Goal: Task Accomplishment & Management: Complete application form

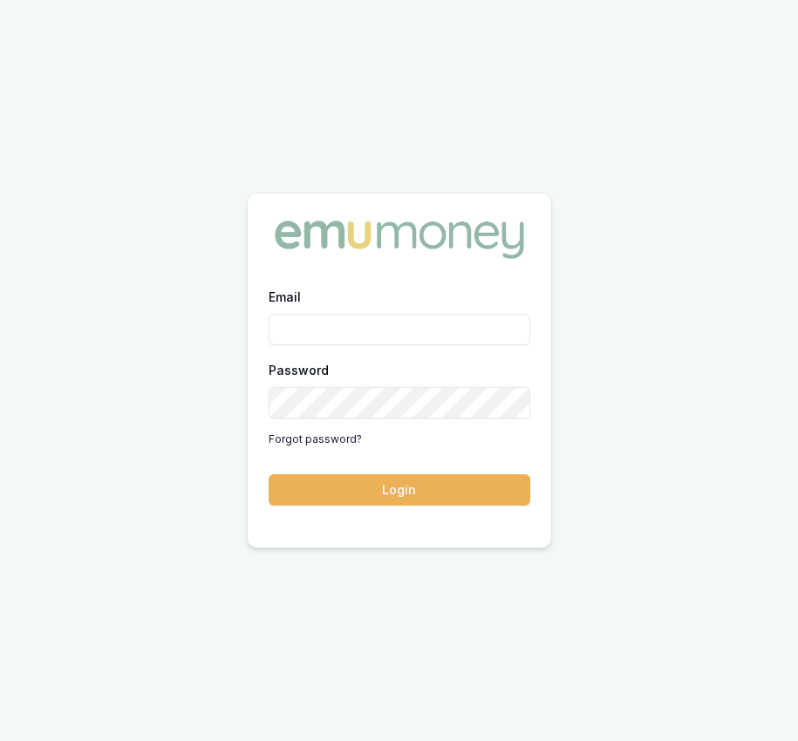
type input "[EMAIL_ADDRESS][DOMAIN_NAME]"
click at [357, 506] on div "Email Eujin.ooi@emumoney.com.au Password Forgot password? Login" at bounding box center [399, 406] width 303 height 241
click at [357, 502] on button "Login" at bounding box center [400, 489] width 262 height 31
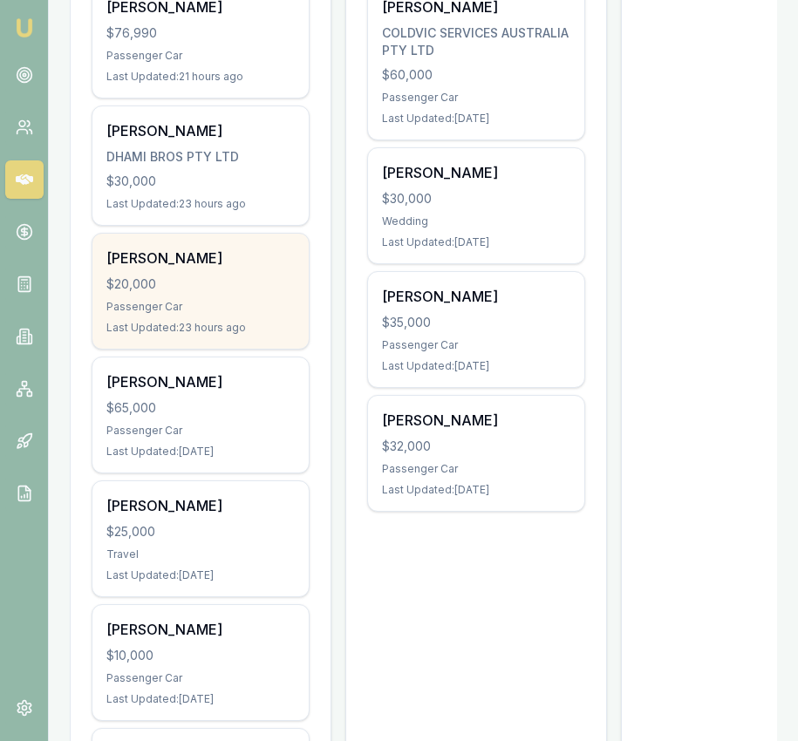
scroll to position [555, 0]
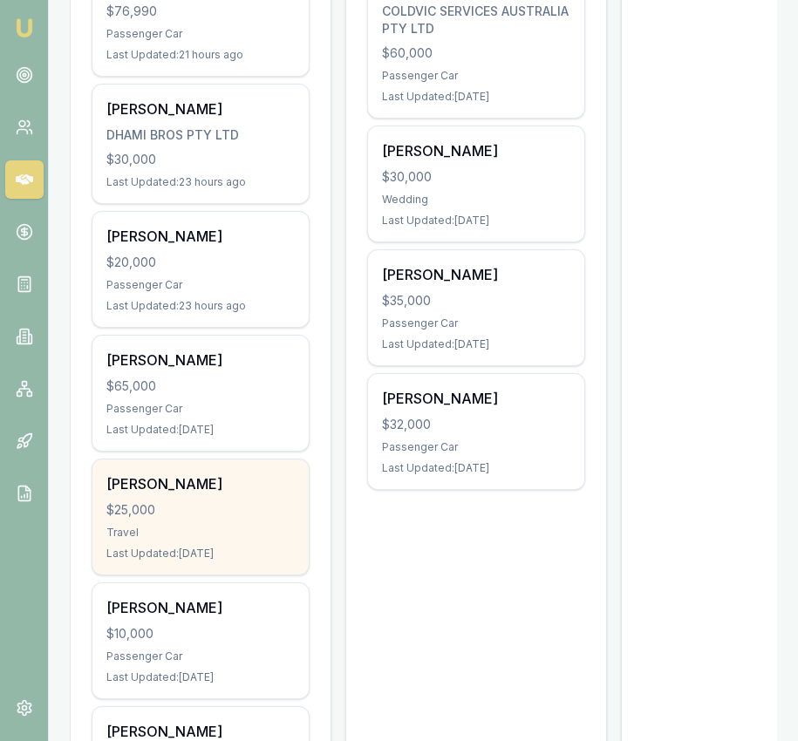
click at [227, 501] on div "[PERSON_NAME] $25,000 Travel Last Updated: [DATE]" at bounding box center [200, 517] width 216 height 115
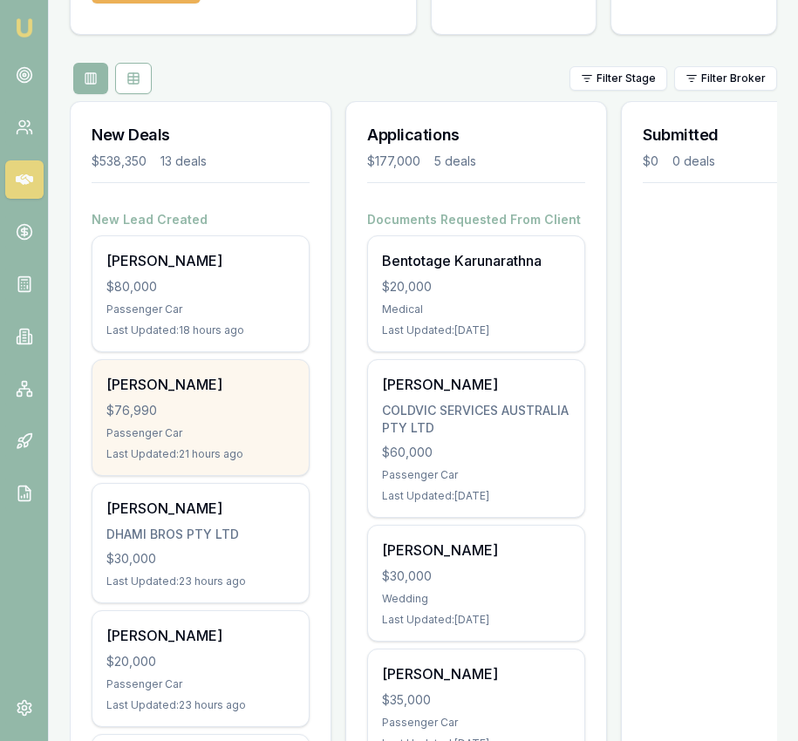
scroll to position [160, 0]
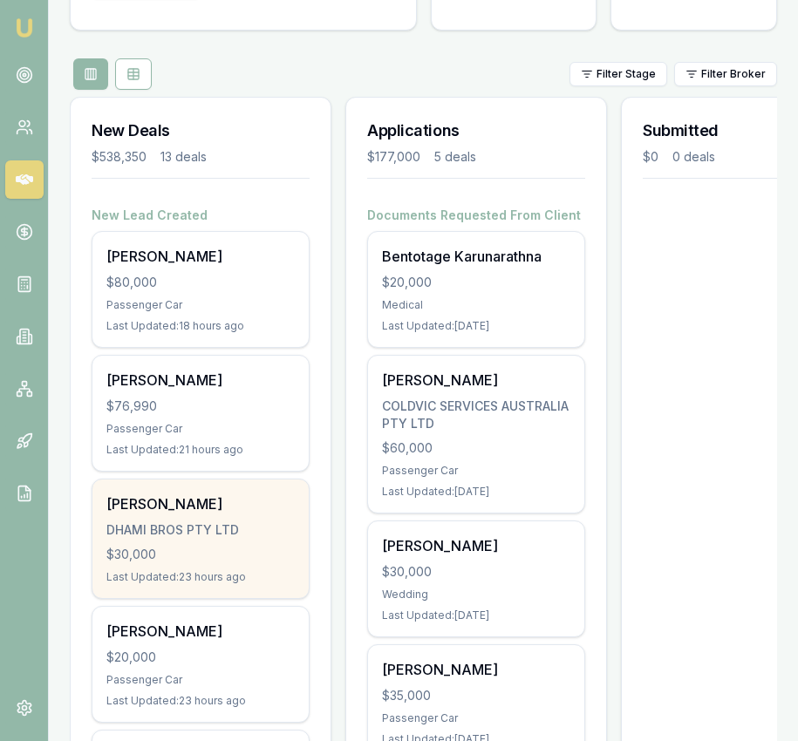
click at [208, 543] on div "[PERSON_NAME] [PERSON_NAME] BROS PTY LTD $30,000 Last Updated: 23 hours ago" at bounding box center [200, 539] width 216 height 119
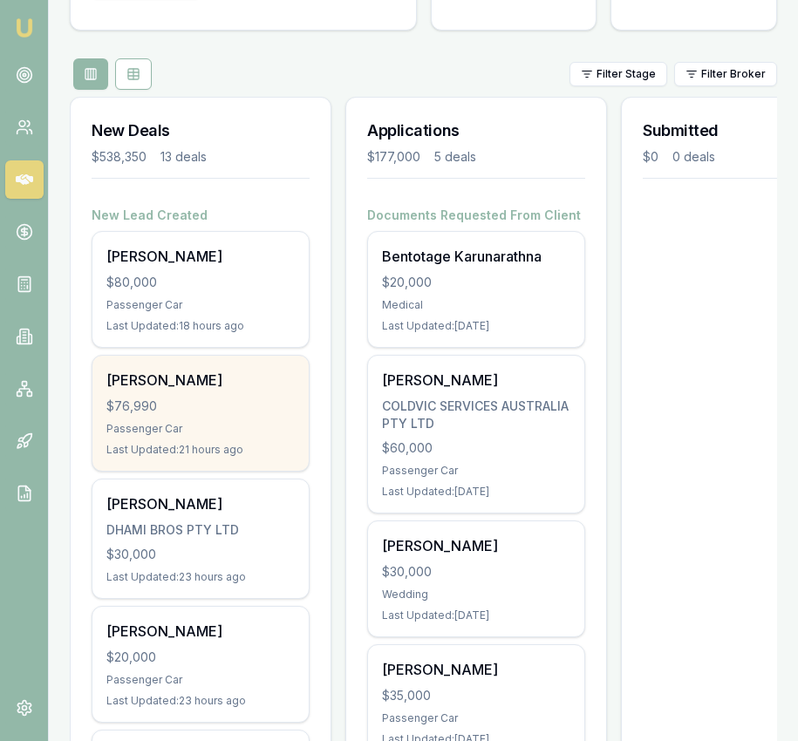
click at [232, 402] on div "$76,990" at bounding box center [200, 406] width 188 height 17
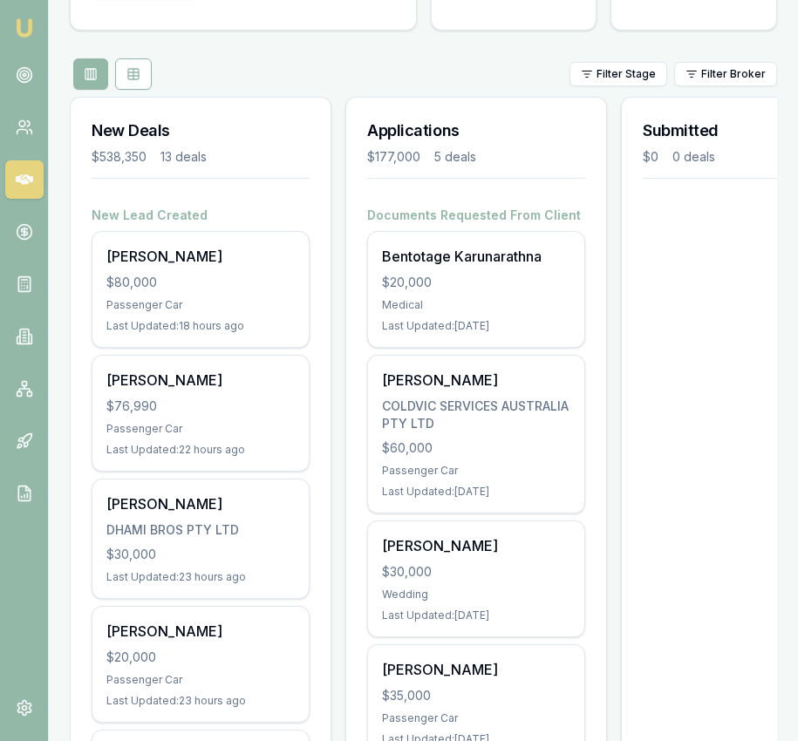
scroll to position [157, 0]
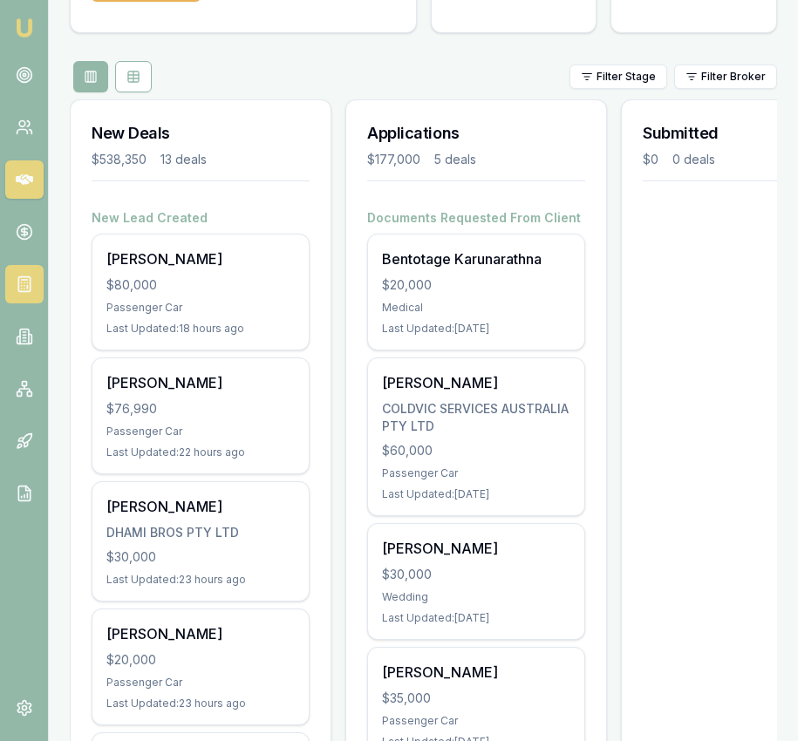
click at [32, 296] on link at bounding box center [24, 284] width 38 height 38
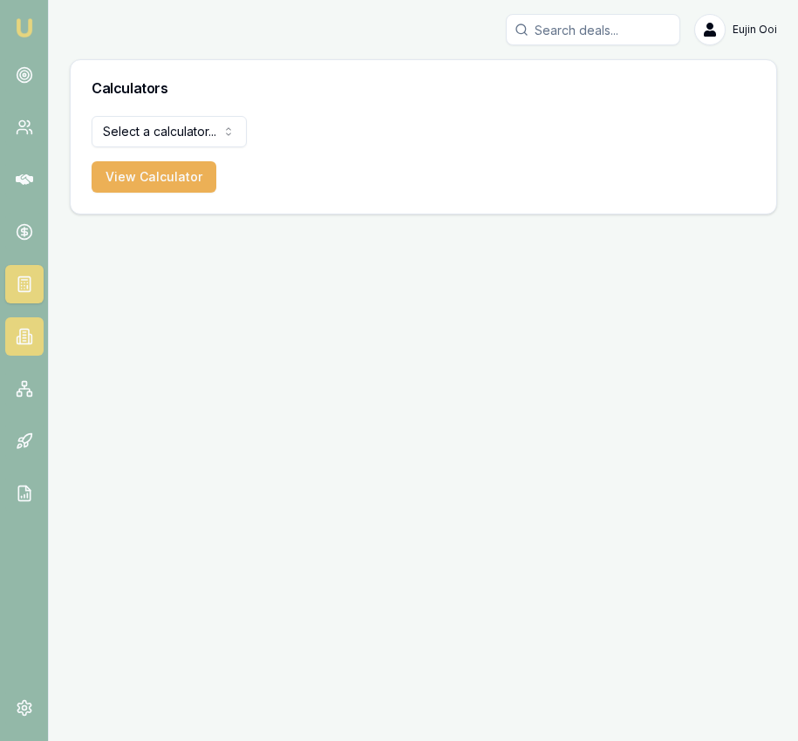
click at [23, 324] on link at bounding box center [24, 336] width 38 height 38
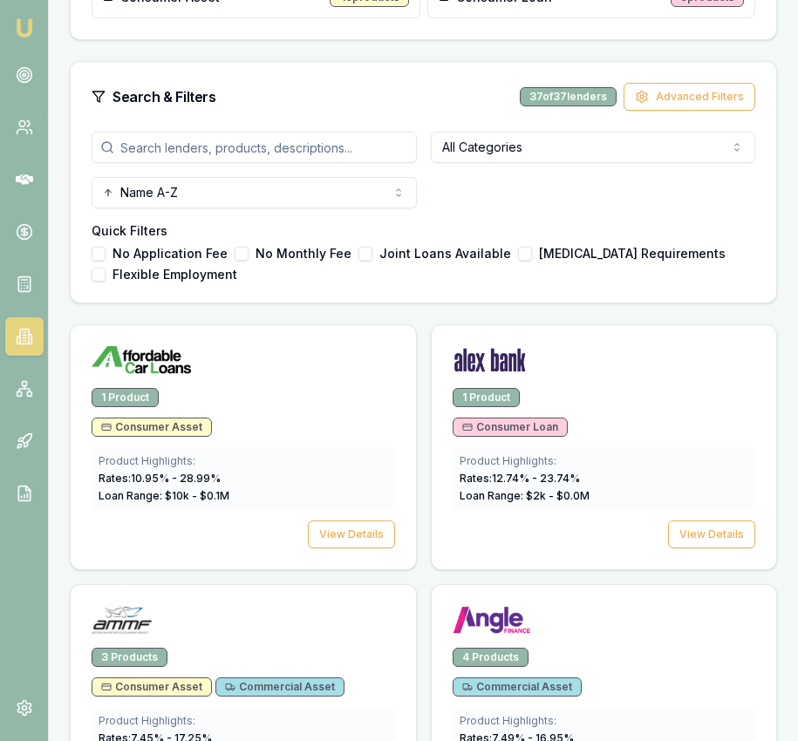
scroll to position [555, 0]
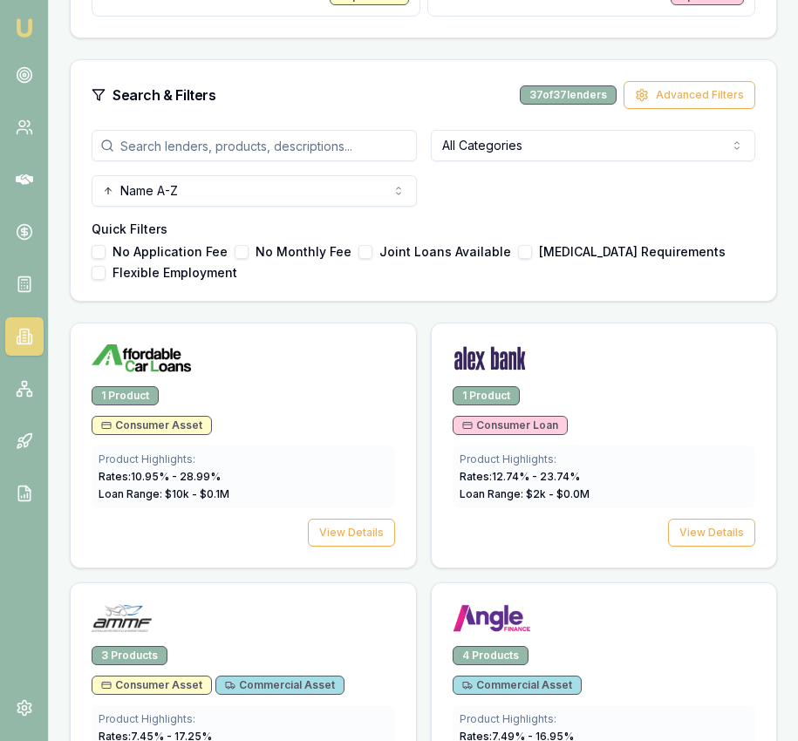
click at [204, 136] on input "search" at bounding box center [254, 145] width 325 height 31
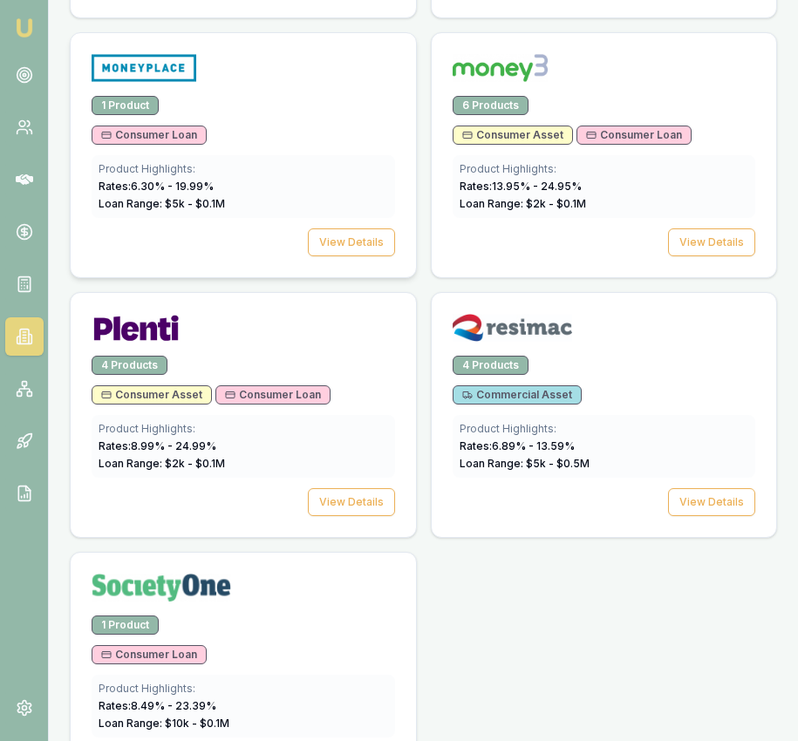
scroll to position [1135, 0]
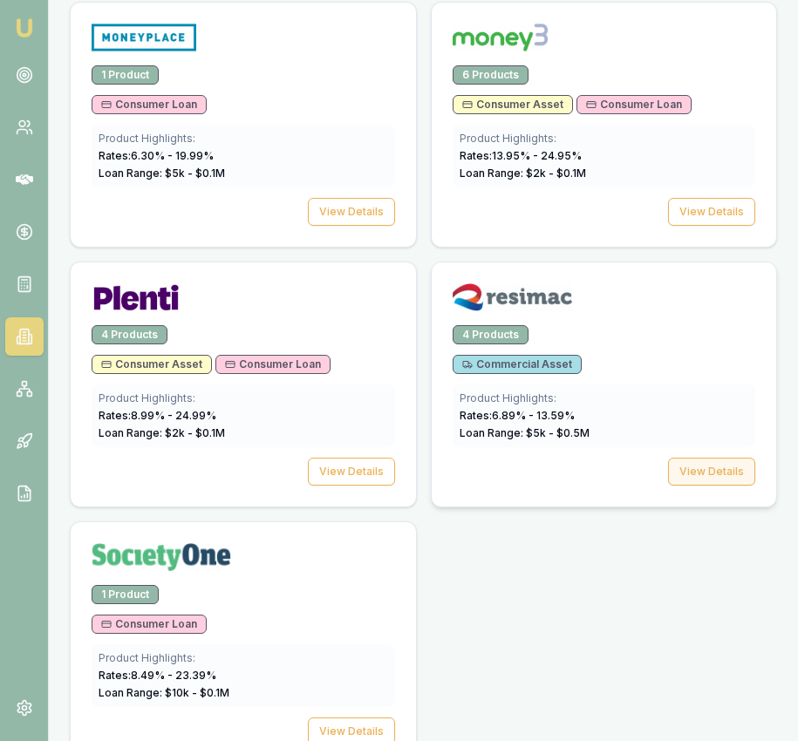
type input "resi"
click at [728, 467] on button "View Details" at bounding box center [711, 472] width 87 height 28
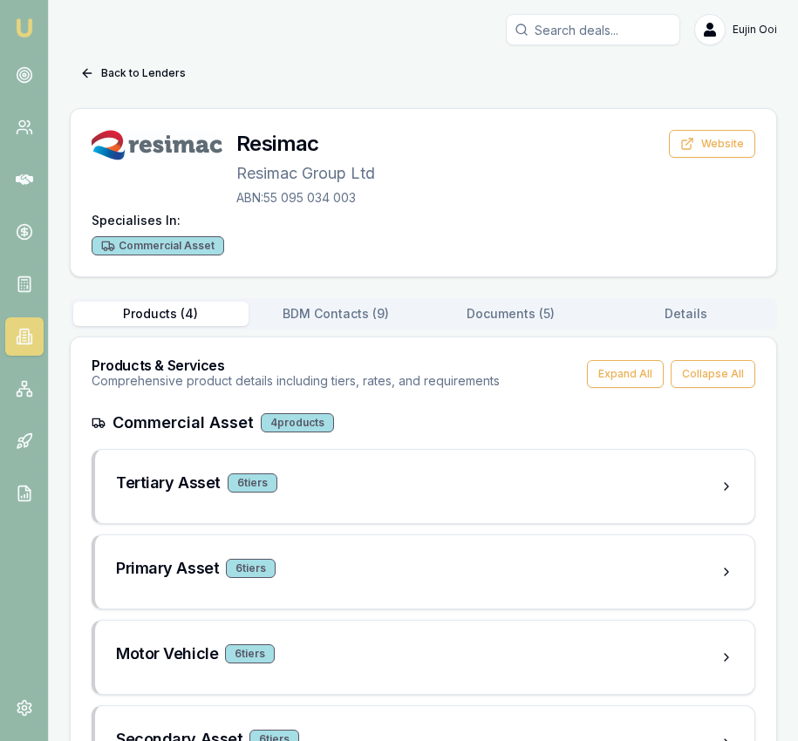
click at [522, 316] on button "Documents ( 5 )" at bounding box center [511, 314] width 175 height 24
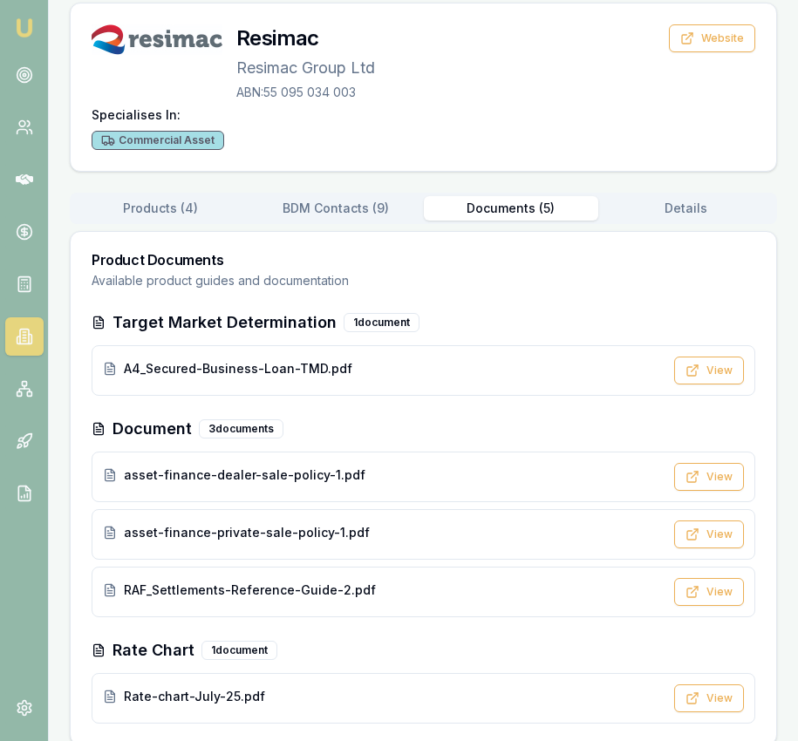
scroll to position [124, 0]
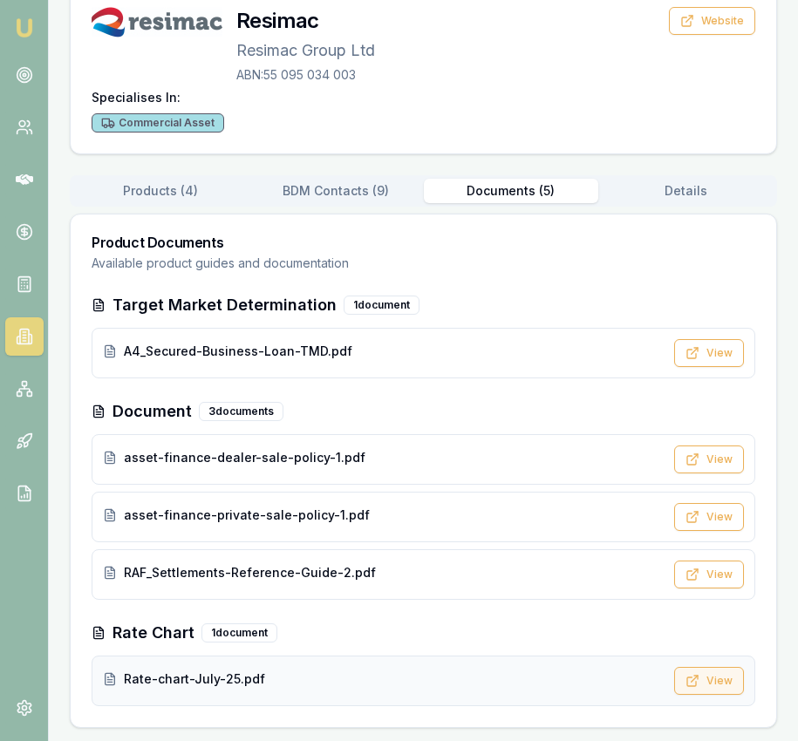
click at [700, 672] on button "View" at bounding box center [709, 681] width 70 height 28
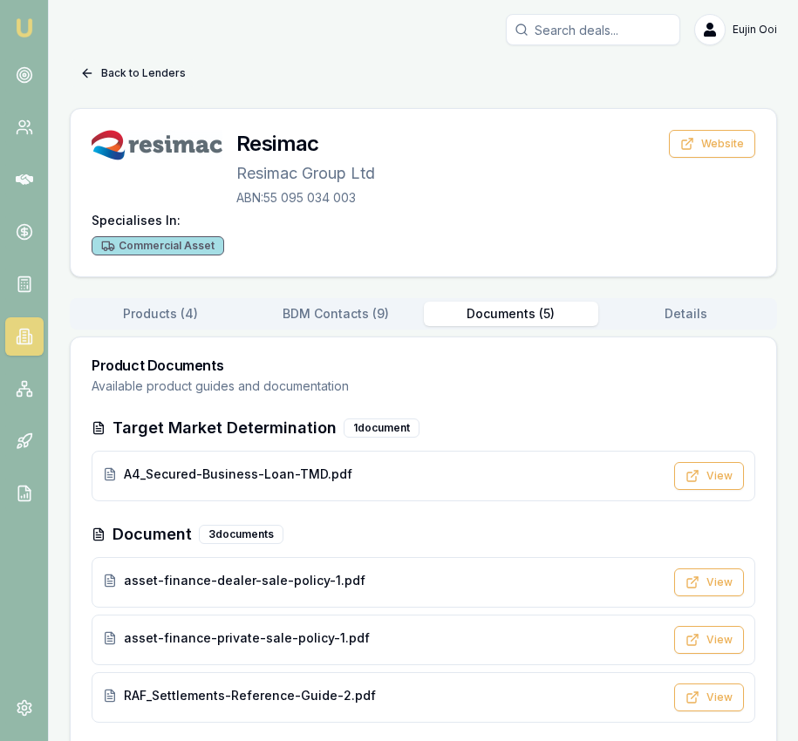
click at [175, 75] on button "Back to Lenders" at bounding box center [133, 73] width 126 height 28
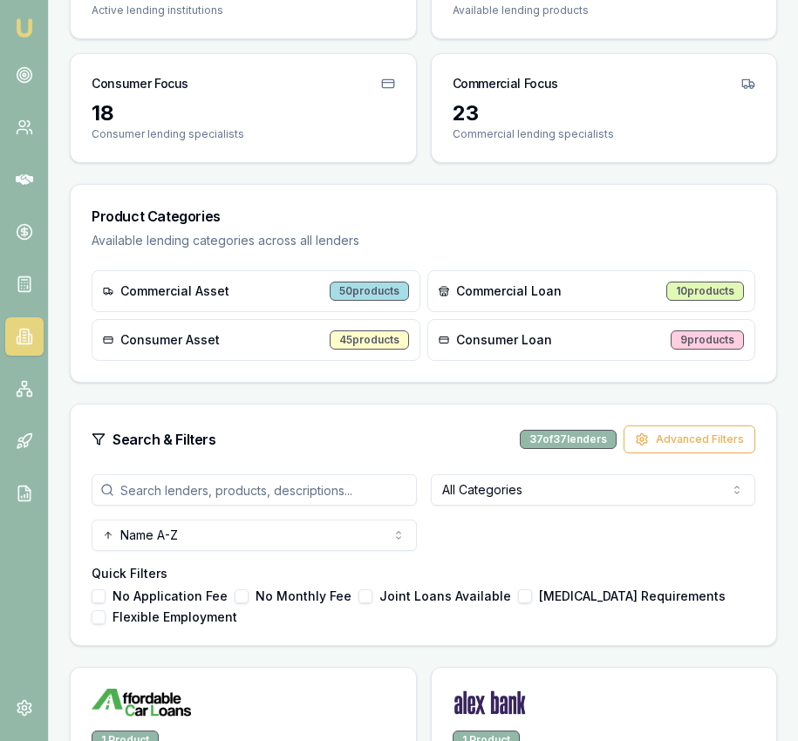
scroll to position [213, 0]
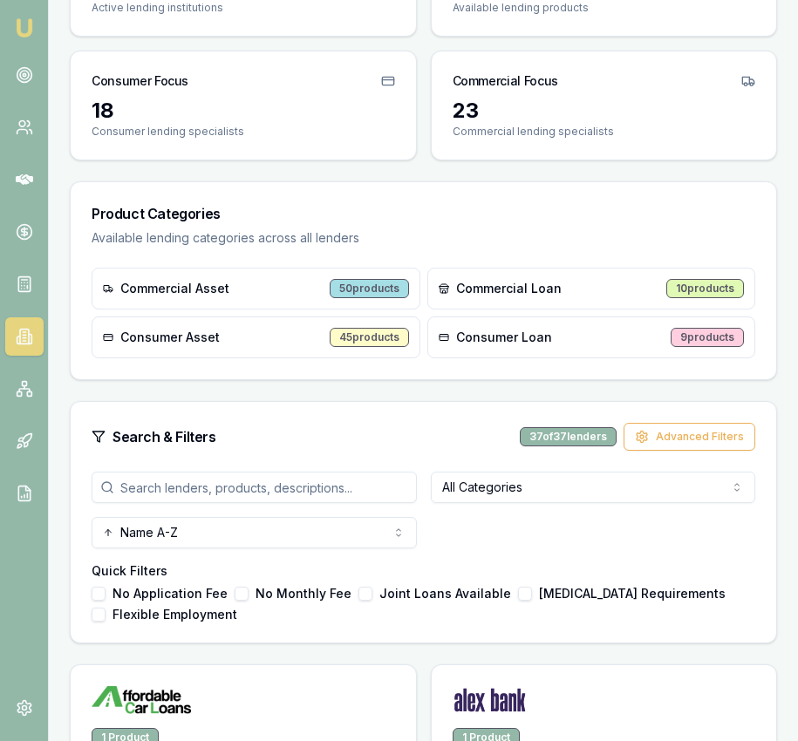
drag, startPoint x: 296, startPoint y: 485, endPoint x: 294, endPoint y: 466, distance: 19.4
click at [296, 485] on input "search" at bounding box center [254, 487] width 325 height 31
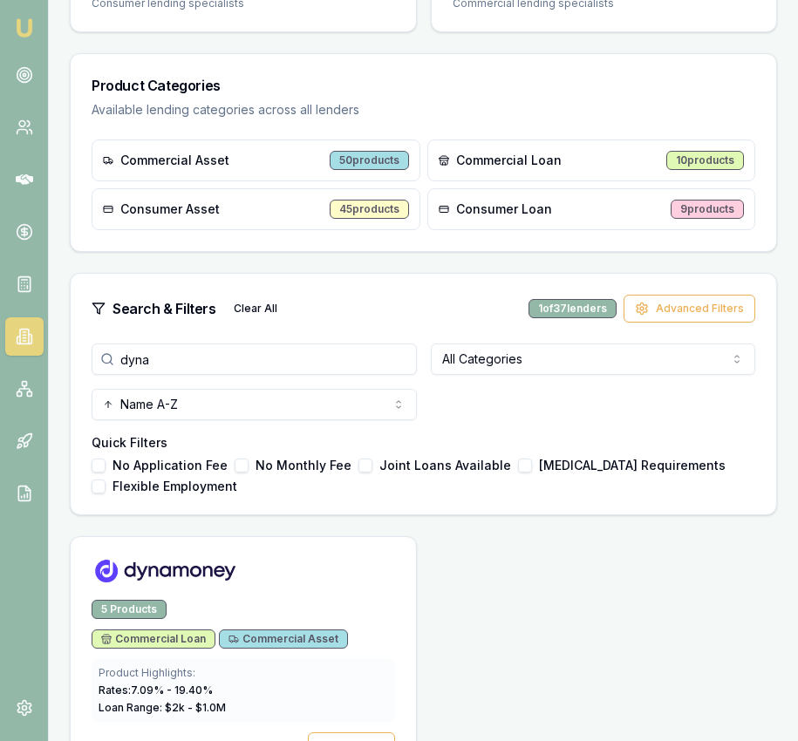
scroll to position [396, 0]
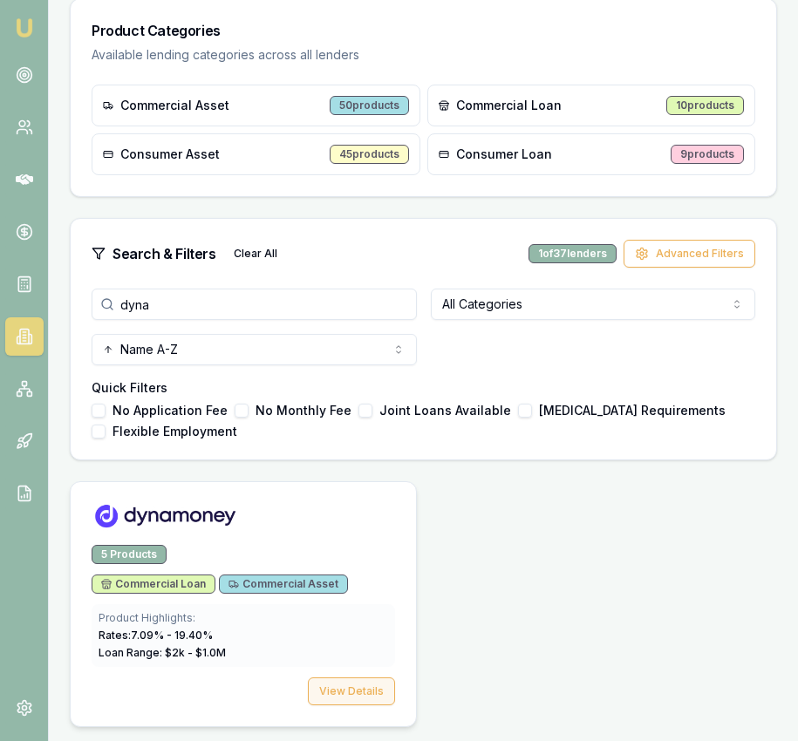
type input "dyna"
click at [379, 702] on button "View Details" at bounding box center [351, 692] width 87 height 28
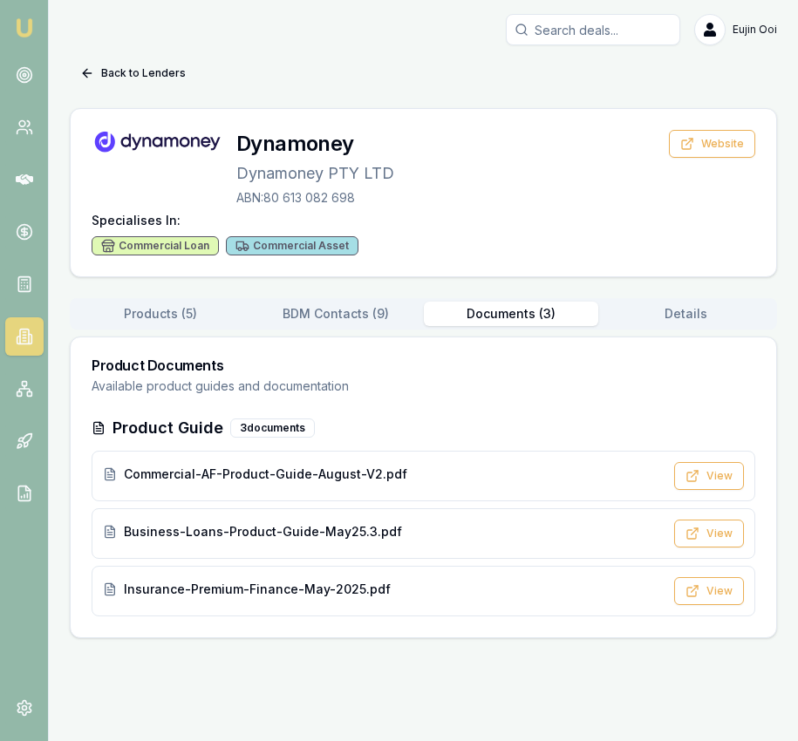
click at [514, 310] on button "Documents ( 3 )" at bounding box center [511, 314] width 175 height 24
click at [693, 481] on icon at bounding box center [691, 477] width 9 height 9
click at [14, 25] on img at bounding box center [24, 27] width 21 height 21
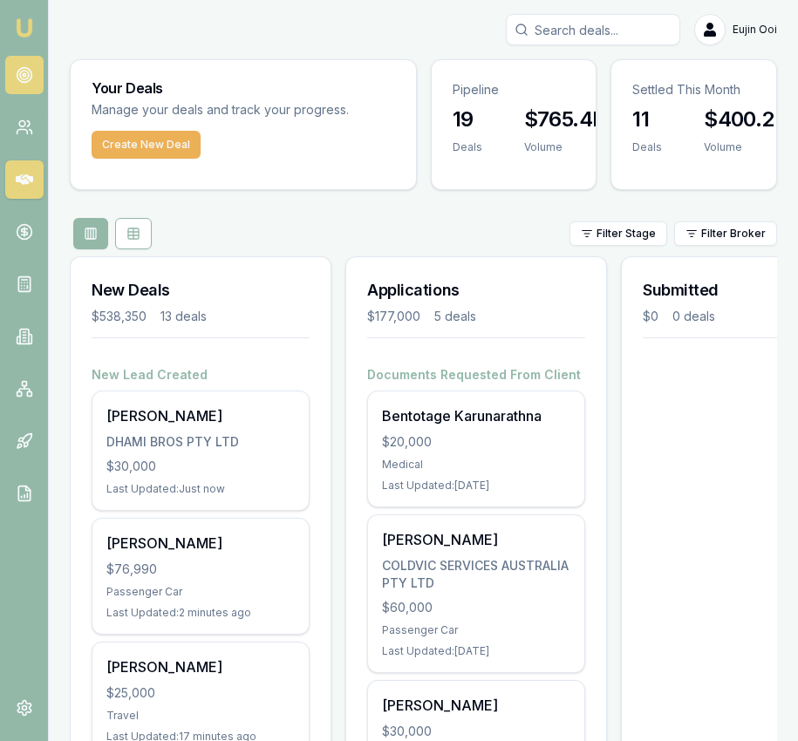
click at [10, 72] on link at bounding box center [24, 75] width 38 height 38
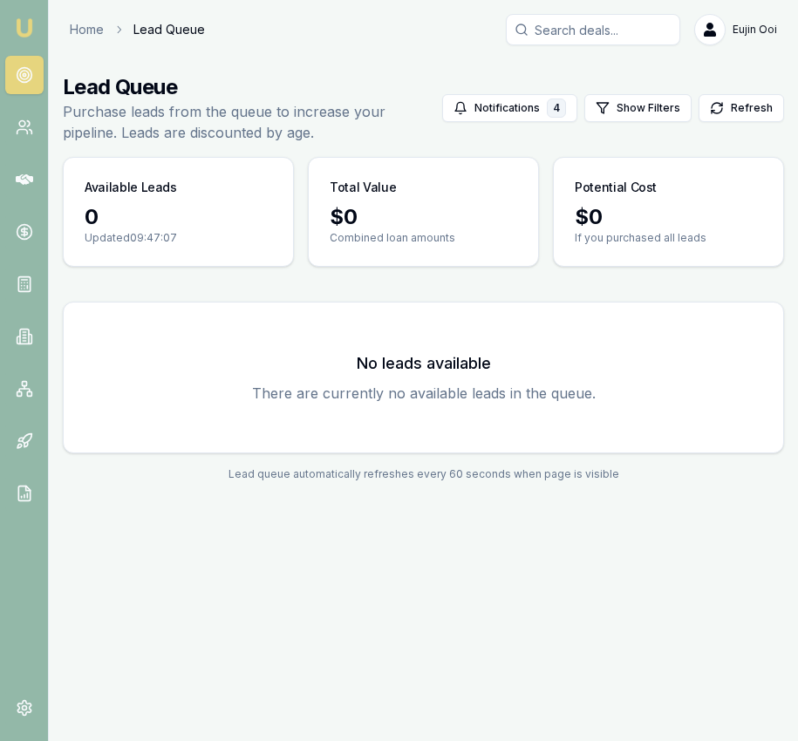
click at [20, 24] on img at bounding box center [24, 27] width 21 height 21
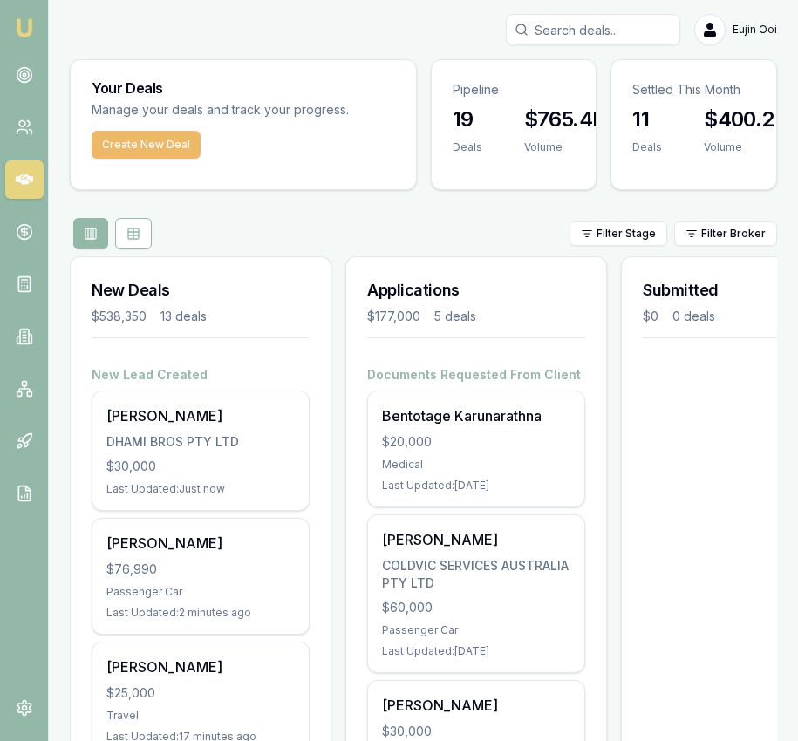
click at [164, 136] on button "Create New Deal" at bounding box center [146, 145] width 109 height 28
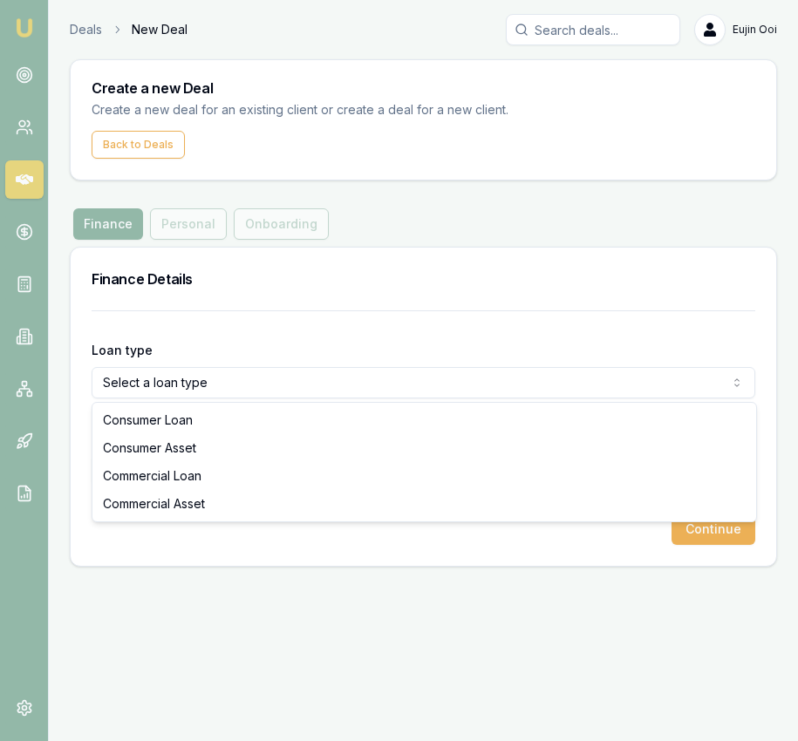
click at [253, 379] on html "Emu Broker Deals New Deal Eujin Ooi Toggle Menu Create a new Deal Create a new …" at bounding box center [399, 370] width 798 height 741
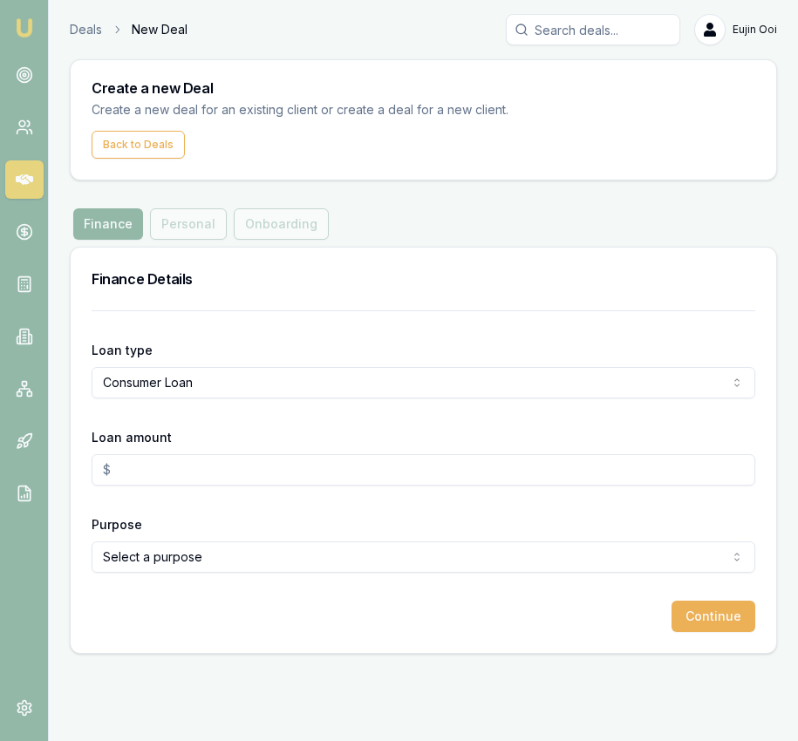
click at [242, 474] on input "Loan amount" at bounding box center [424, 469] width 664 height 31
type input "3"
type input "$25,000.00"
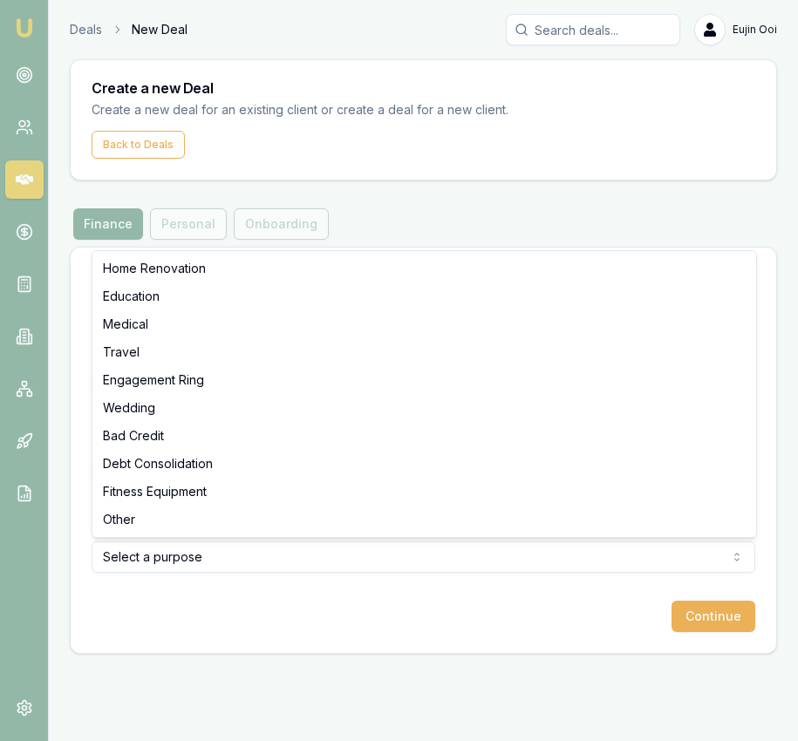
click at [267, 548] on html "Emu Broker Deals New Deal Eujin Ooi Toggle Menu Create a new Deal Create a new …" at bounding box center [399, 370] width 798 height 741
select select "WEDDING"
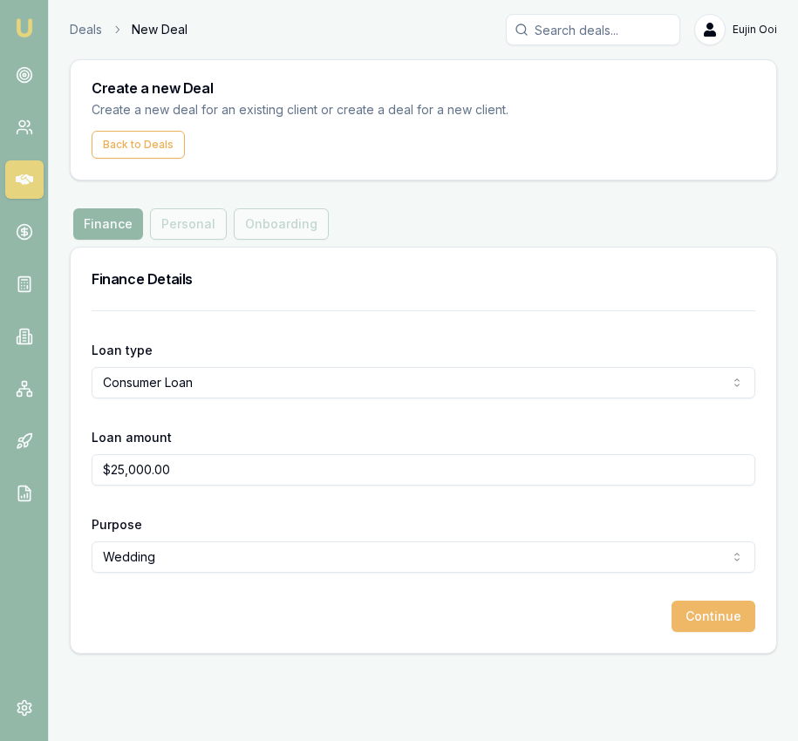
click at [698, 615] on button "Continue" at bounding box center [713, 616] width 84 height 31
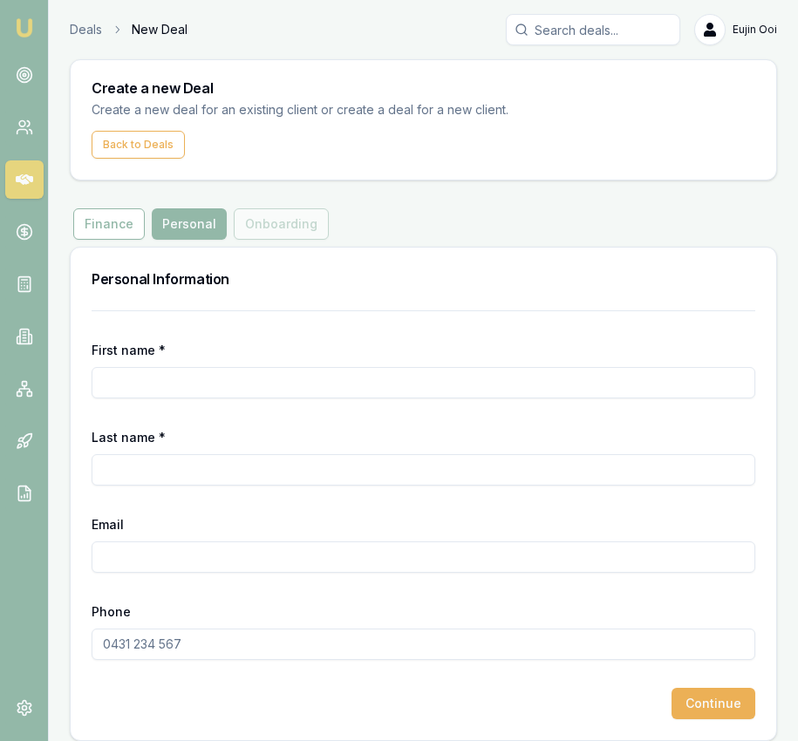
click at [228, 379] on input "First name *" at bounding box center [424, 382] width 664 height 31
type input "Jasvir"
type input "Bala"
click at [230, 542] on input "Email" at bounding box center [424, 557] width 664 height 31
click at [165, 383] on input "Jasvir" at bounding box center [424, 382] width 664 height 31
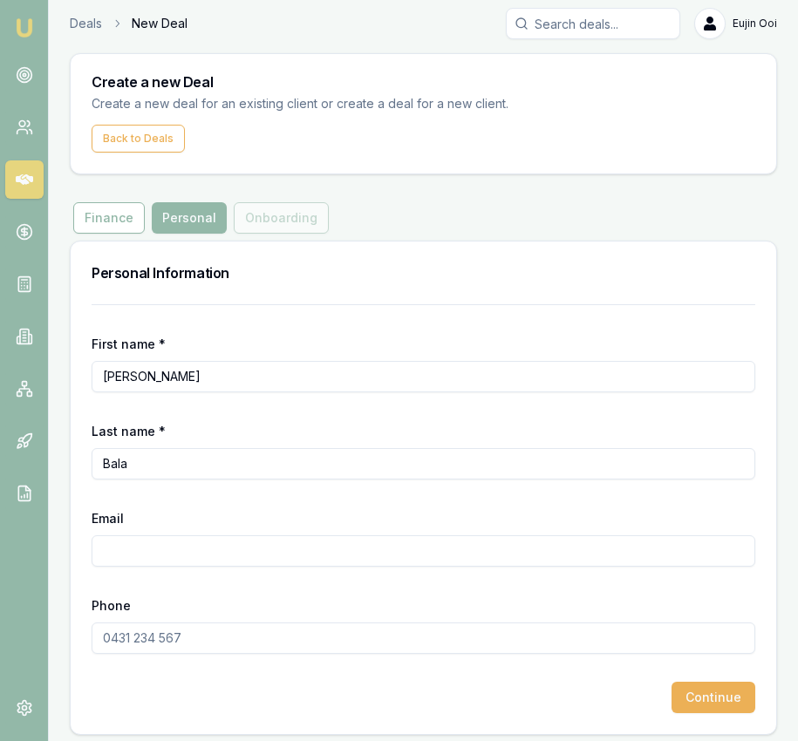
type input "Jasvir Kaur"
click at [171, 555] on input "Email" at bounding box center [424, 550] width 664 height 31
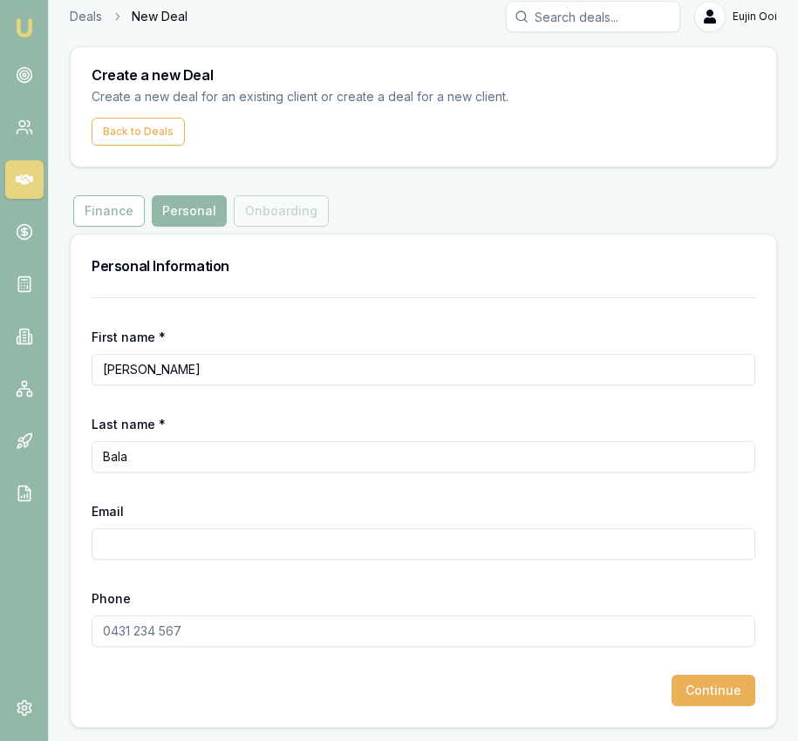
scroll to position [14, 0]
paste input "Jasbala83@gmail.com"
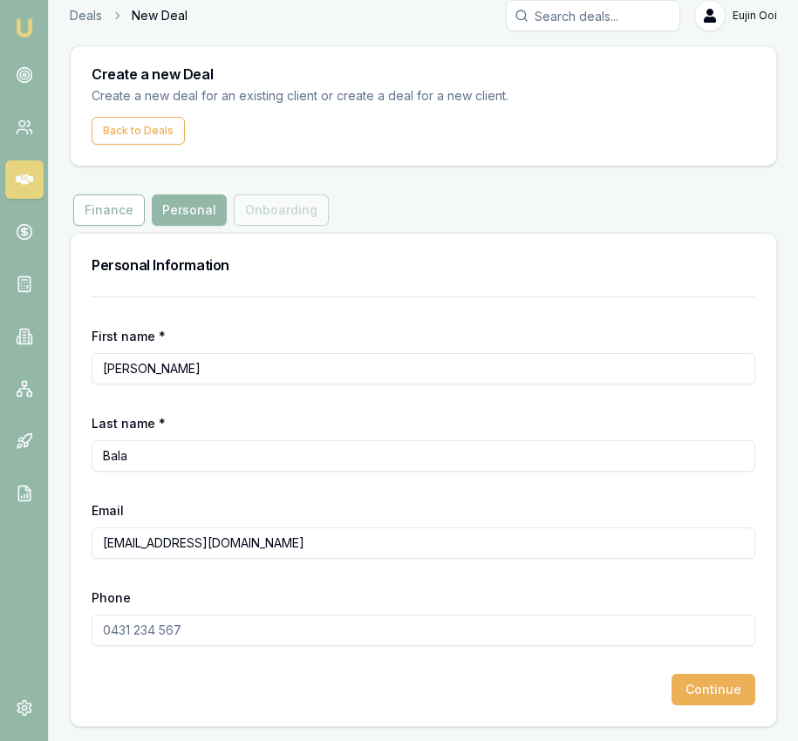
type input "Jasbala83@gmail.com"
click at [164, 631] on input "Phone" at bounding box center [424, 630] width 664 height 31
paste input "6142 485 4190"
click at [111, 633] on input "6142 485 4190" at bounding box center [424, 630] width 664 height 31
type input "6"
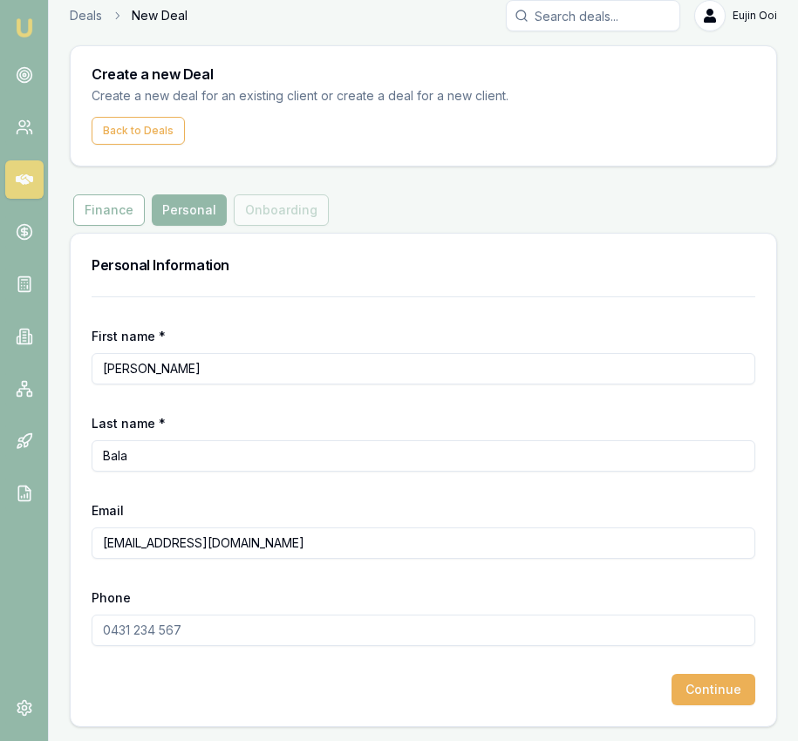
click at [221, 628] on input "Phone" at bounding box center [424, 630] width 664 height 31
type input "0424 854 190"
click at [708, 678] on button "Continue" at bounding box center [713, 689] width 84 height 31
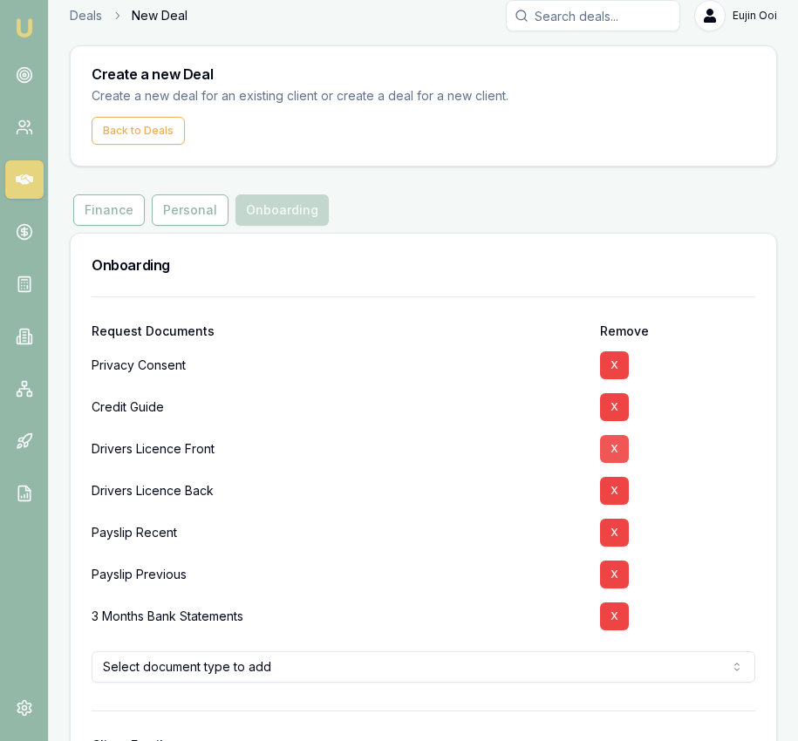
click at [617, 442] on button "X" at bounding box center [614, 449] width 29 height 28
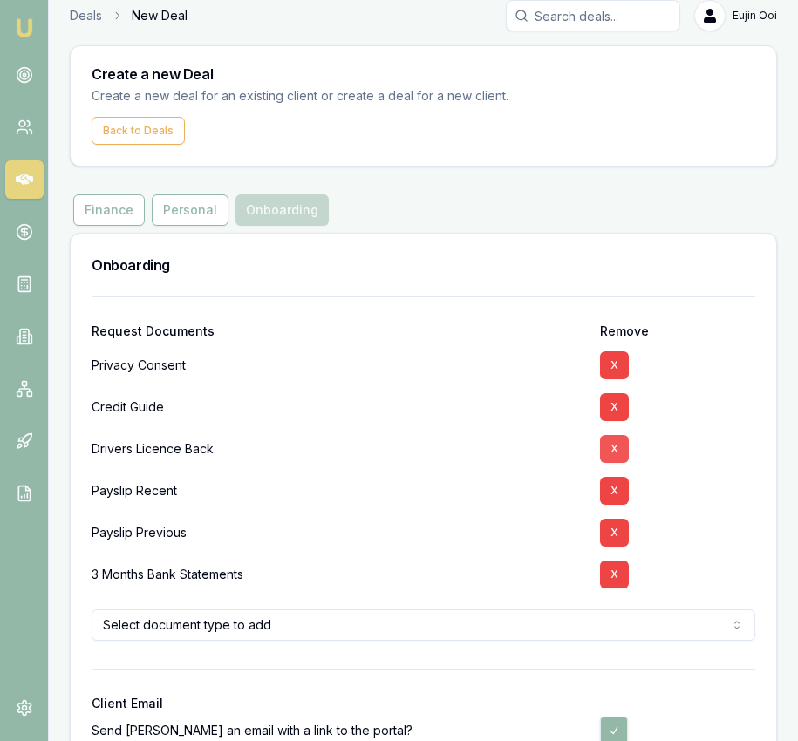
click at [619, 450] on button "X" at bounding box center [614, 449] width 29 height 28
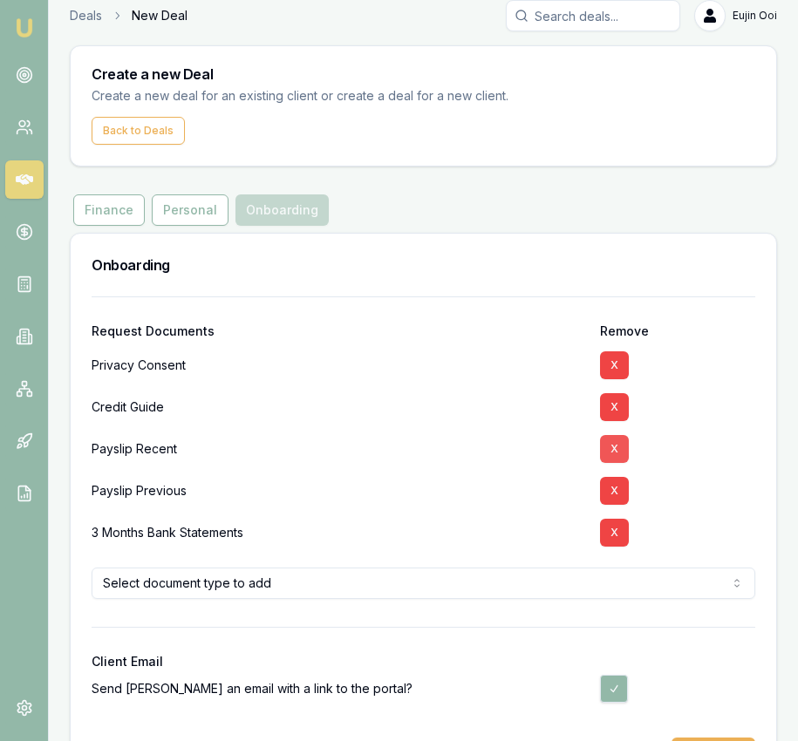
click at [619, 450] on button "X" at bounding box center [614, 449] width 29 height 28
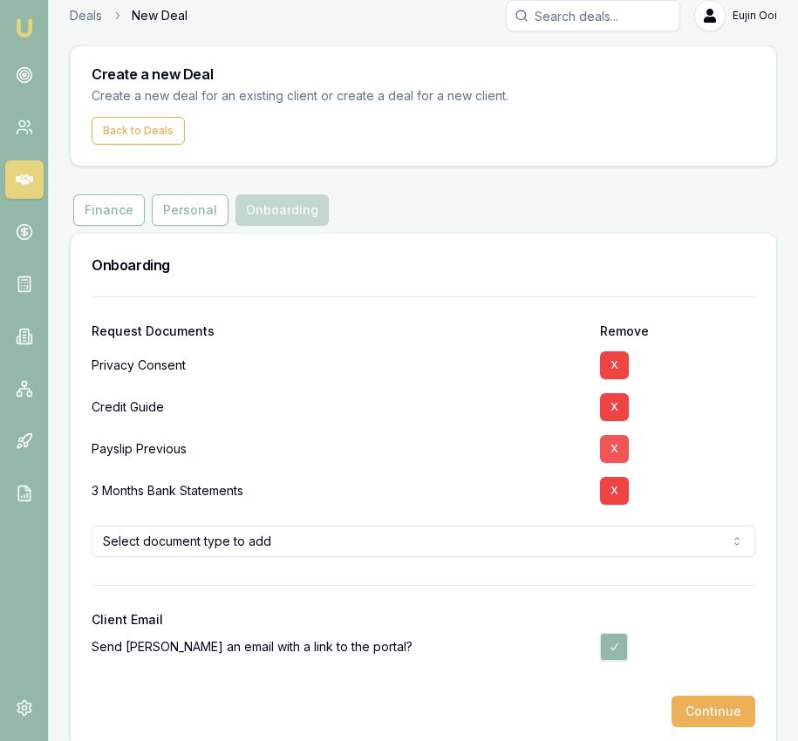
click at [619, 450] on button "X" at bounding box center [614, 449] width 29 height 28
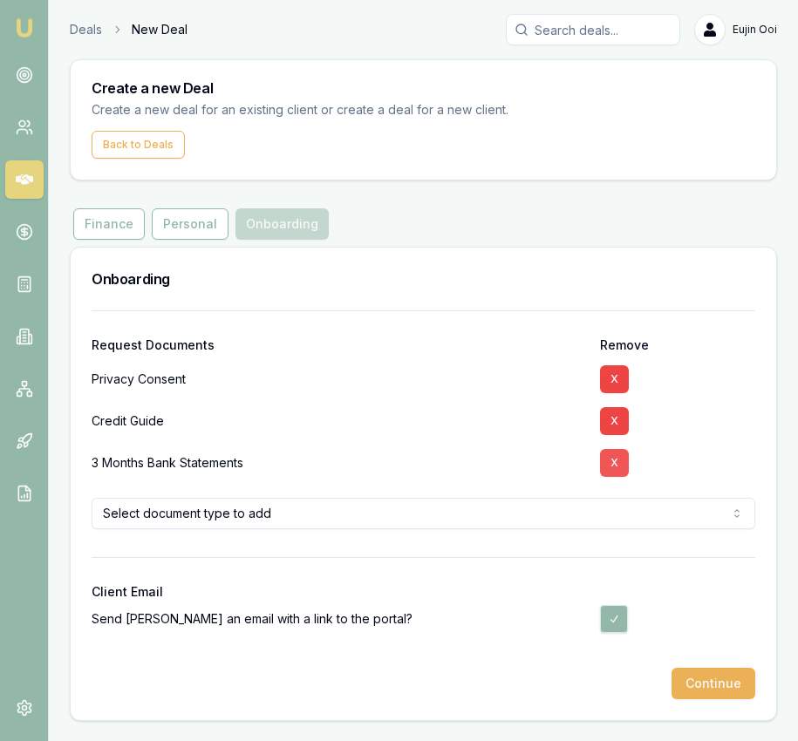
click at [619, 450] on button "X" at bounding box center [614, 463] width 29 height 28
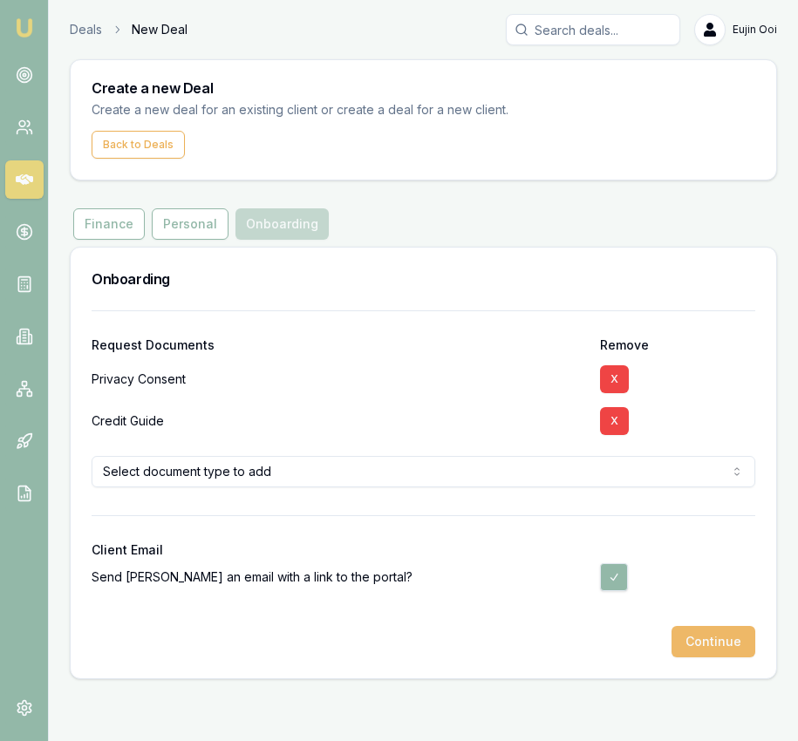
click at [739, 637] on button "Continue" at bounding box center [713, 641] width 84 height 31
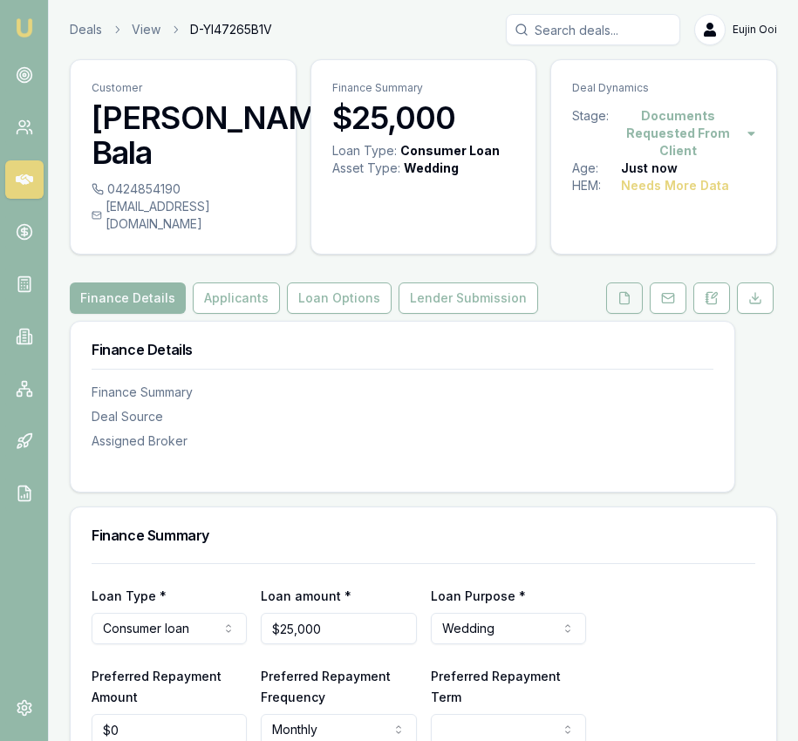
click at [620, 288] on button at bounding box center [624, 298] width 37 height 31
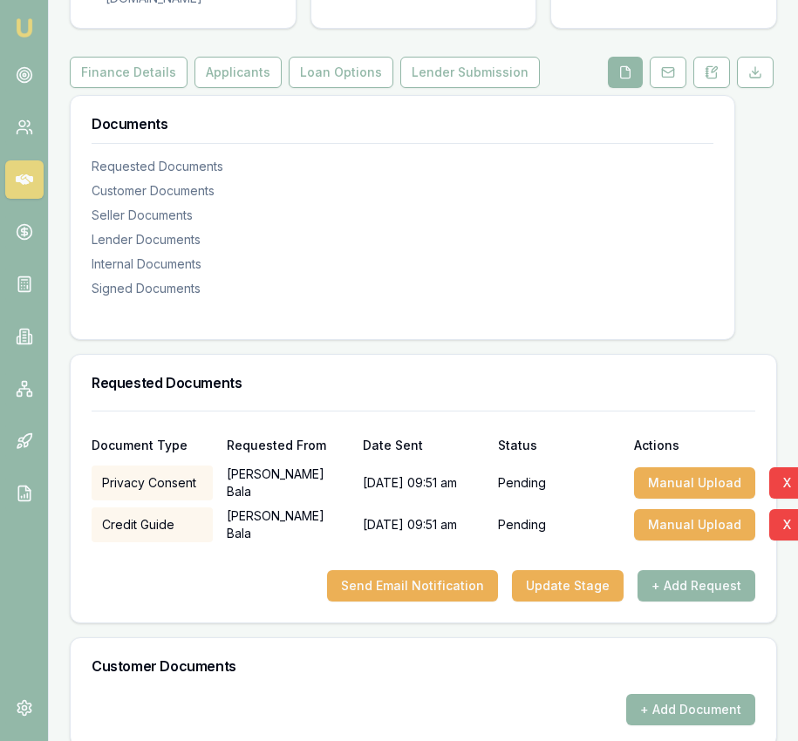
scroll to position [339, 0]
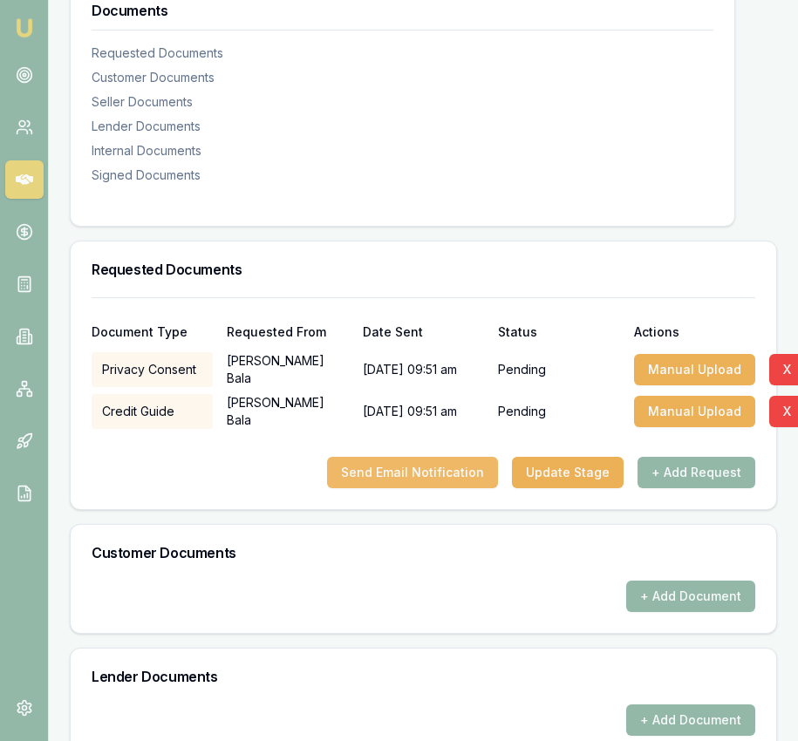
click at [418, 457] on button "Send Email Notification" at bounding box center [412, 472] width 171 height 31
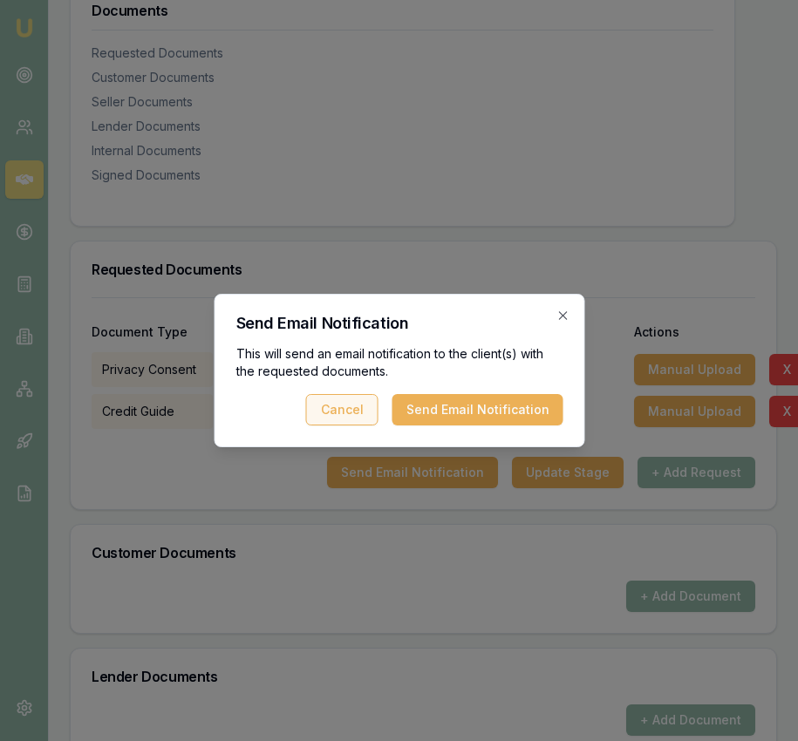
click at [435, 417] on button "Send Email Notification" at bounding box center [477, 409] width 171 height 31
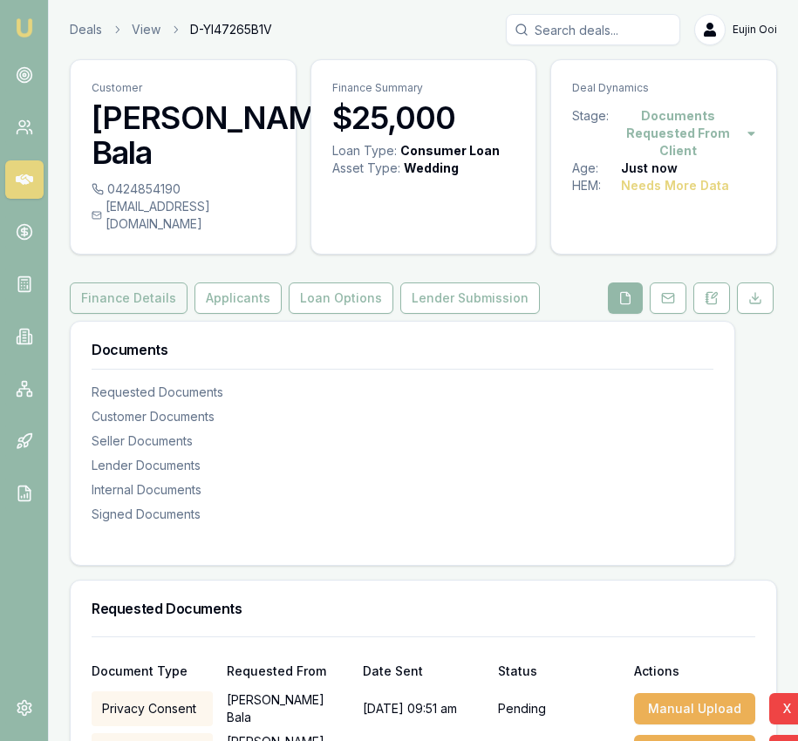
click at [136, 283] on button "Finance Details" at bounding box center [129, 298] width 118 height 31
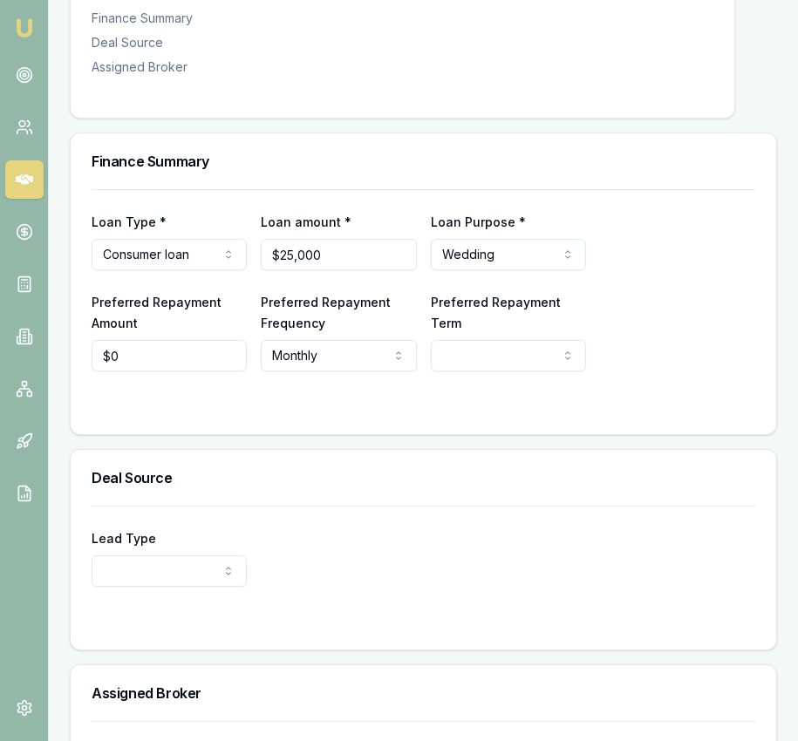
scroll to position [513, 0]
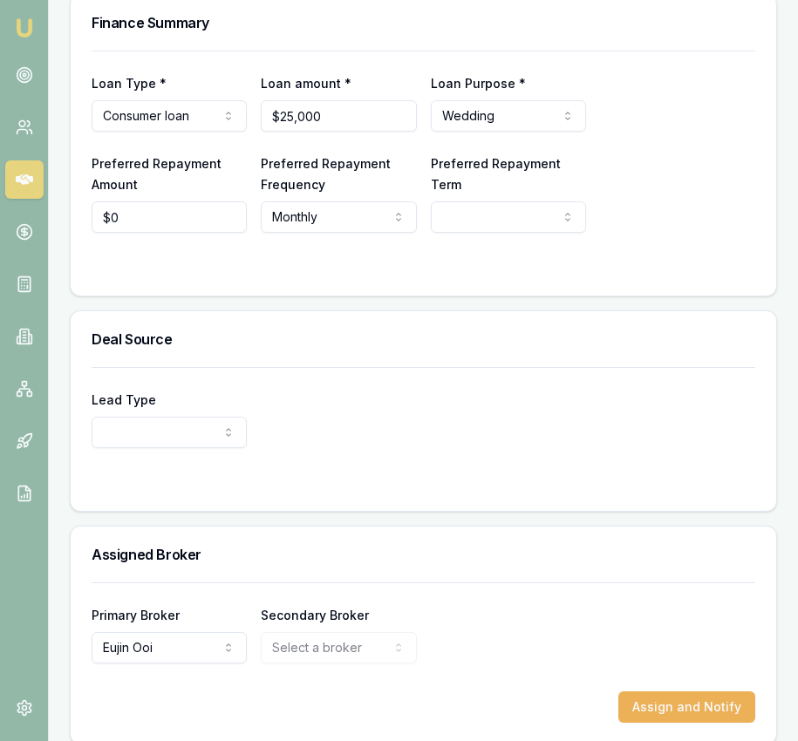
select select "PARTNER"
drag, startPoint x: 179, startPoint y: 508, endPoint x: 241, endPoint y: 484, distance: 66.6
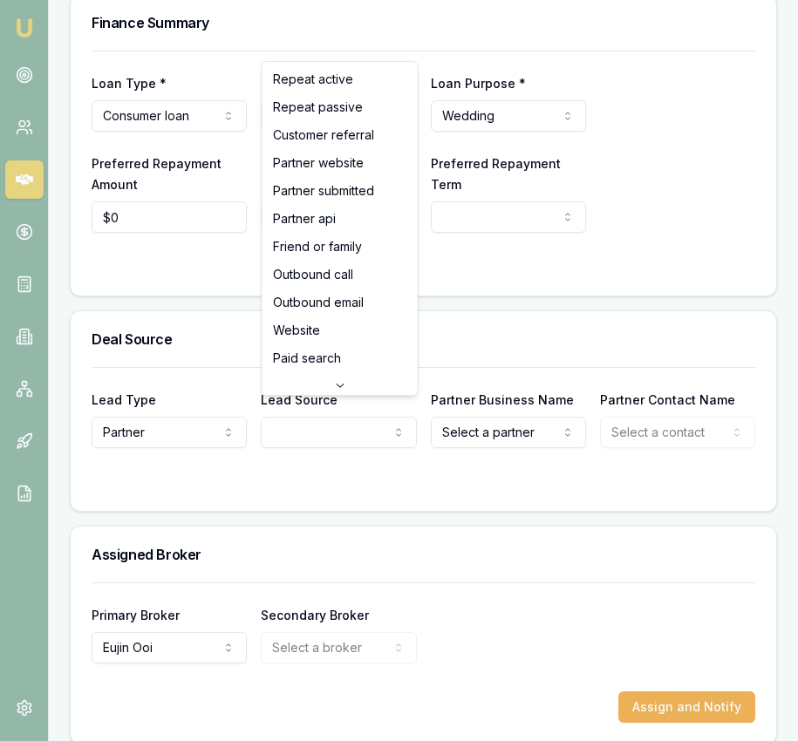
select select "PARTNER_SUBMITTED"
drag, startPoint x: 357, startPoint y: 183, endPoint x: 436, endPoint y: 266, distance: 114.7
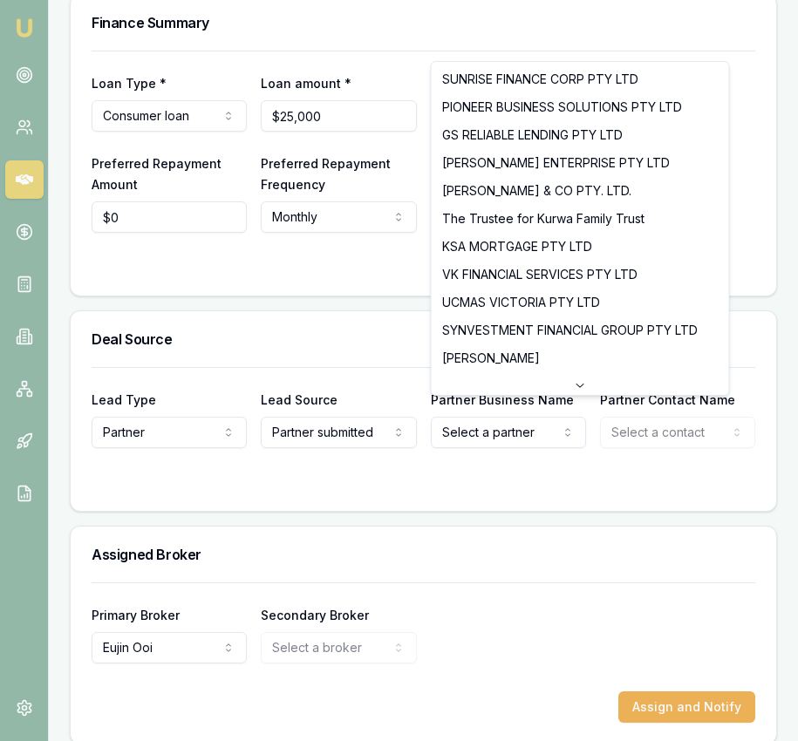
select select "DHANKHAR, SANJEEV"
drag, startPoint x: 534, startPoint y: 352, endPoint x: 624, endPoint y: 378, distance: 94.2
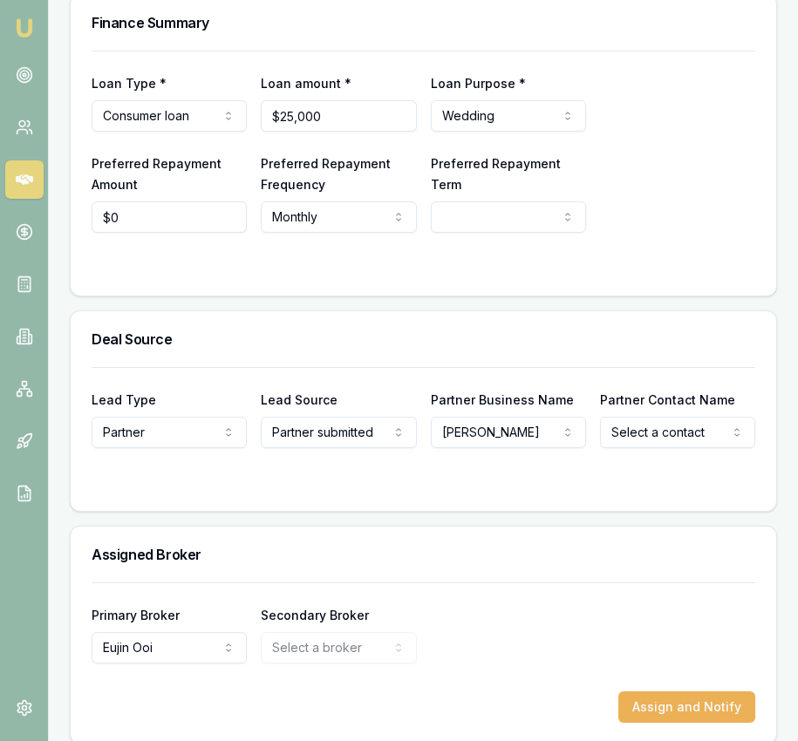
click at [678, 431] on form "Lead Type Partner New client Repeat client Partner Campaign Other Lead Source P…" at bounding box center [424, 428] width 664 height 123
select select "Rajeev Dhankar"
click at [592, 604] on div "Primary Broker Eujin Ooi Tas Tzimos Rachael Connors Stevette Gelavis Krish Babu…" at bounding box center [424, 633] width 664 height 59
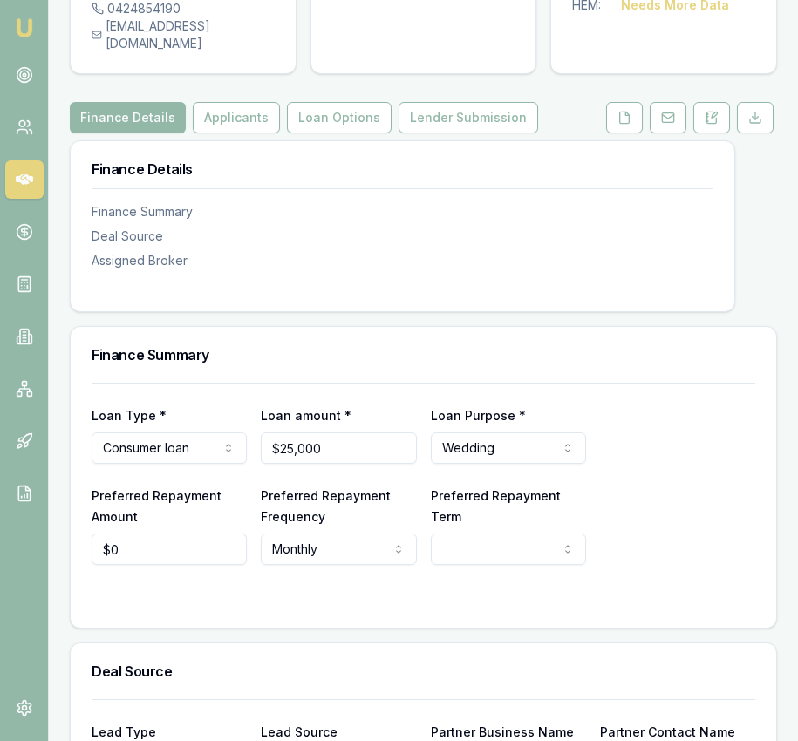
scroll to position [0, 0]
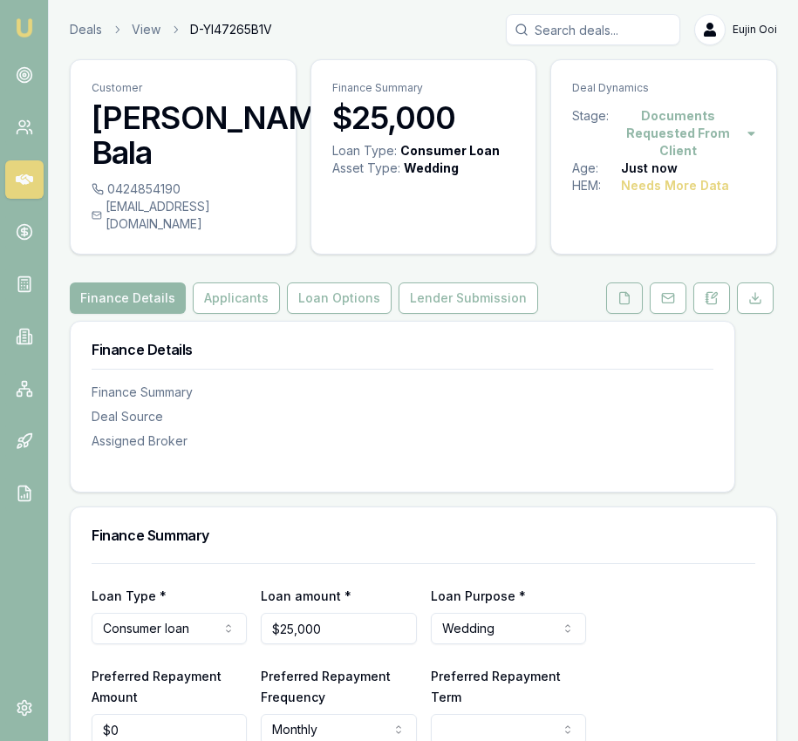
click at [620, 293] on button at bounding box center [624, 298] width 37 height 31
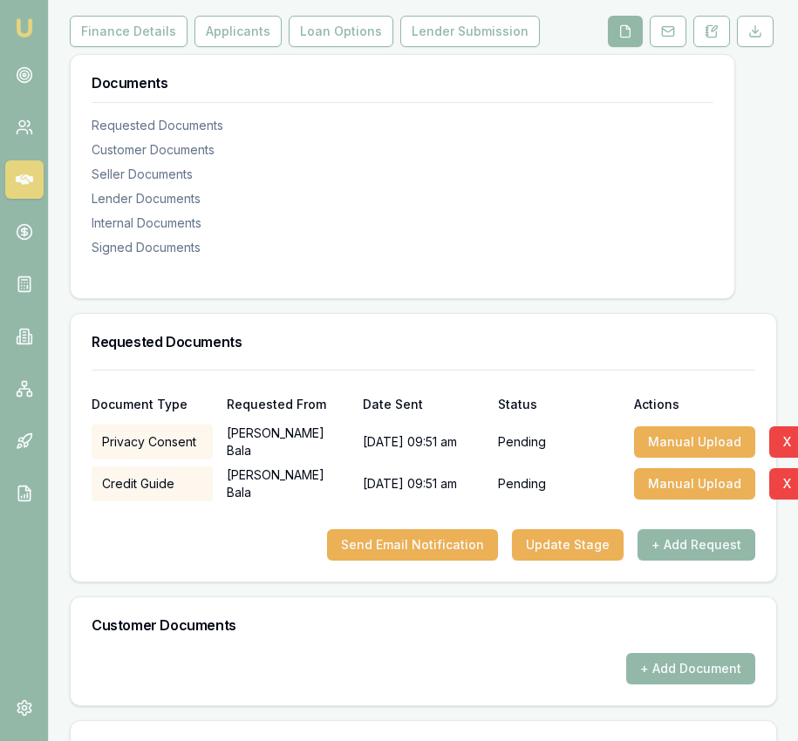
scroll to position [303, 0]
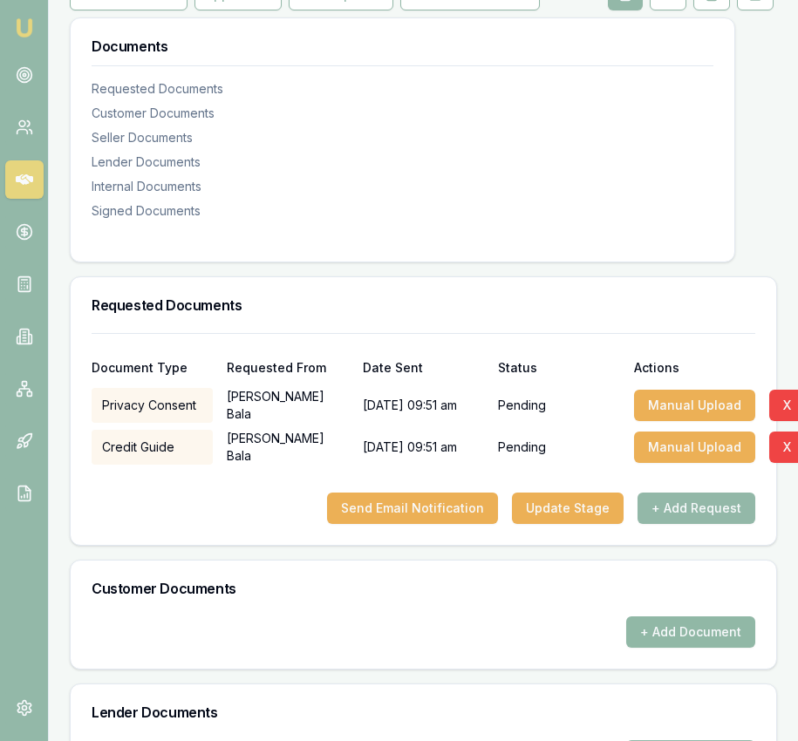
click at [647, 617] on button "+ Add Document" at bounding box center [690, 632] width 129 height 31
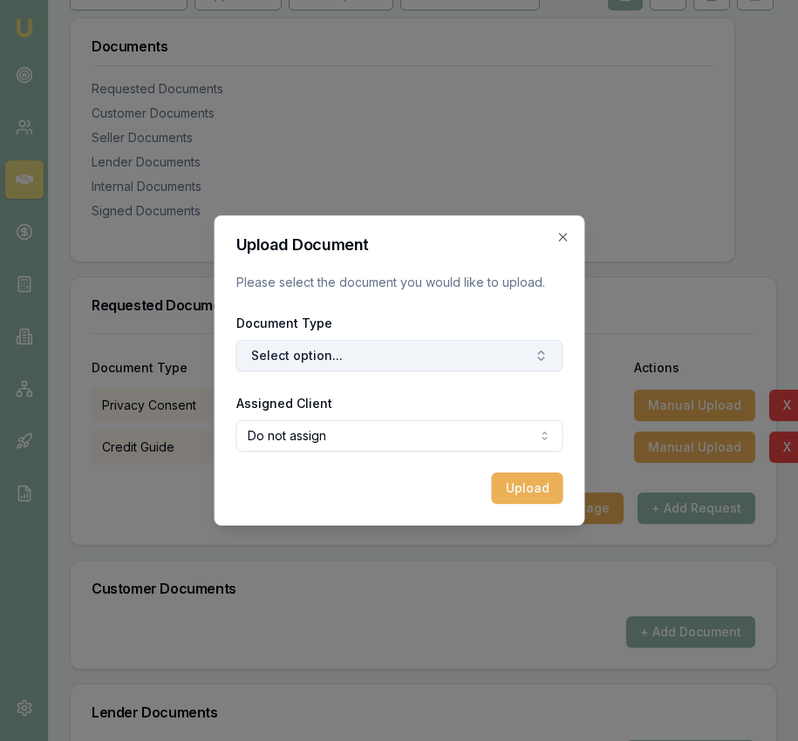
click at [371, 352] on button "Select option..." at bounding box center [398, 355] width 327 height 31
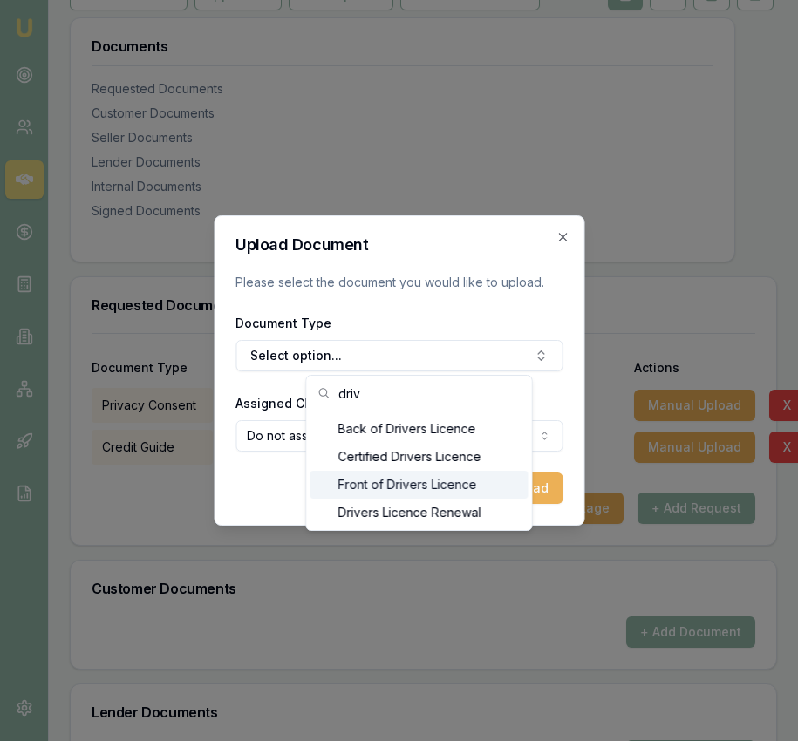
type input "driv"
click at [383, 477] on div "Front of Drivers Licence" at bounding box center [419, 485] width 218 height 28
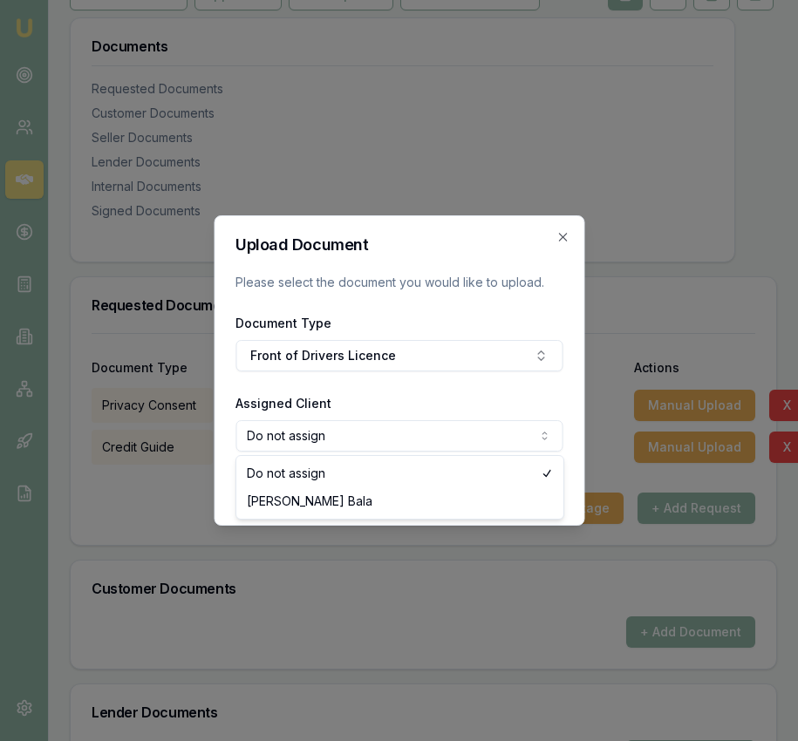
click at [372, 438] on body "Emu Broker Deals View D-YI47265B1V Eujin Ooi Toggle Menu Customer Jasvir Kaur B…" at bounding box center [399, 67] width 798 height 741
select select "U-1IMS272Y5O"
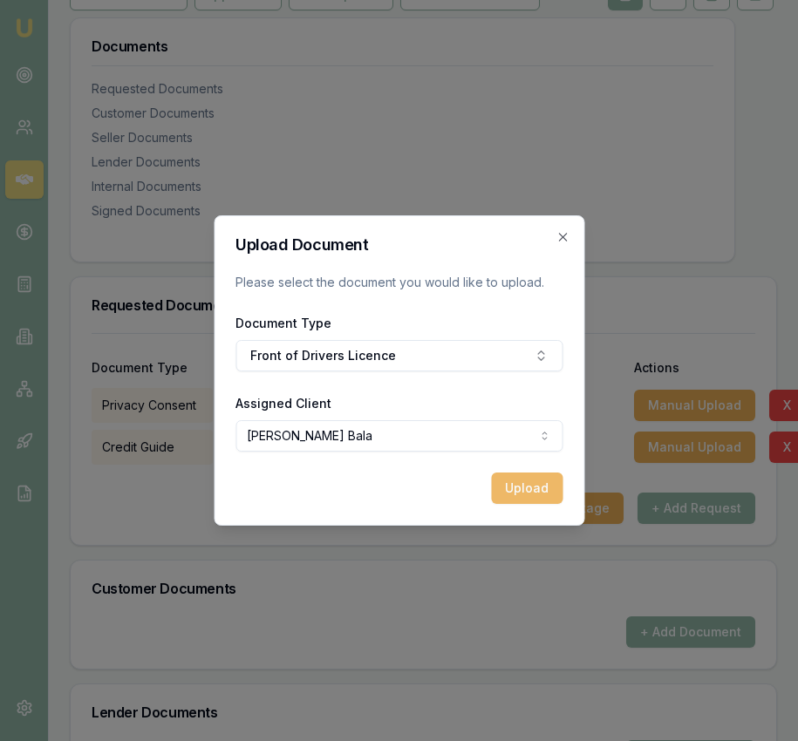
click at [505, 486] on button "Upload" at bounding box center [527, 488] width 72 height 31
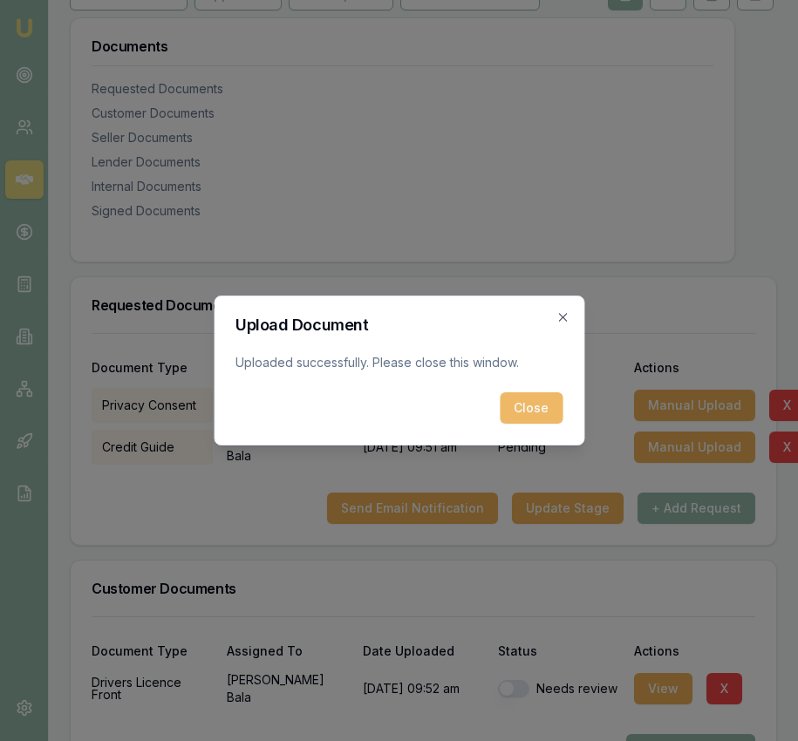
click at [562, 415] on button "Close" at bounding box center [531, 407] width 63 height 31
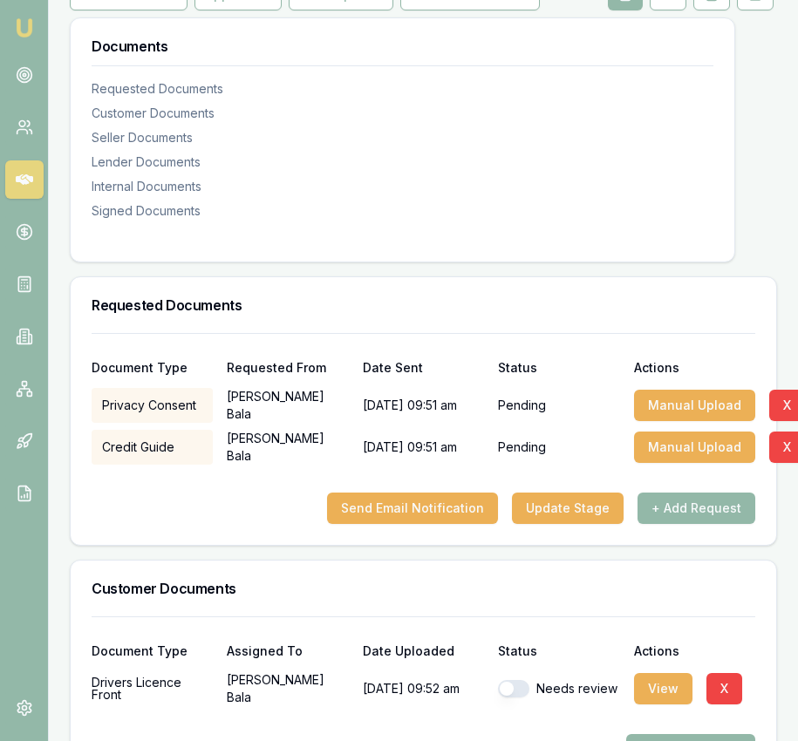
click at [18, 22] on img at bounding box center [24, 27] width 21 height 21
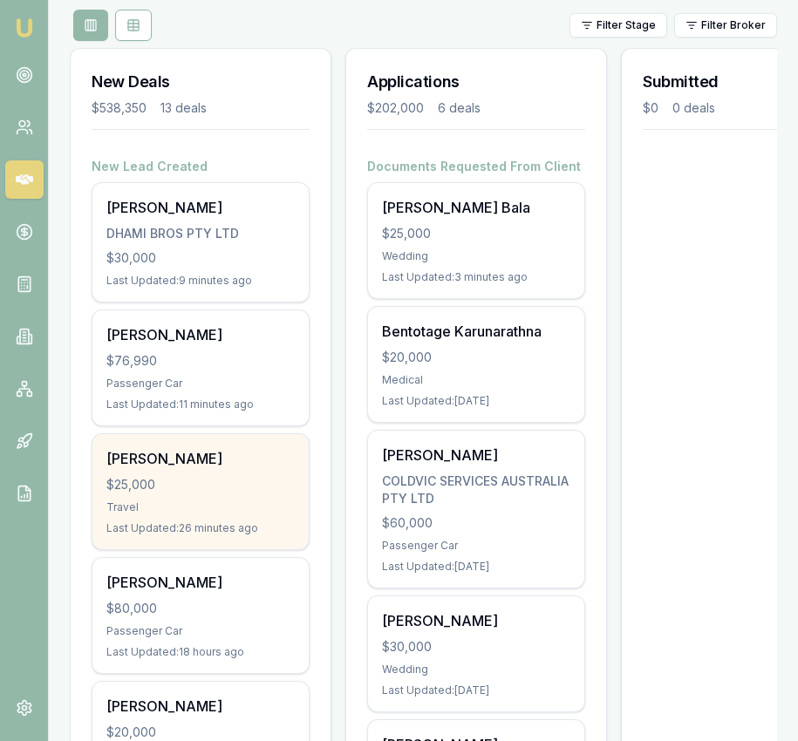
scroll to position [220, 0]
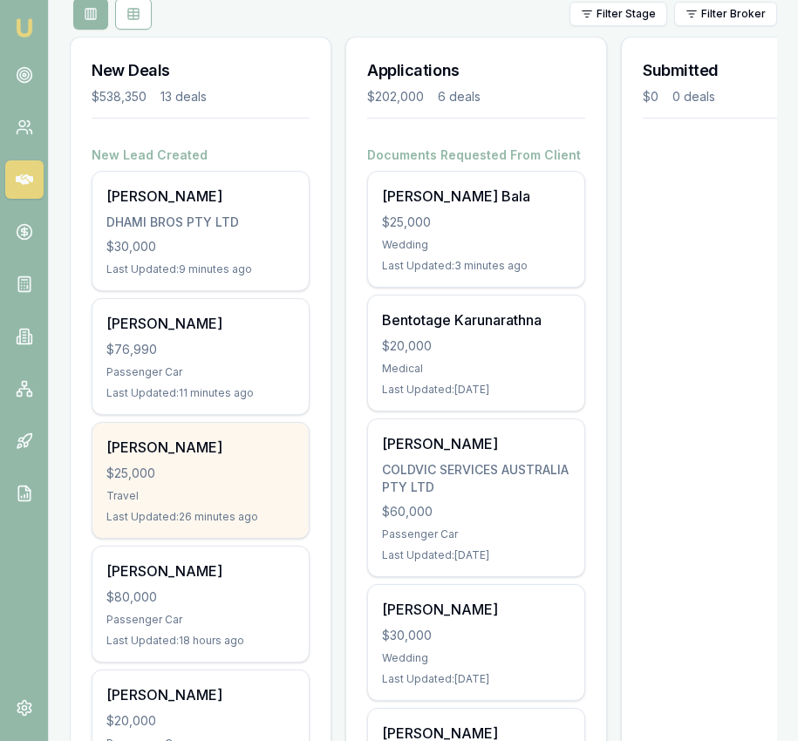
click at [272, 473] on div "$25,000" at bounding box center [200, 473] width 188 height 17
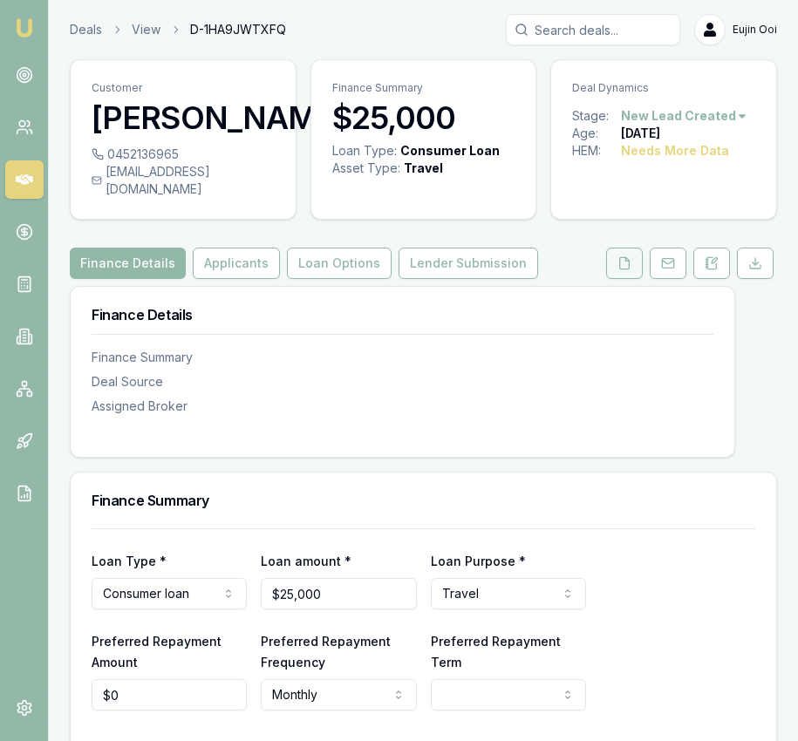
click at [623, 270] on icon at bounding box center [624, 263] width 14 height 14
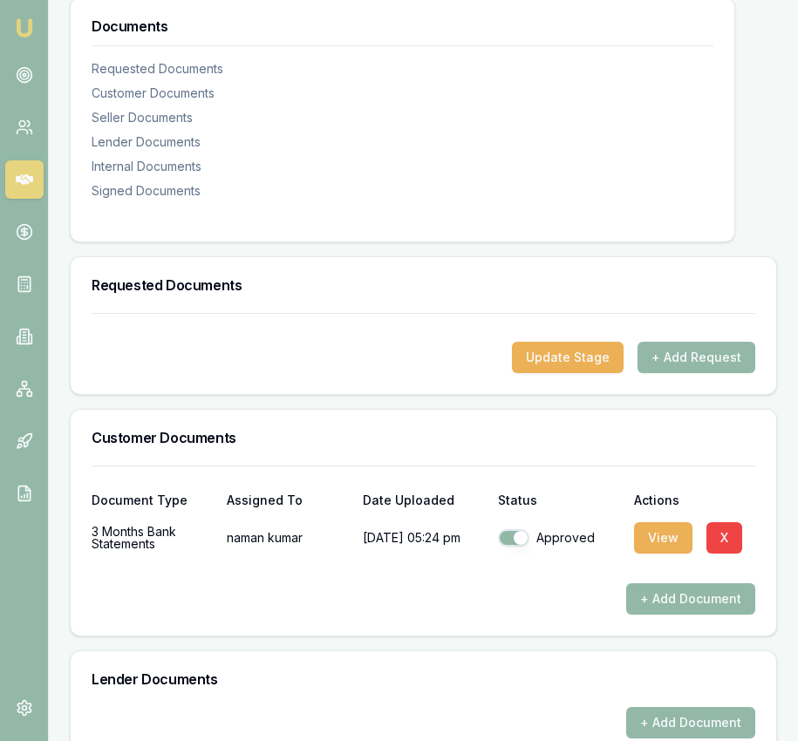
scroll to position [314, 0]
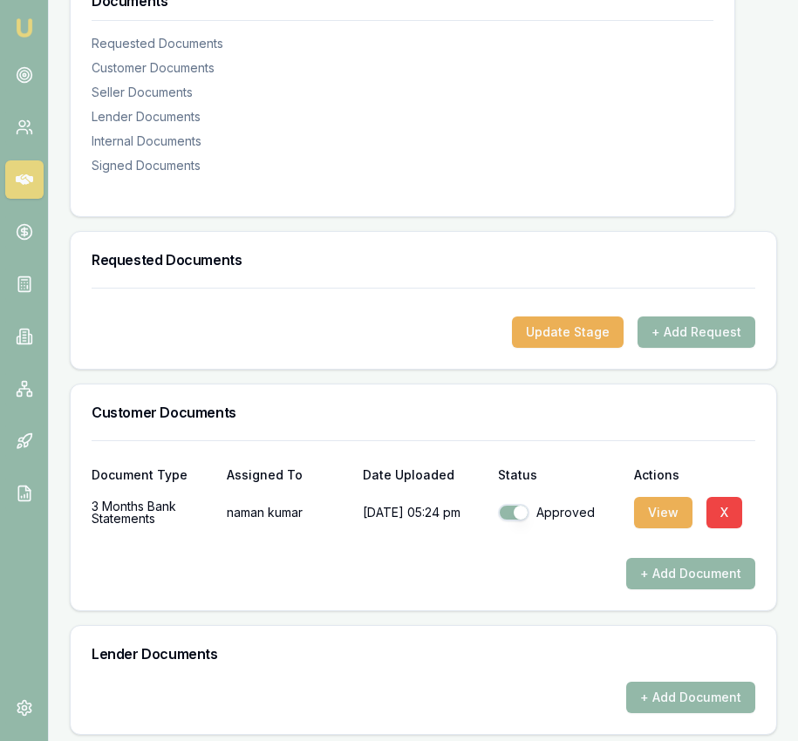
click at [653, 513] on div "View X" at bounding box center [694, 512] width 121 height 35
click at [651, 528] on button "View" at bounding box center [663, 512] width 58 height 31
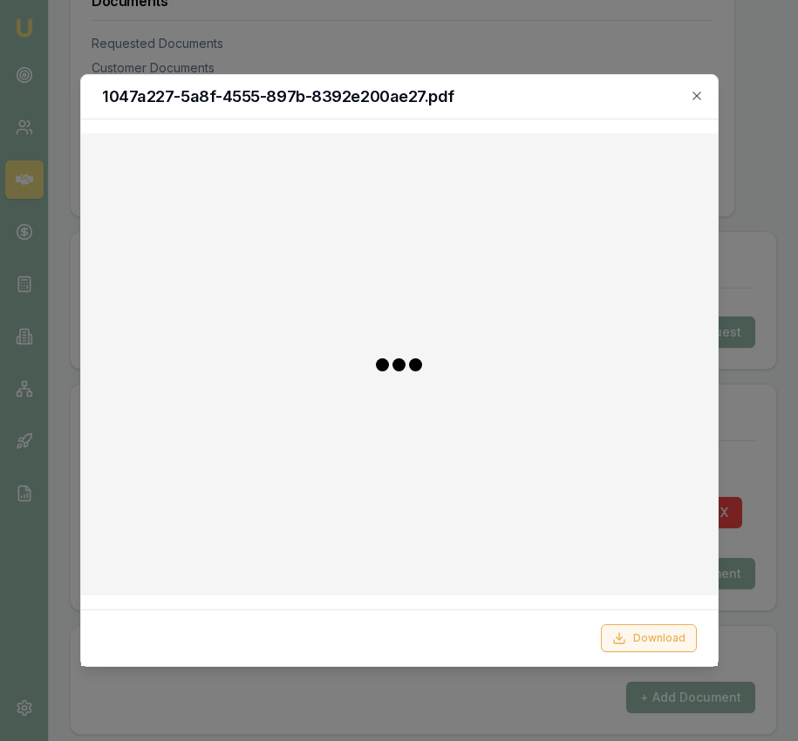
click at [624, 634] on icon at bounding box center [619, 638] width 14 height 14
click at [761, 584] on div at bounding box center [399, 370] width 798 height 741
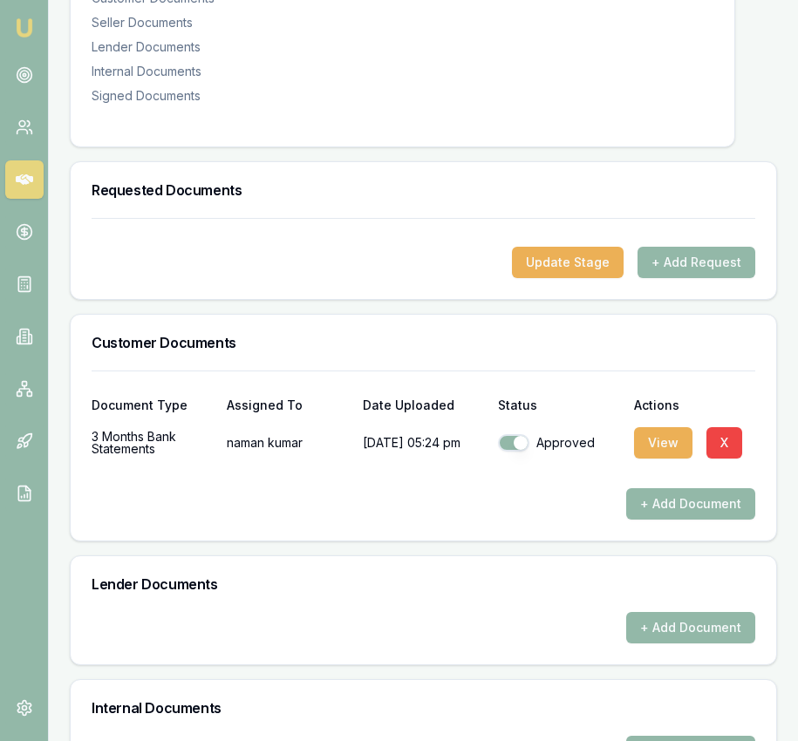
scroll to position [425, 0]
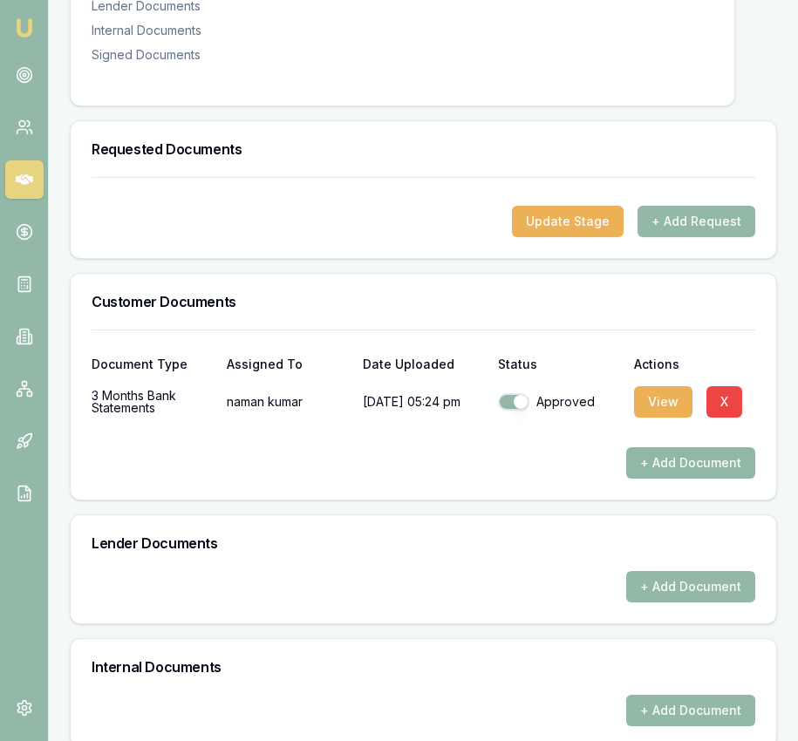
click at [653, 479] on button "+ Add Document" at bounding box center [690, 462] width 129 height 31
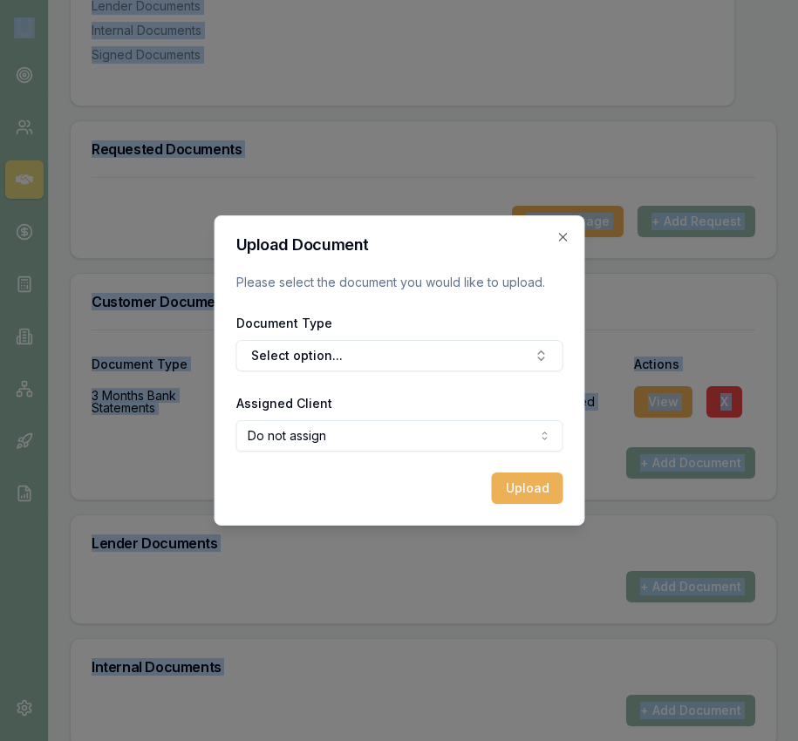
click at [653, 489] on div at bounding box center [399, 370] width 798 height 741
click at [424, 348] on button "Select option..." at bounding box center [398, 355] width 327 height 31
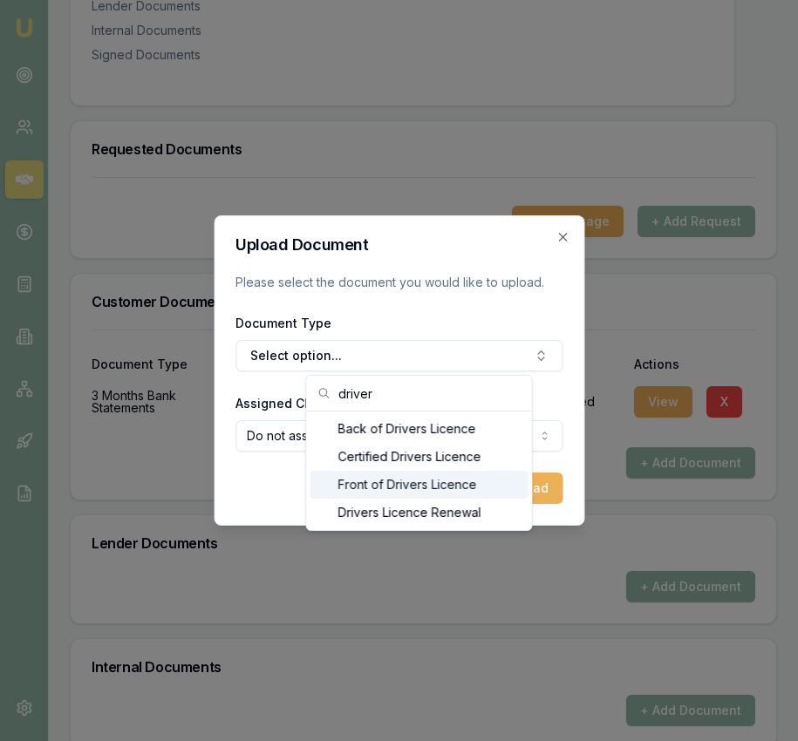
type input "driver"
click at [430, 485] on div "Front of Drivers Licence" at bounding box center [419, 485] width 218 height 28
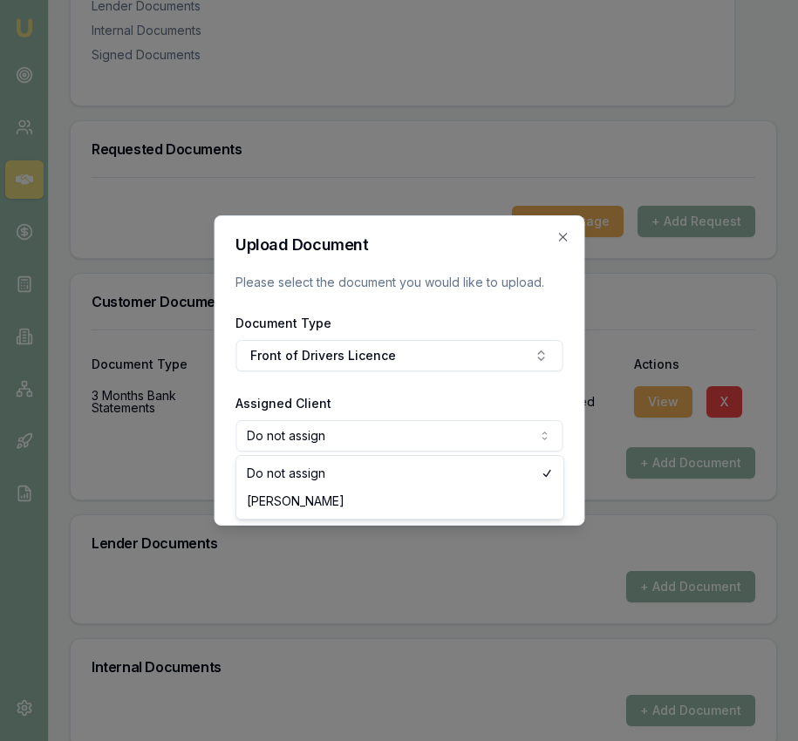
select select "U-YPDB8EXX6Y"
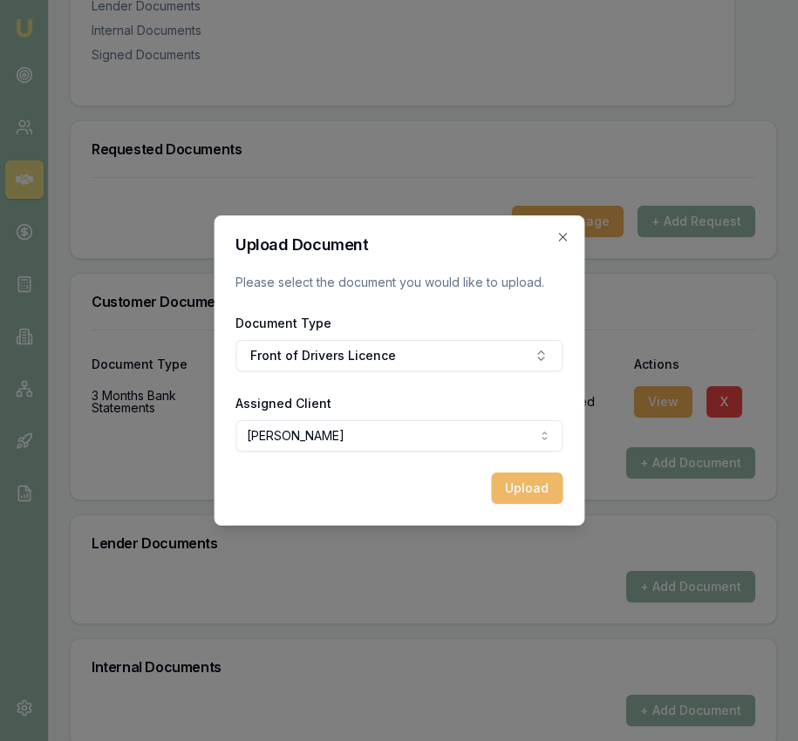
click at [514, 491] on button "Upload" at bounding box center [527, 488] width 72 height 31
click at [554, 239] on h2 "Upload Document" at bounding box center [398, 245] width 327 height 16
click at [562, 230] on icon "button" at bounding box center [562, 237] width 14 height 14
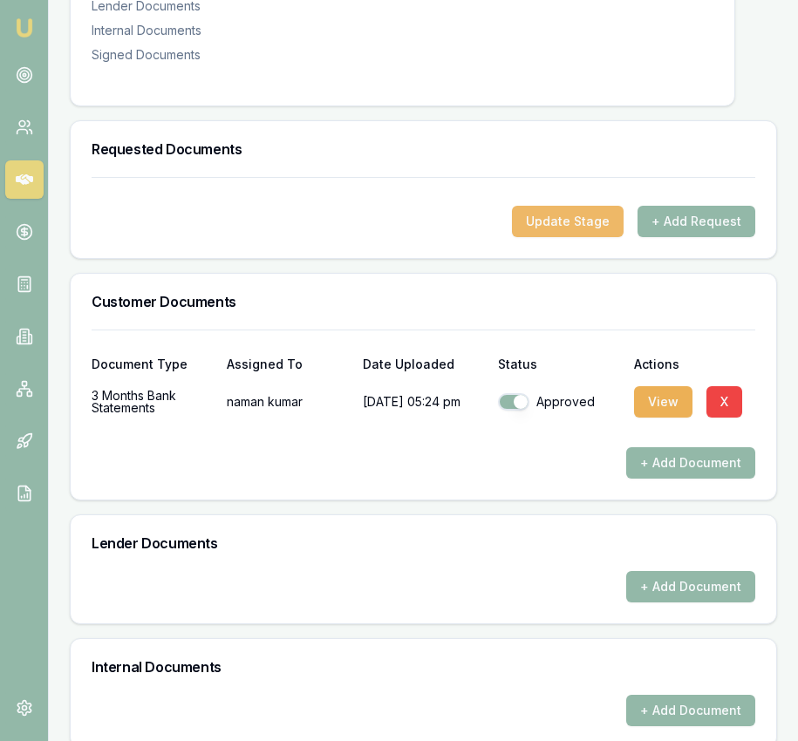
scroll to position [0, 0]
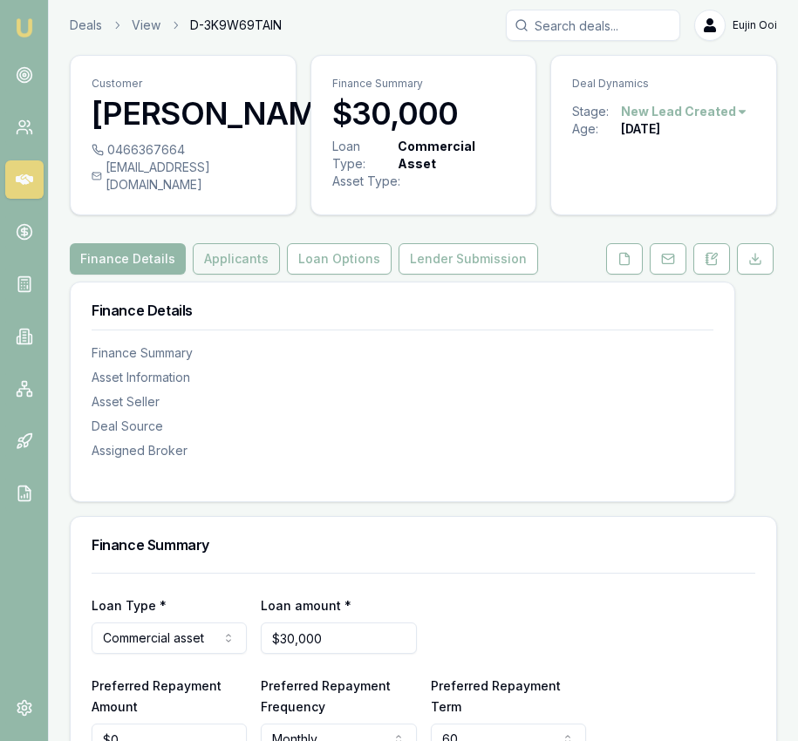
click at [243, 275] on button "Applicants" at bounding box center [236, 258] width 87 height 31
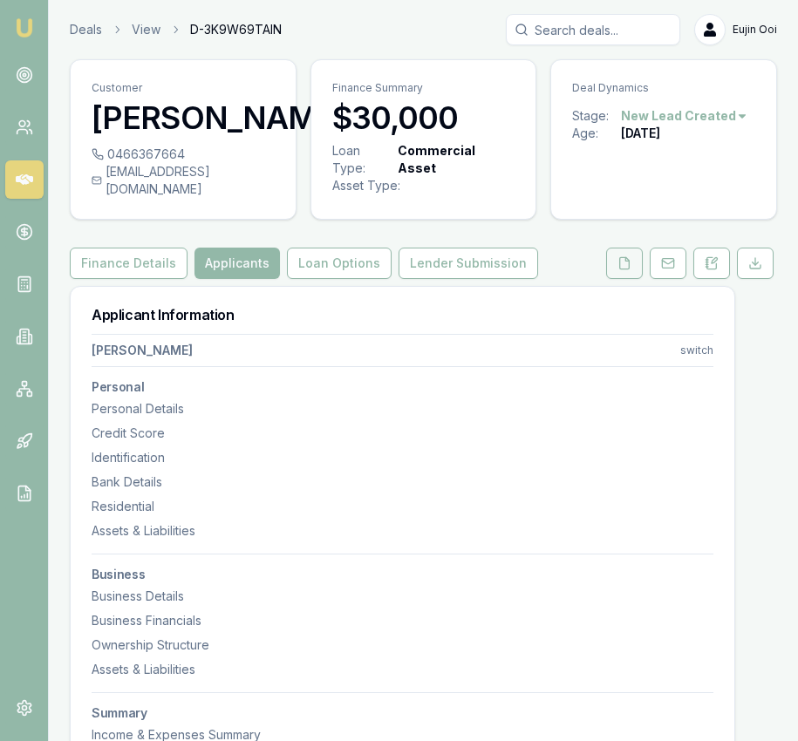
click at [624, 270] on icon at bounding box center [624, 263] width 14 height 14
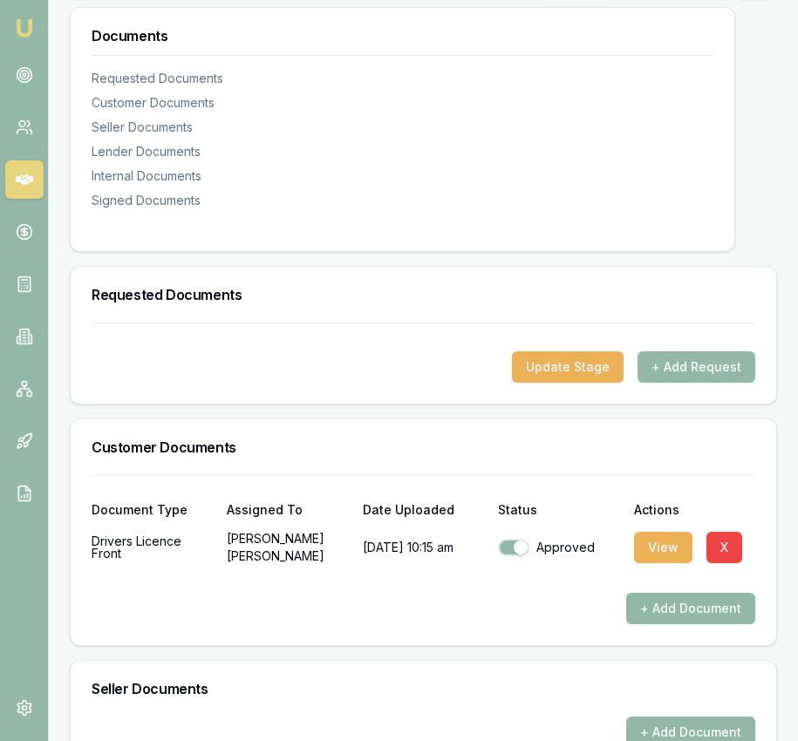
scroll to position [345, 0]
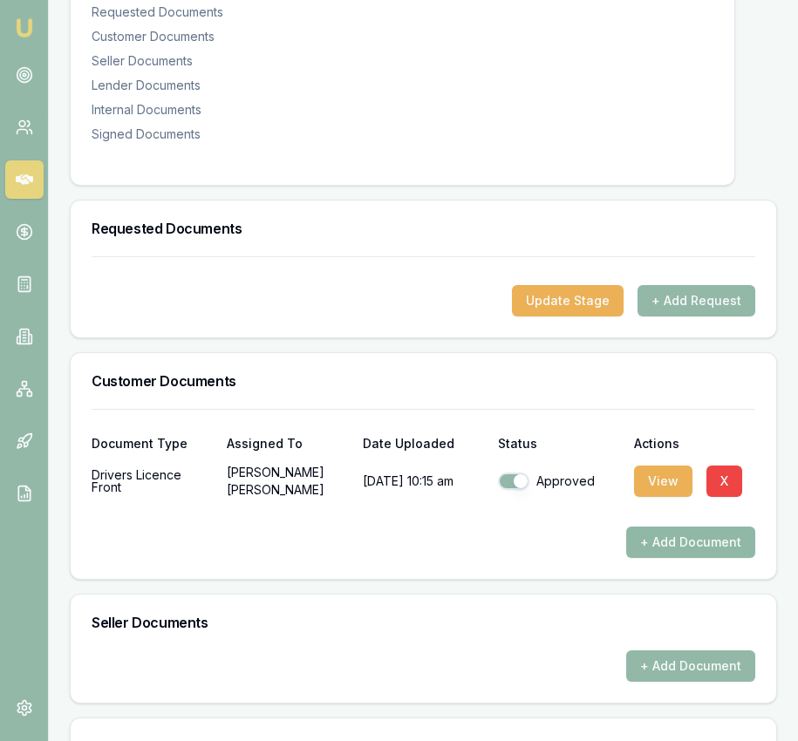
click at [655, 549] on button "+ Add Document" at bounding box center [690, 542] width 129 height 31
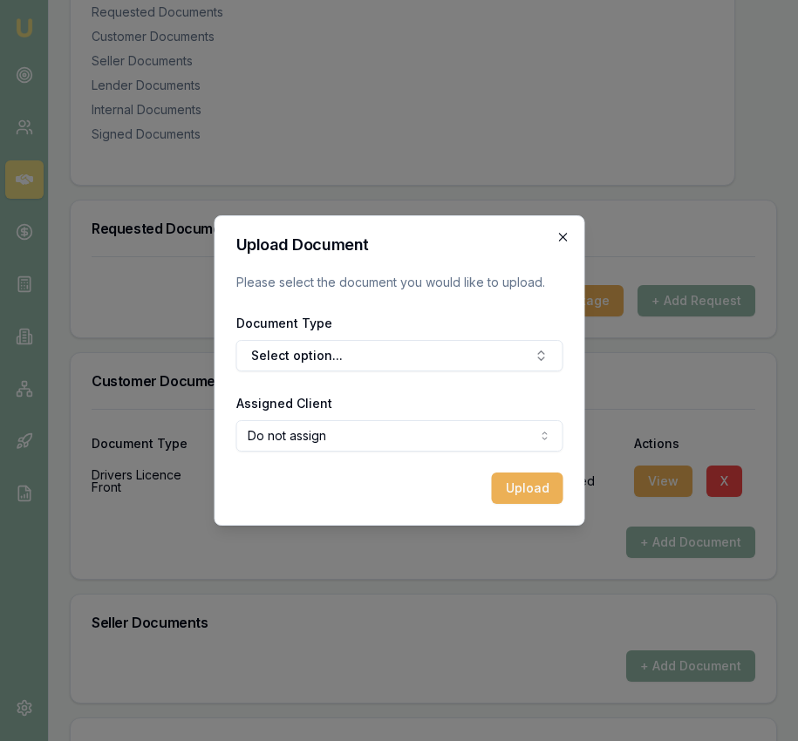
click at [562, 233] on icon "button" at bounding box center [562, 237] width 14 height 14
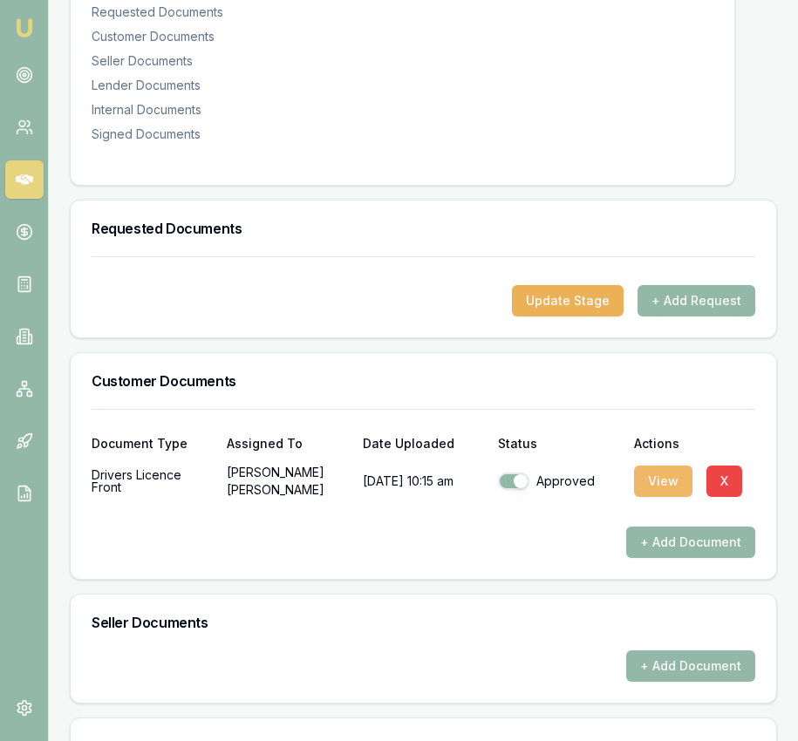
scroll to position [346, 0]
click at [654, 551] on button "+ Add Document" at bounding box center [690, 541] width 129 height 31
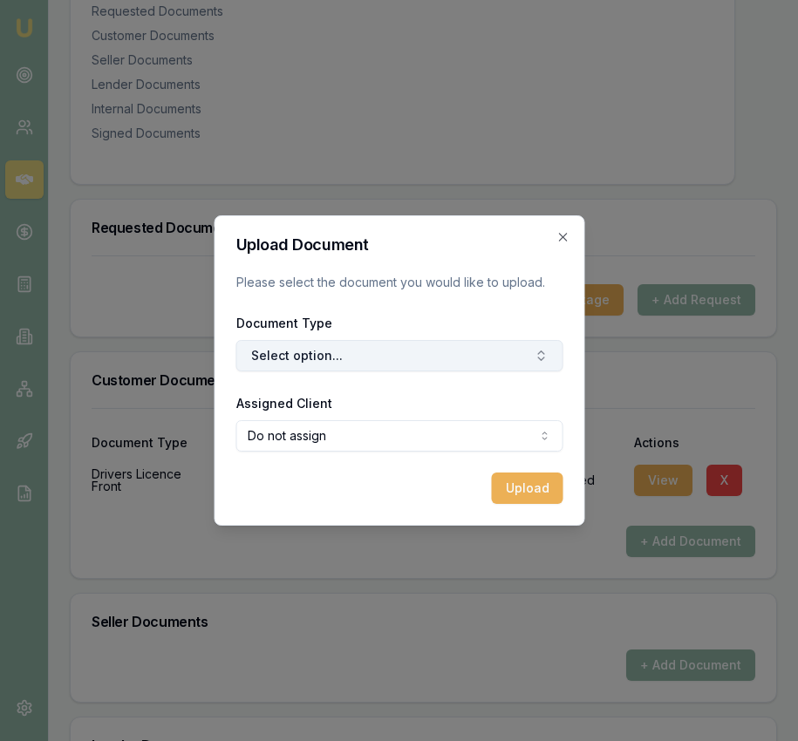
click at [497, 371] on button "Select option..." at bounding box center [398, 355] width 327 height 31
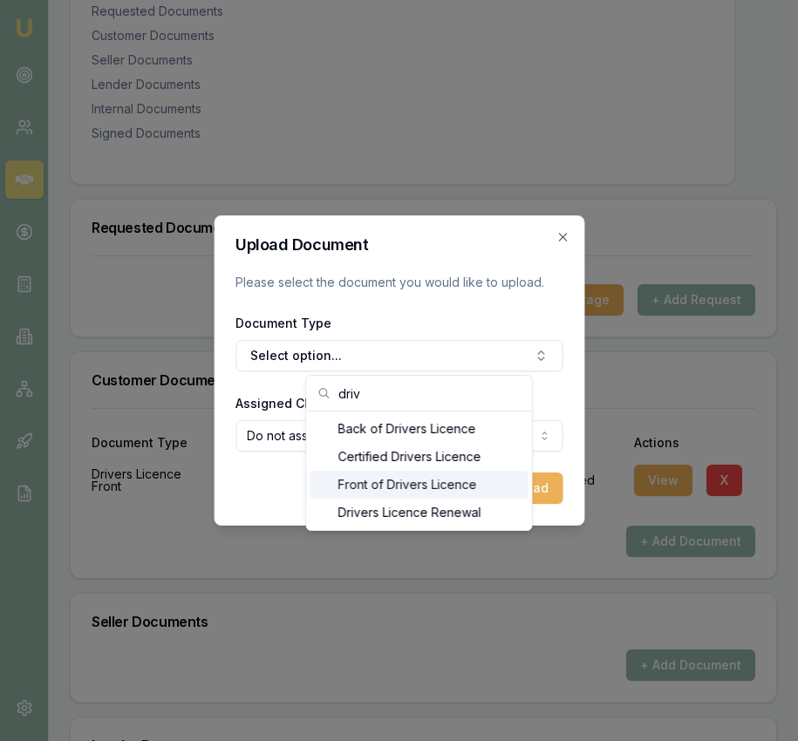
type input "driv"
click at [449, 493] on div "Front of Drivers Licence" at bounding box center [419, 485] width 218 height 28
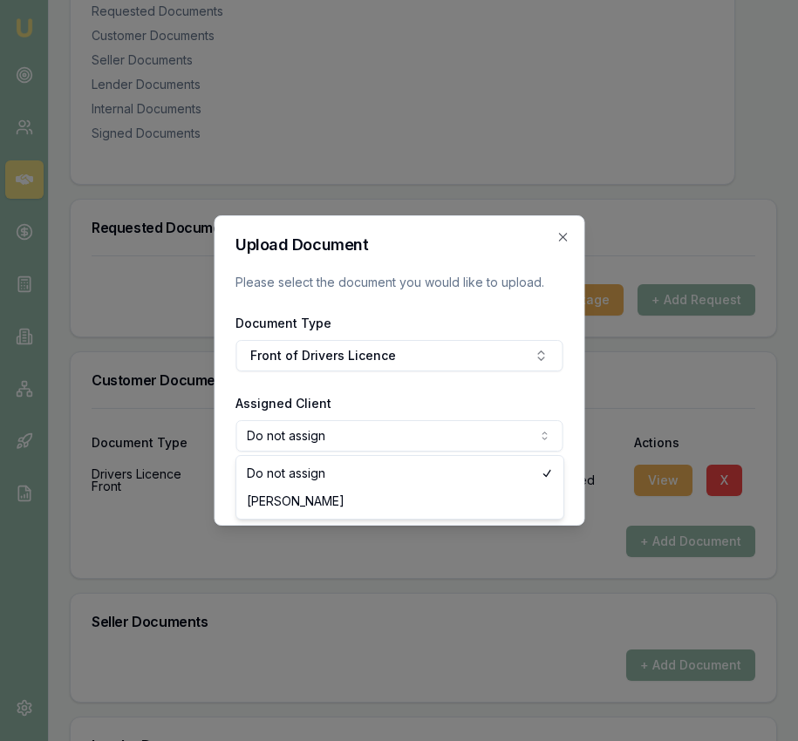
click at [419, 395] on body "Emu Broker Deals View D-3K9W69TAIN Eujin Ooi Toggle Menu Customer harneet Kumar…" at bounding box center [399, 24] width 798 height 741
select select "U-J41O3FQVRX"
drag, startPoint x: 405, startPoint y: 490, endPoint x: 431, endPoint y: 497, distance: 27.1
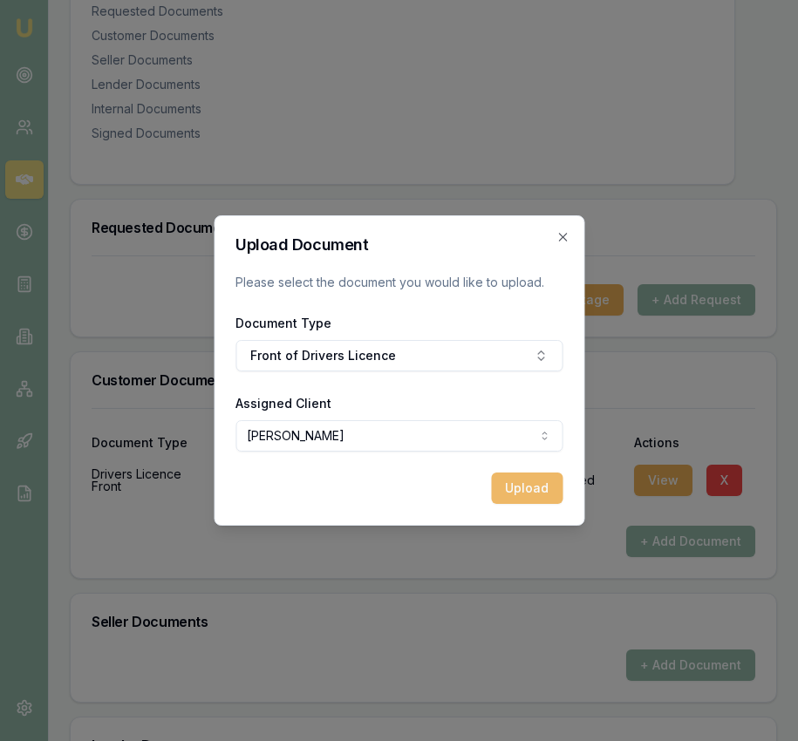
click at [508, 494] on button "Upload" at bounding box center [527, 488] width 72 height 31
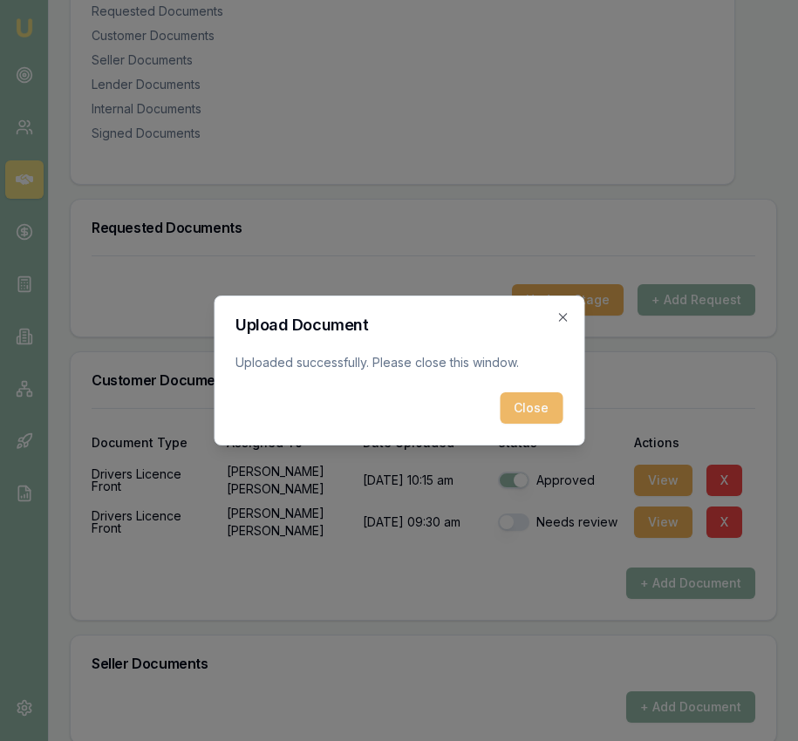
click at [539, 415] on button "Close" at bounding box center [531, 407] width 63 height 31
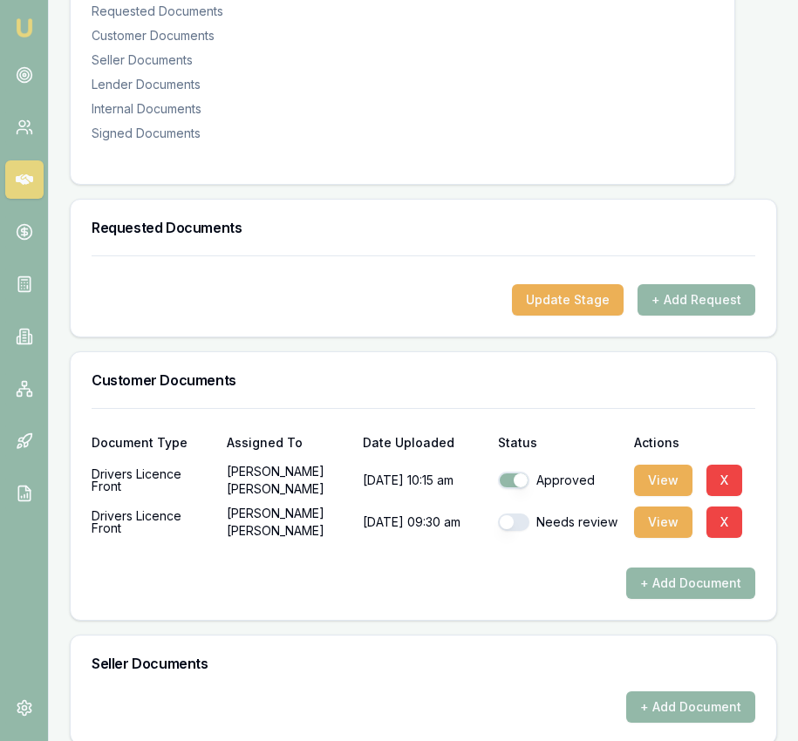
click at [508, 531] on button "button" at bounding box center [513, 522] width 31 height 17
checkbox input "true"
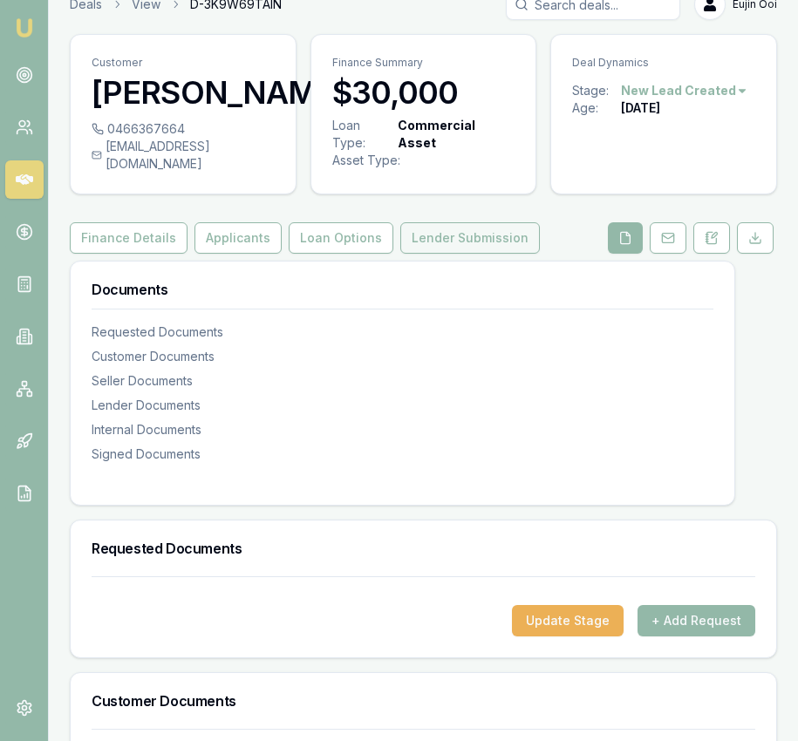
scroll to position [0, 0]
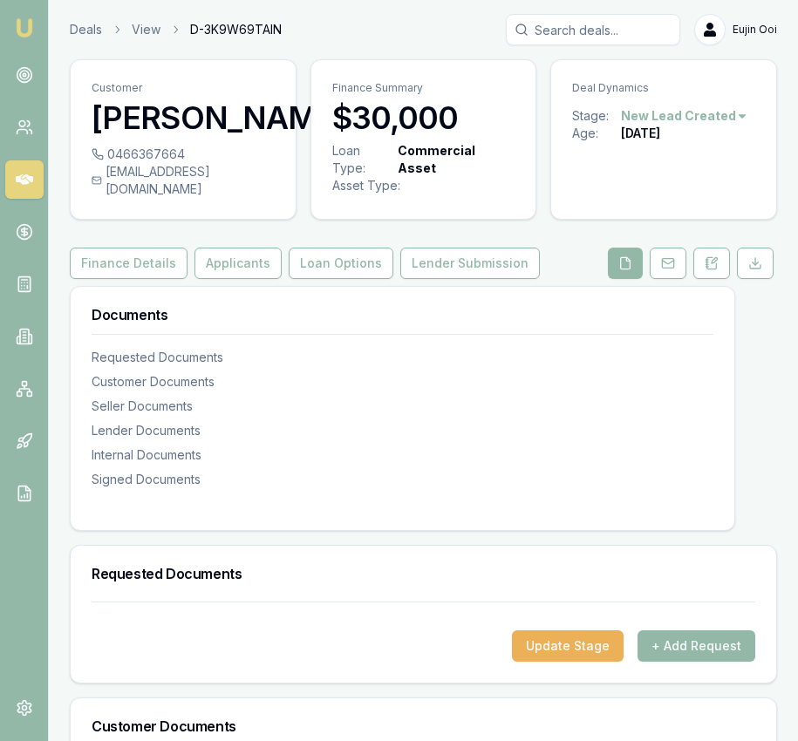
click at [17, 17] on img at bounding box center [24, 27] width 21 height 21
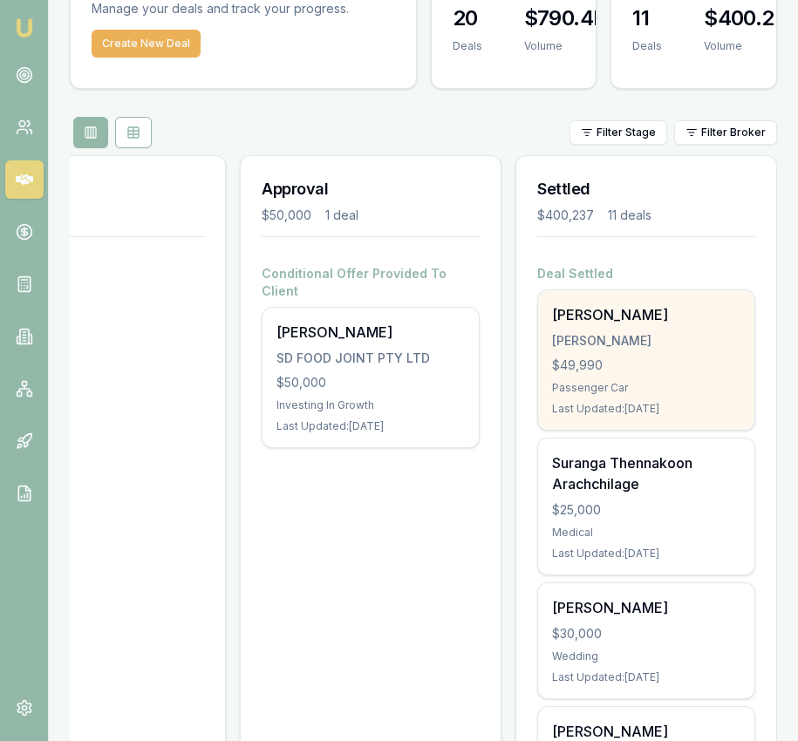
scroll to position [105, 0]
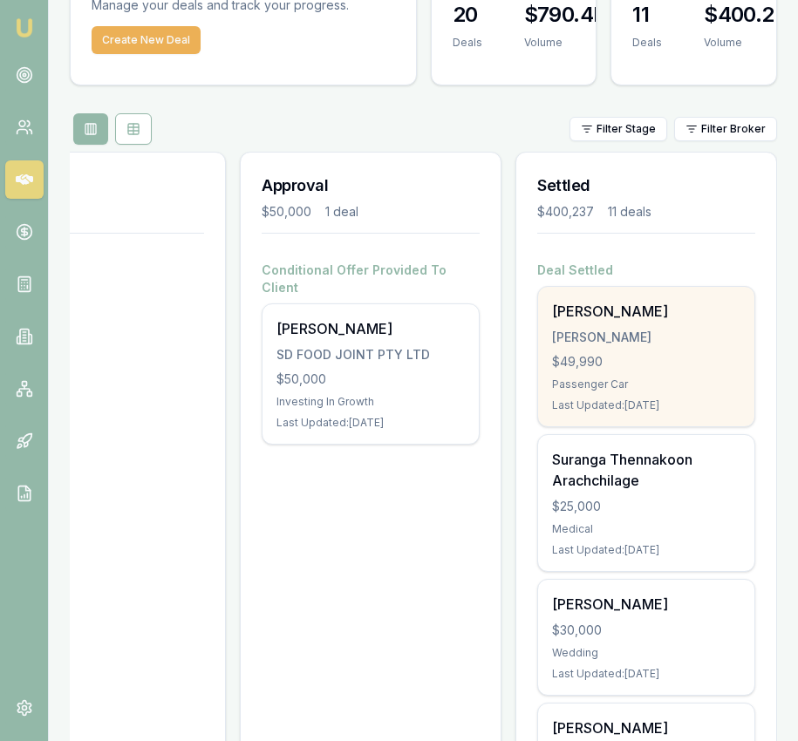
click at [624, 360] on div "$49,990" at bounding box center [646, 361] width 188 height 17
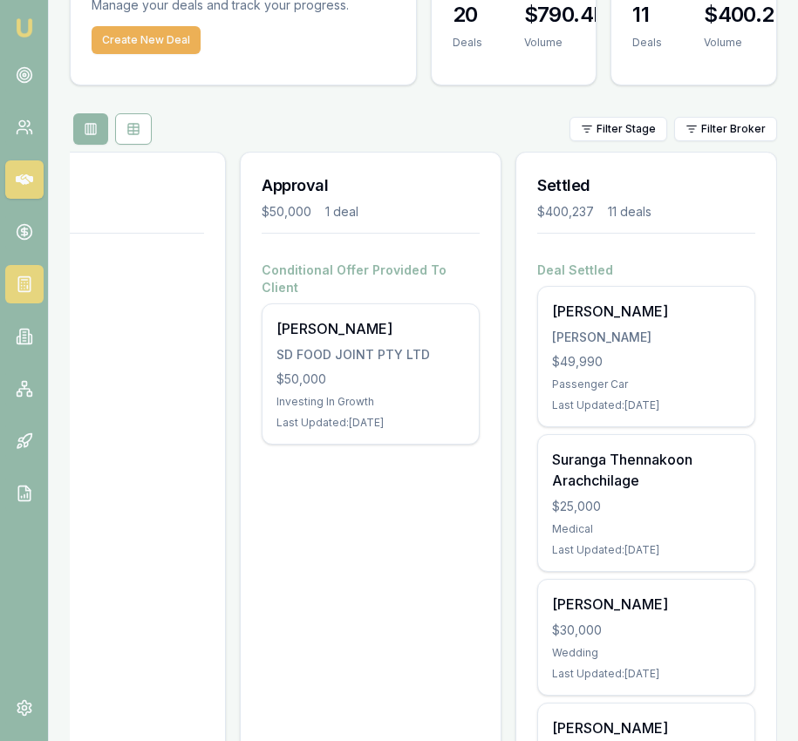
click at [23, 272] on link at bounding box center [24, 284] width 38 height 38
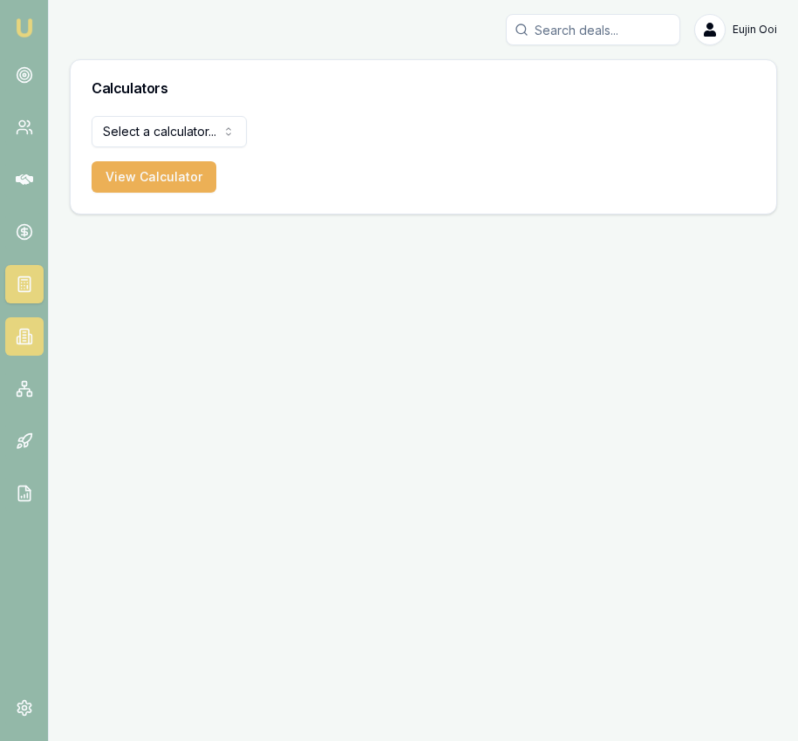
click at [24, 338] on icon at bounding box center [24, 338] width 3 height 0
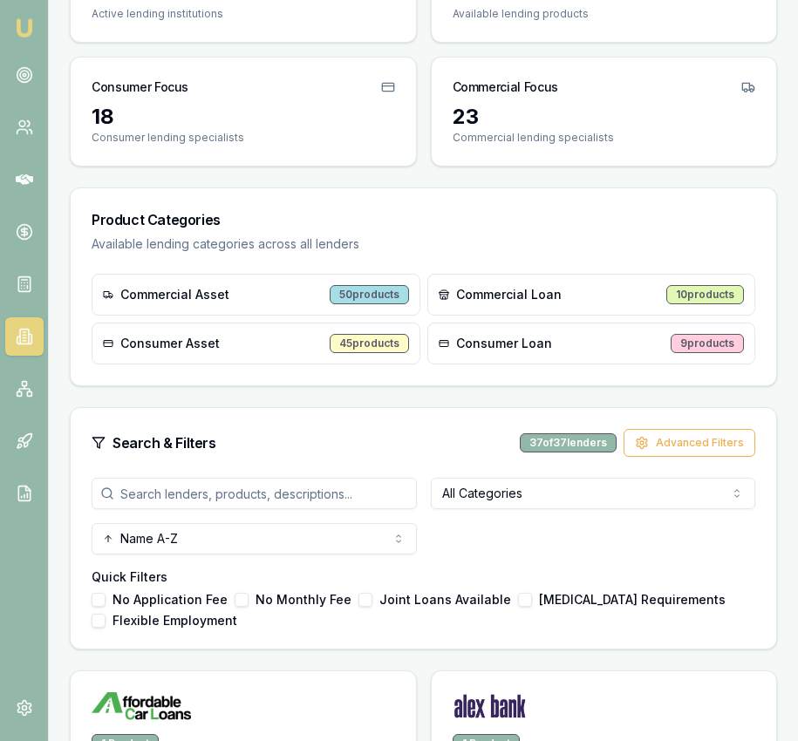
scroll to position [268, 0]
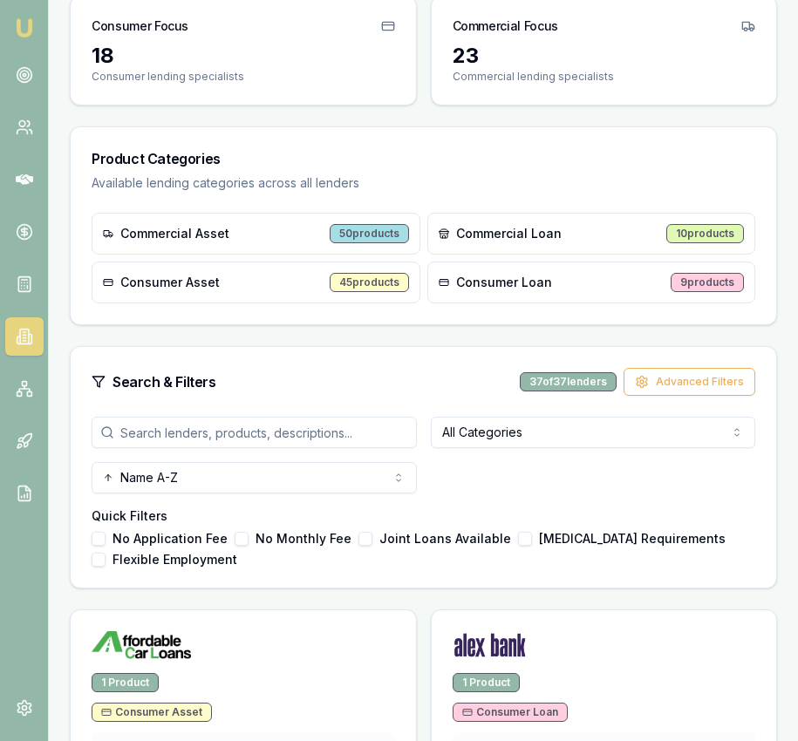
click at [196, 421] on input "search" at bounding box center [254, 432] width 325 height 31
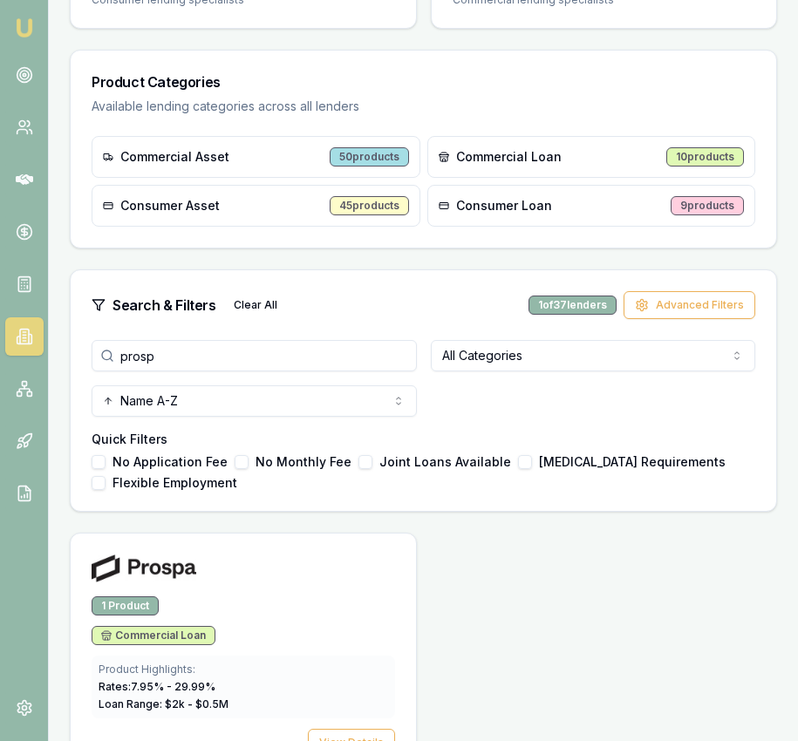
scroll to position [396, 0]
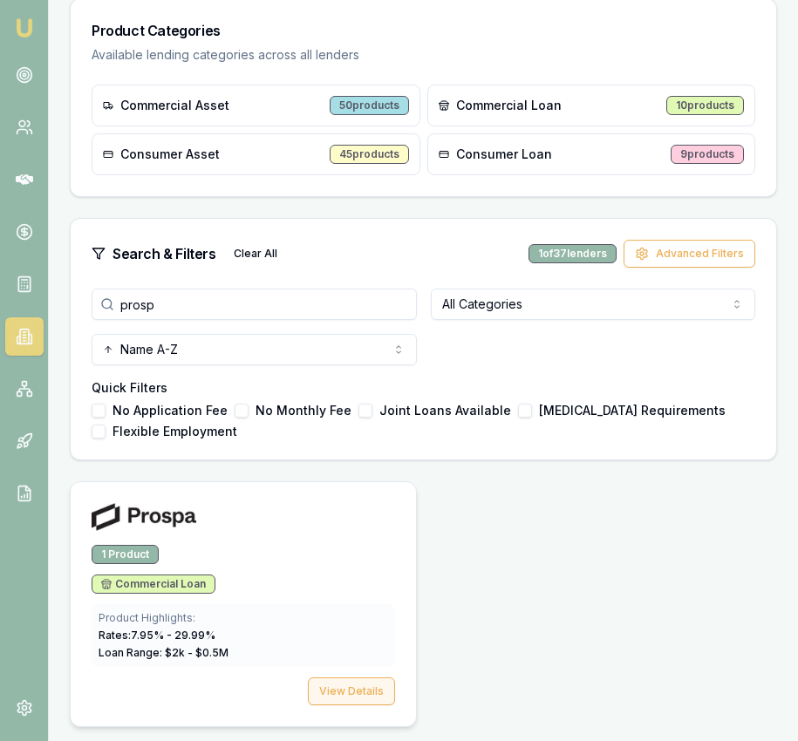
type input "prosp"
click at [320, 685] on button "View Details" at bounding box center [351, 692] width 87 height 28
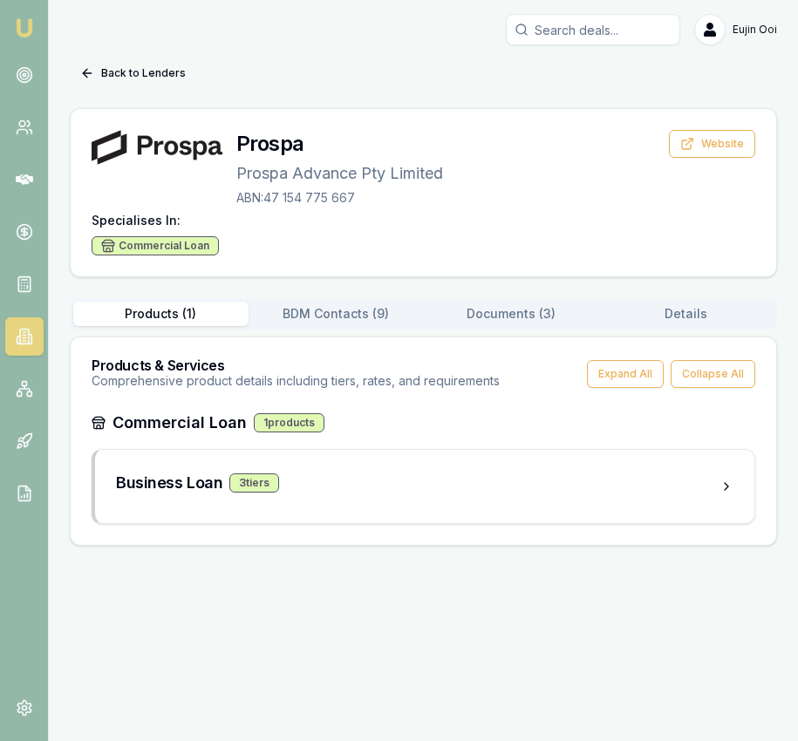
click at [551, 328] on div "Products ( 1 ) BDM Contacts ( 9 ) Documents ( 3 ) Details" at bounding box center [423, 313] width 707 height 31
click at [526, 307] on button "Documents ( 3 )" at bounding box center [511, 314] width 175 height 24
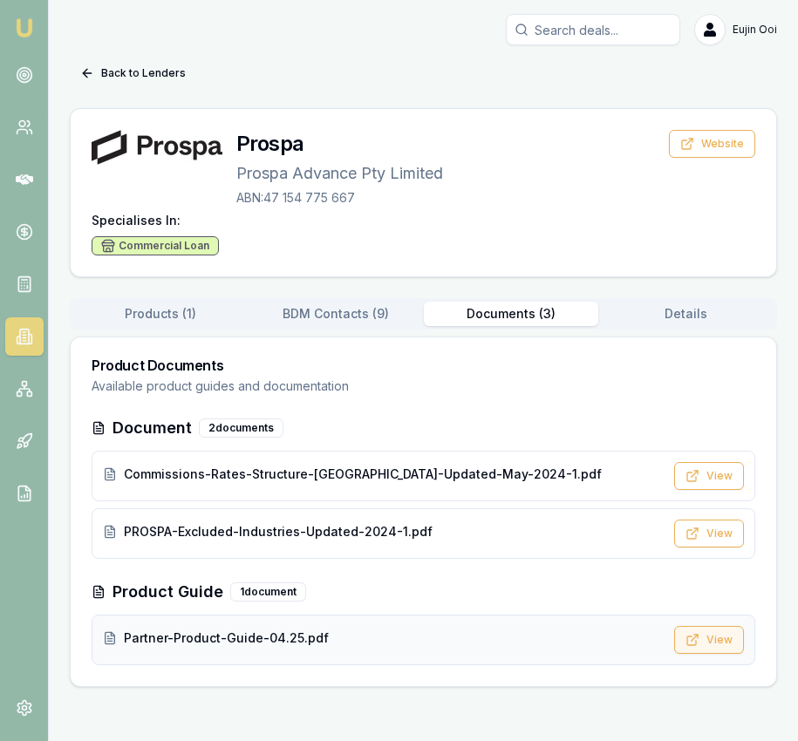
click at [718, 637] on button "View" at bounding box center [709, 640] width 70 height 28
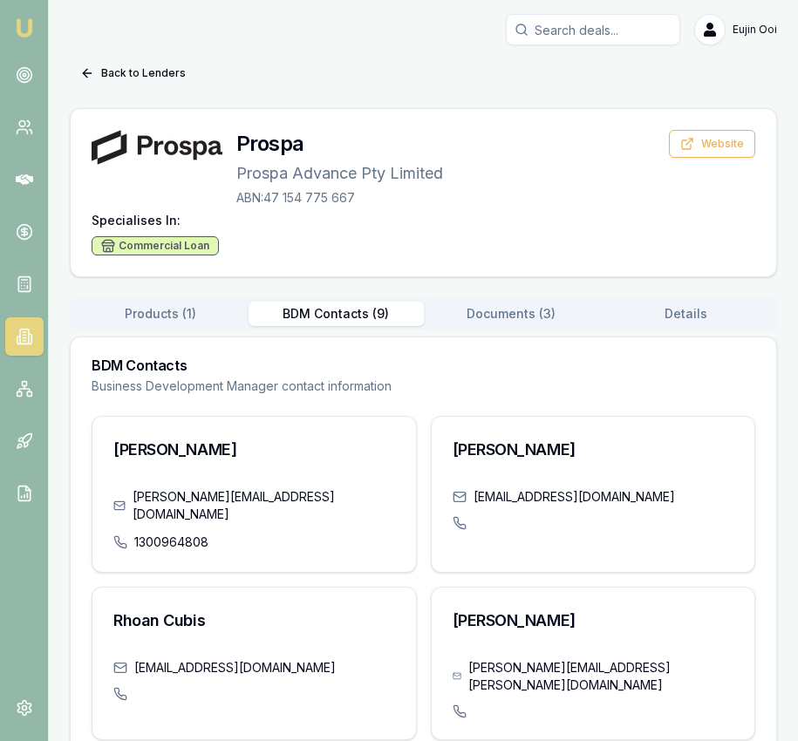
click at [370, 317] on button "BDM Contacts ( 9 )" at bounding box center [336, 314] width 175 height 24
click at [174, 75] on button "Back to Lenders" at bounding box center [133, 73] width 126 height 28
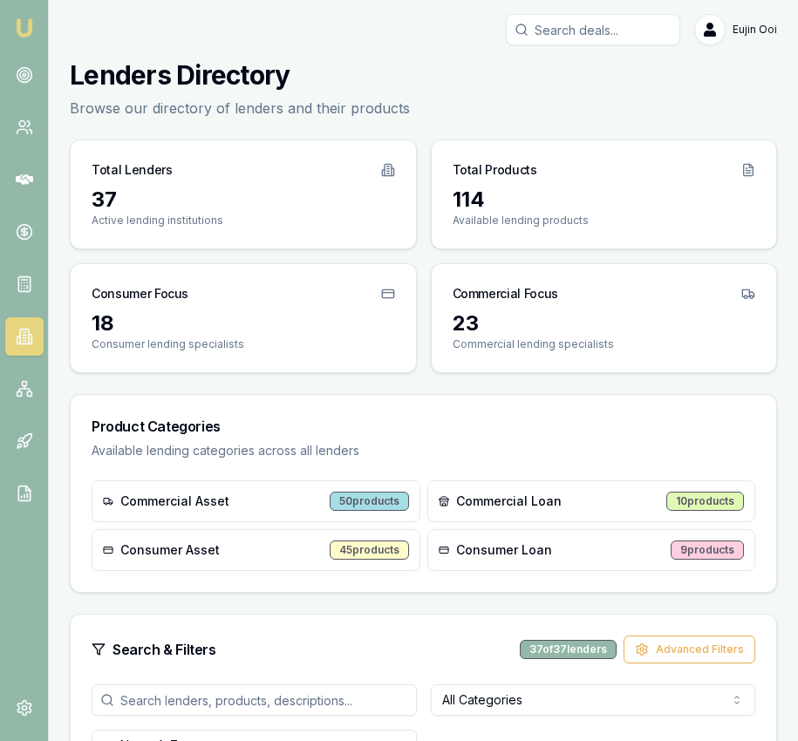
click at [565, 27] on input "Search deals" at bounding box center [593, 29] width 174 height 31
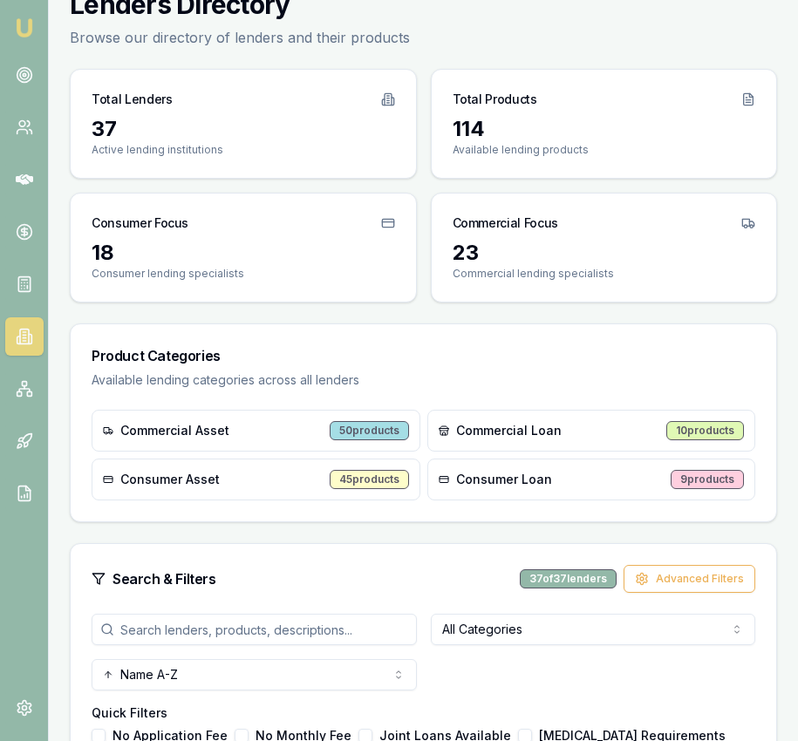
scroll to position [251, 0]
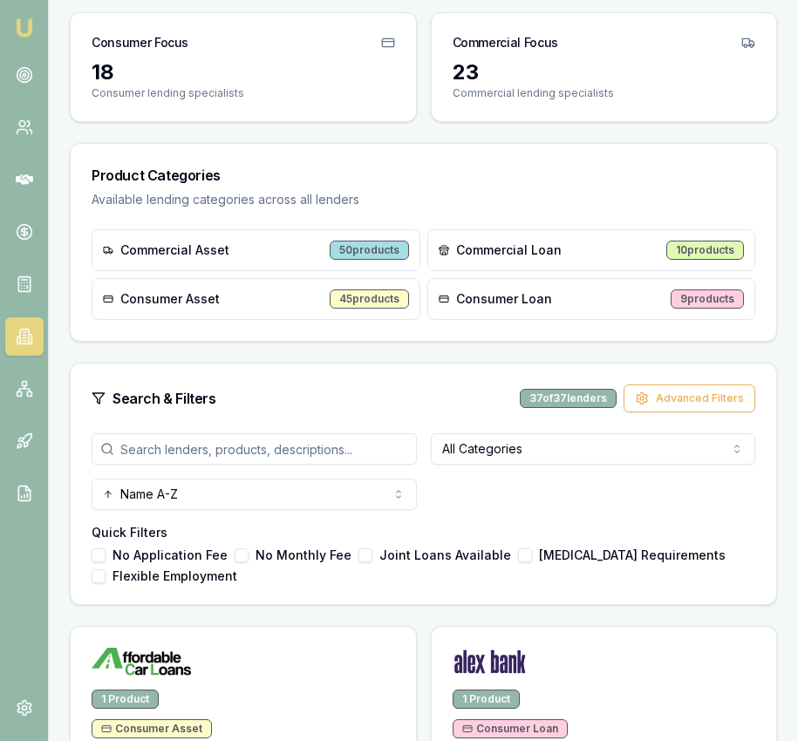
click at [304, 432] on div "Search & Filters 37 of 37 lenders Advanced Filters All Categories Name A-Z Quic…" at bounding box center [423, 484] width 707 height 242
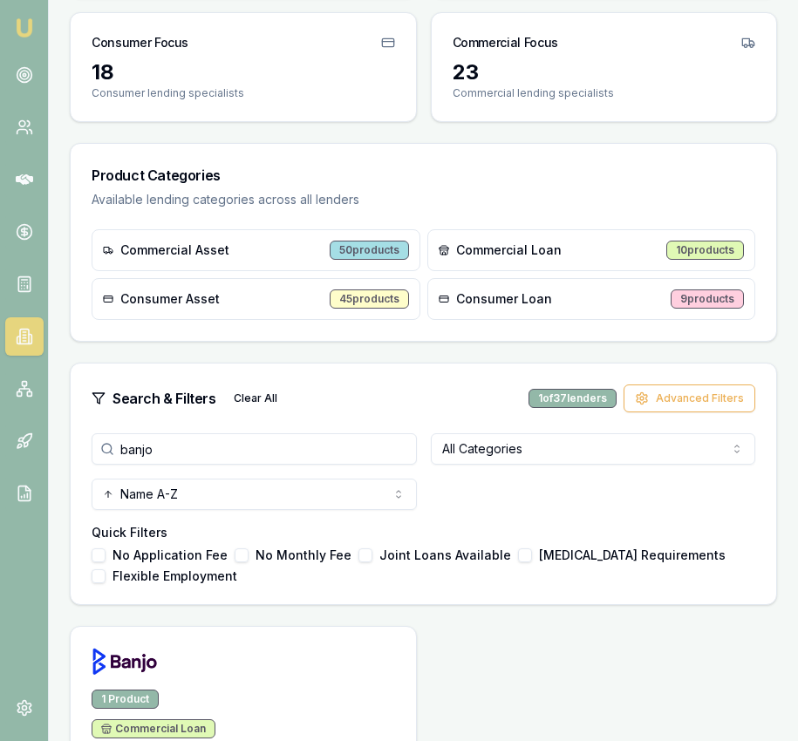
type input "banjo"
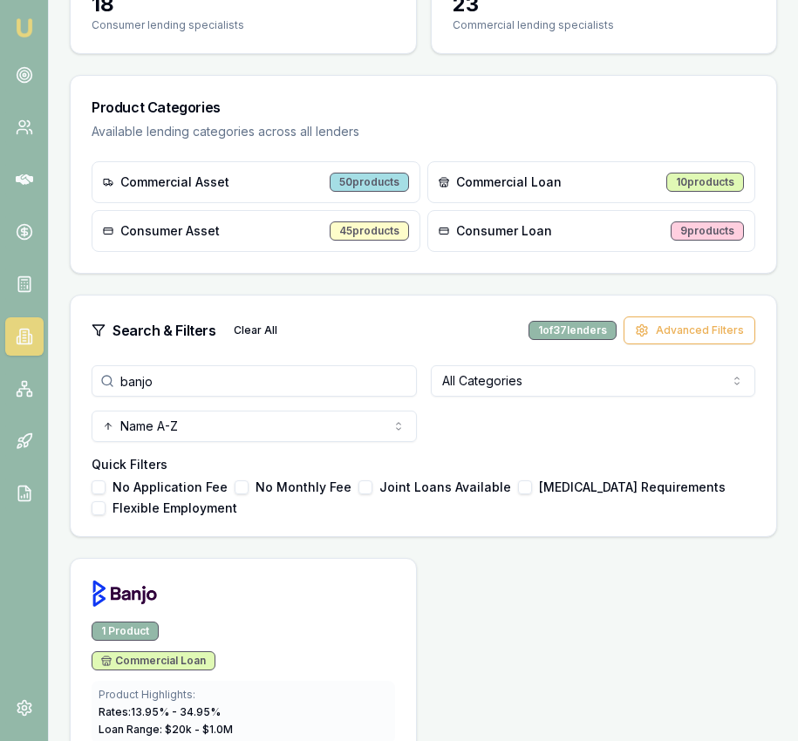
scroll to position [396, 0]
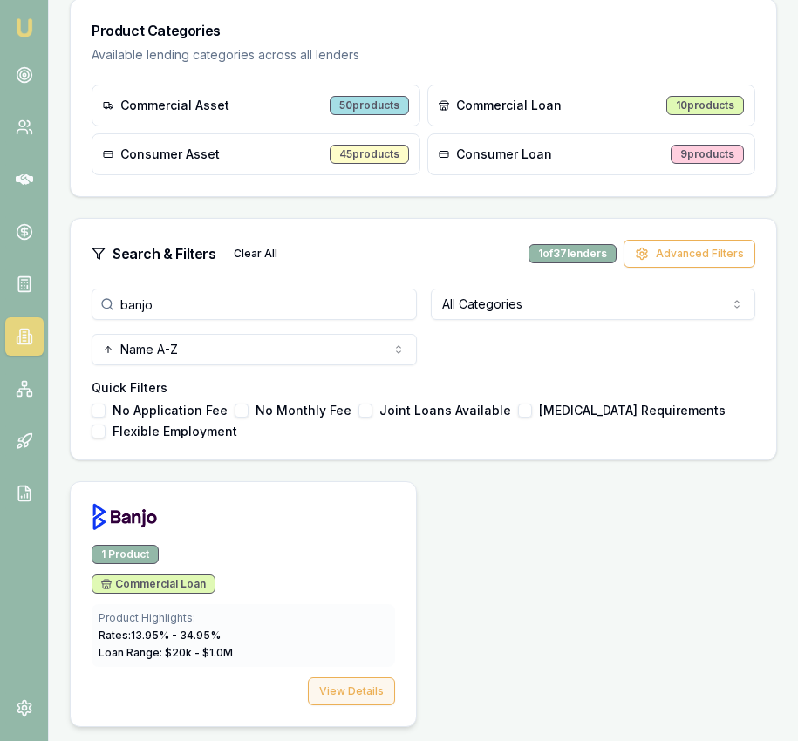
click at [355, 693] on button "View Details" at bounding box center [351, 692] width 87 height 28
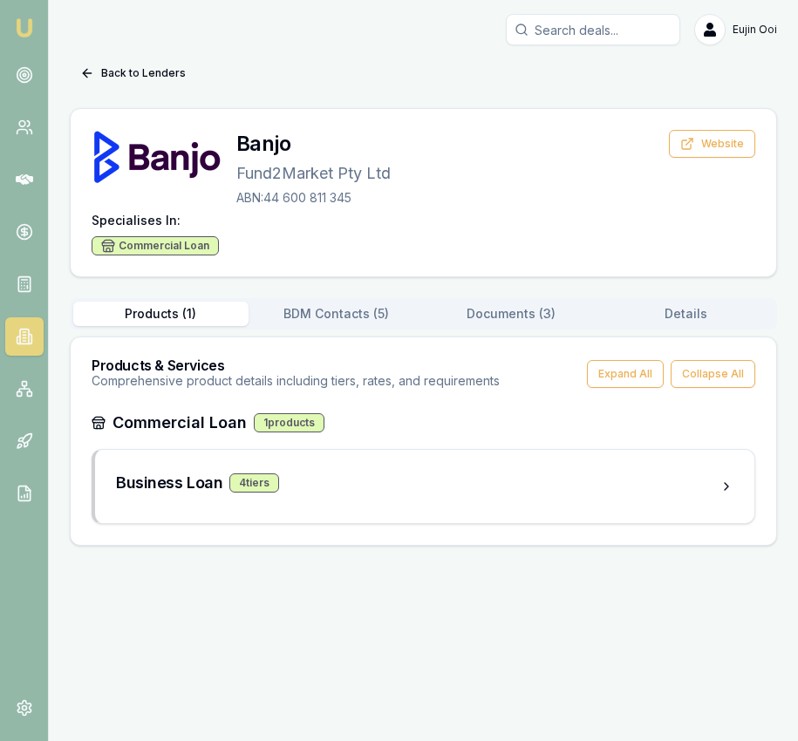
click at [493, 299] on div "Products ( 1 ) BDM Contacts ( 5 ) Documents ( 3 ) Details" at bounding box center [423, 313] width 707 height 31
click at [503, 300] on div "Products ( 1 ) BDM Contacts ( 5 ) Documents ( 3 ) Details" at bounding box center [423, 313] width 707 height 31
click at [501, 310] on button "Documents ( 3 )" at bounding box center [511, 314] width 175 height 24
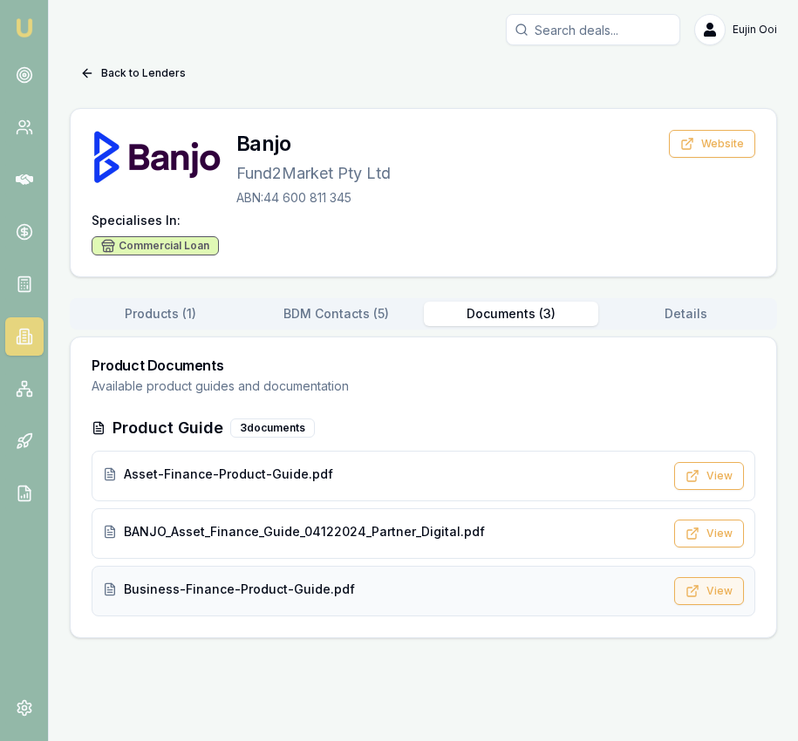
click at [691, 580] on button "View" at bounding box center [709, 591] width 70 height 28
click at [146, 72] on button "Back to Lenders" at bounding box center [133, 73] width 126 height 28
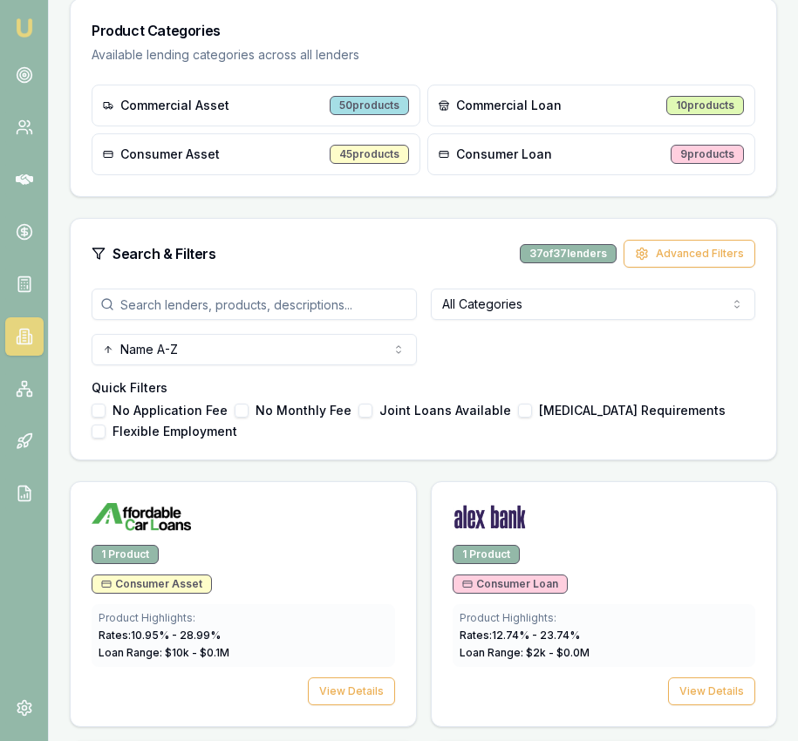
scroll to position [395, 0]
click at [255, 310] on input "search" at bounding box center [254, 305] width 325 height 31
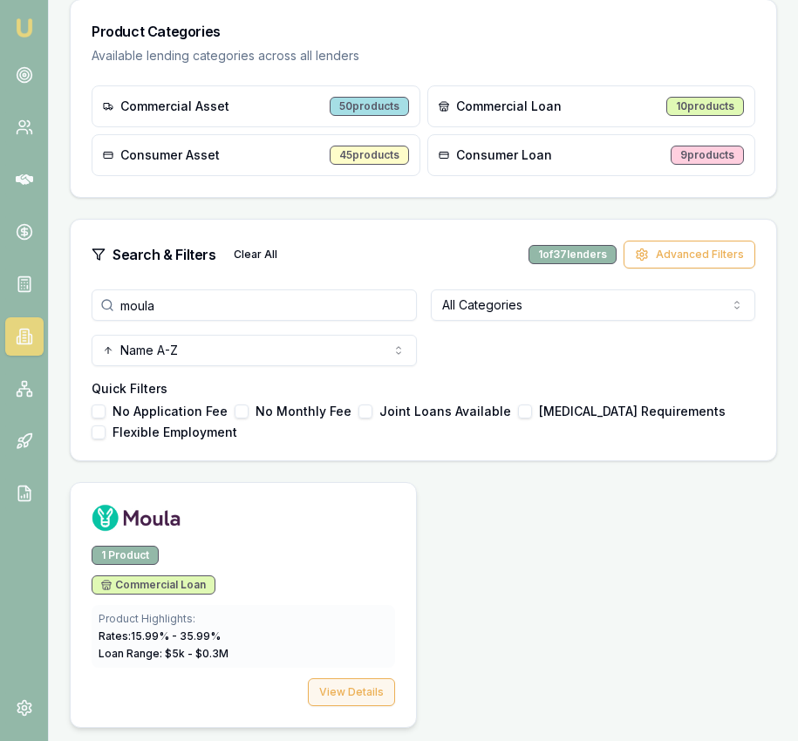
type input "moula"
click at [377, 698] on button "View Details" at bounding box center [351, 692] width 87 height 28
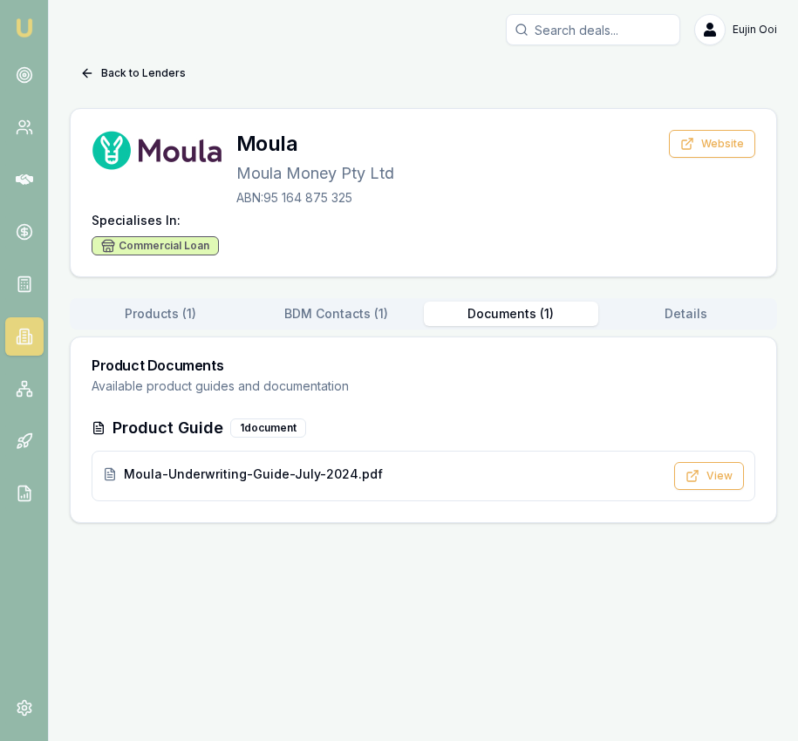
click at [528, 311] on button "Documents ( 1 )" at bounding box center [511, 314] width 175 height 24
click at [706, 478] on button "View" at bounding box center [709, 476] width 70 height 28
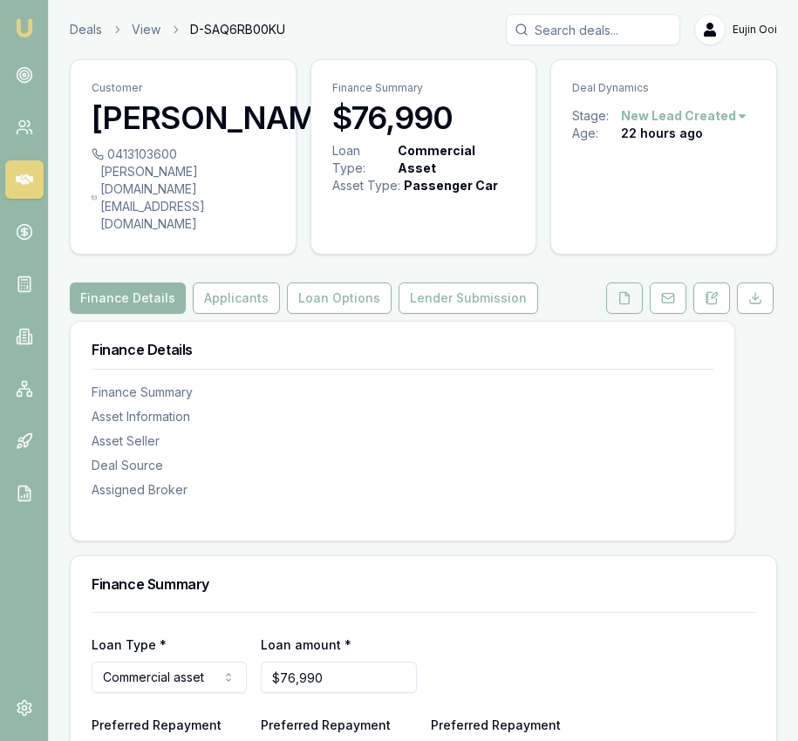
click at [621, 283] on button at bounding box center [624, 298] width 37 height 31
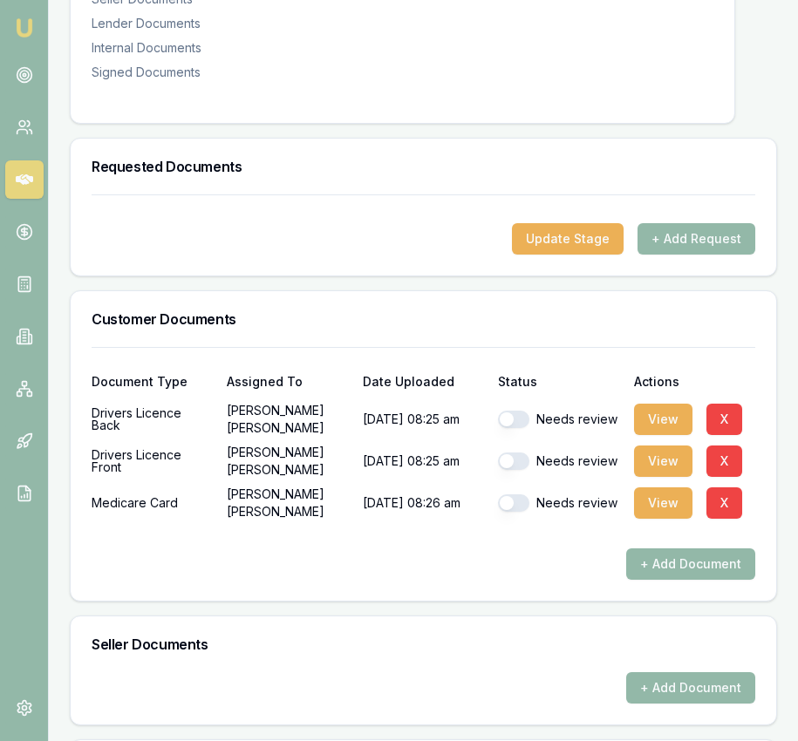
scroll to position [454, 0]
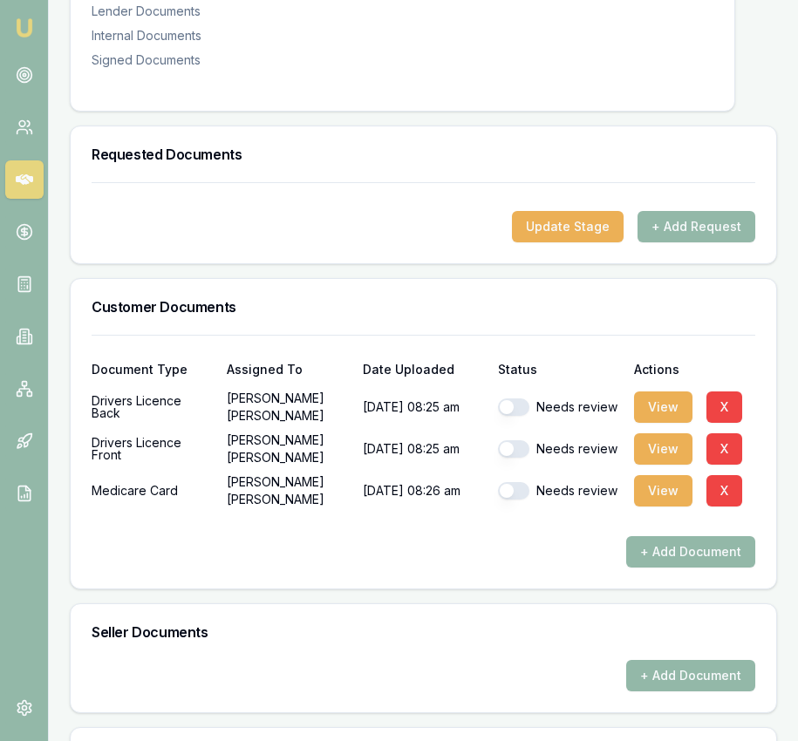
click at [515, 482] on button "button" at bounding box center [513, 490] width 31 height 17
checkbox input "true"
click at [520, 440] on button "button" at bounding box center [513, 448] width 31 height 17
checkbox input "true"
click at [520, 399] on button "button" at bounding box center [513, 407] width 31 height 17
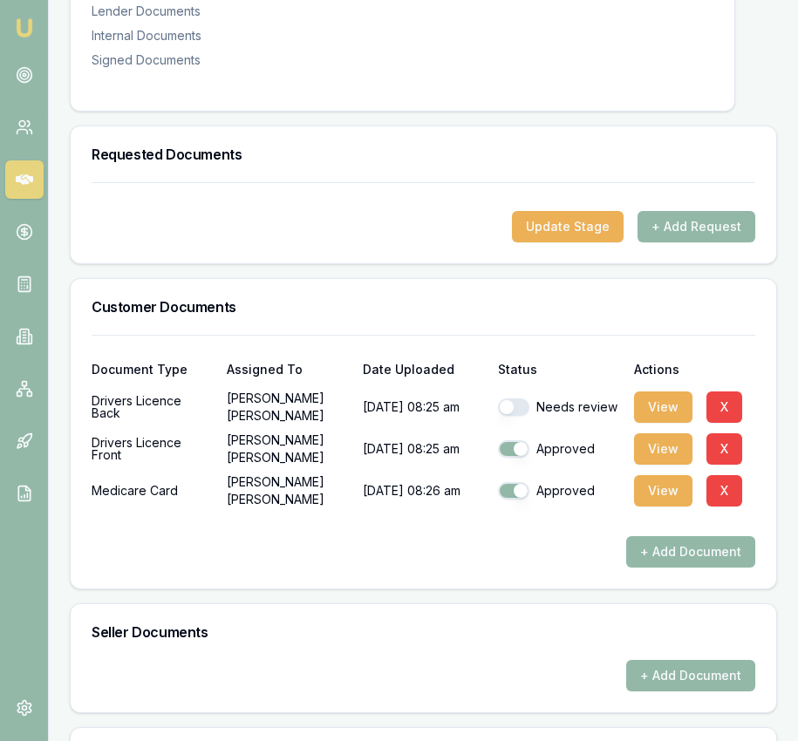
checkbox input "true"
click at [653, 392] on button "View" at bounding box center [663, 407] width 58 height 31
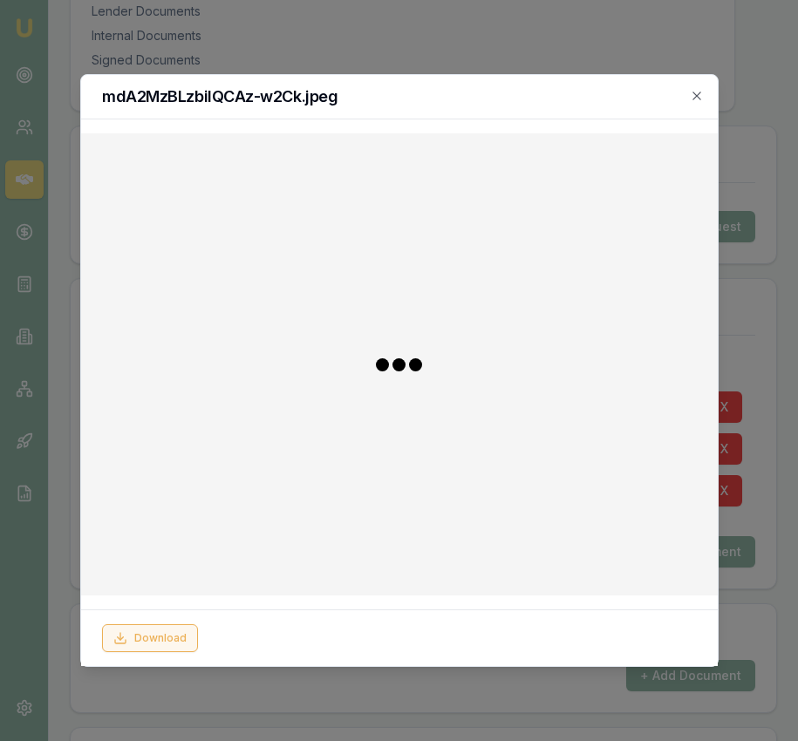
click at [167, 645] on button "Download" at bounding box center [150, 638] width 96 height 28
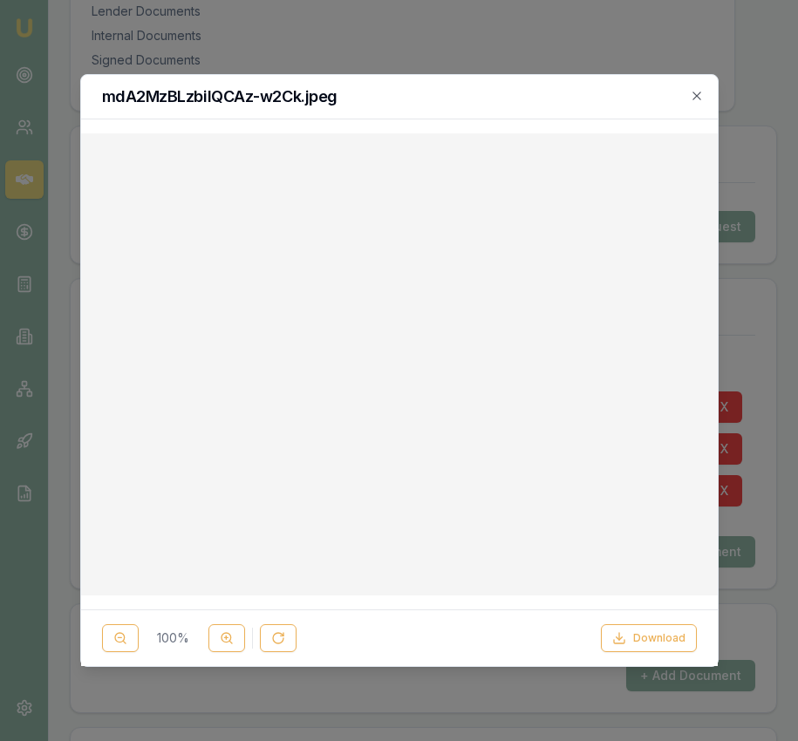
click at [782, 507] on div at bounding box center [399, 370] width 798 height 741
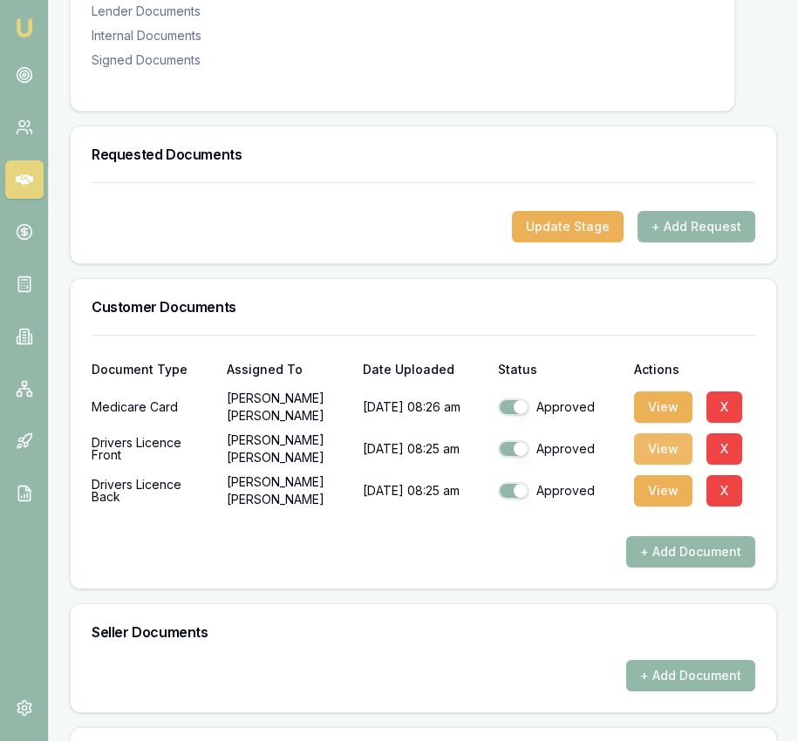
click at [667, 433] on button "View" at bounding box center [663, 448] width 58 height 31
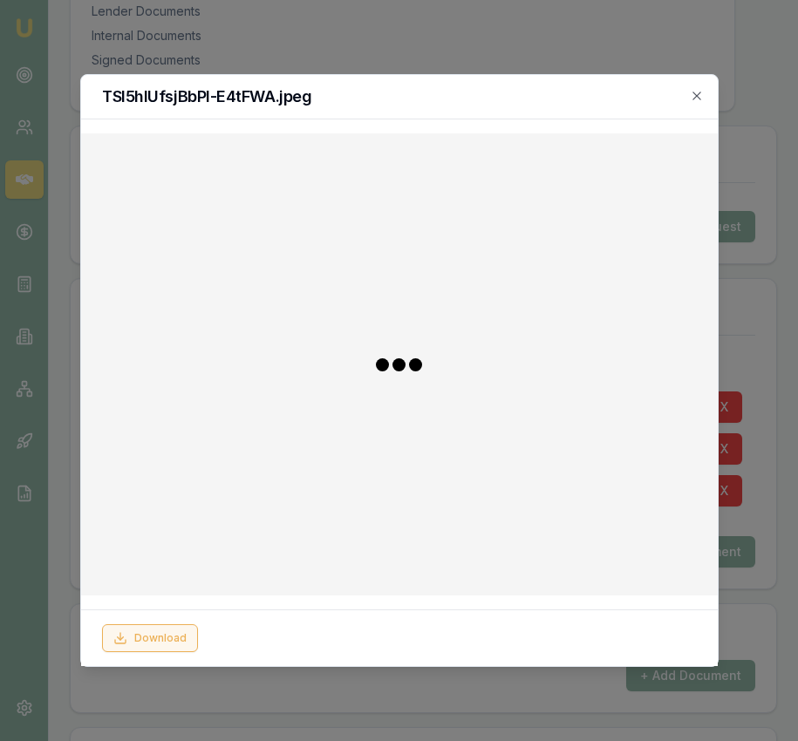
click at [169, 648] on button "Download" at bounding box center [150, 638] width 96 height 28
click at [756, 556] on div at bounding box center [399, 370] width 798 height 741
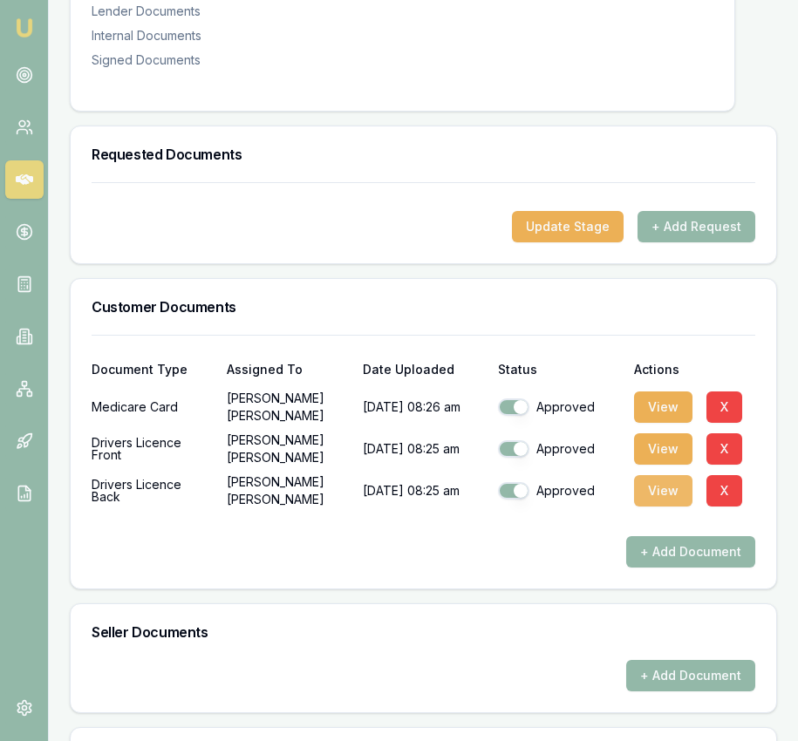
click at [668, 475] on button "View" at bounding box center [663, 490] width 58 height 31
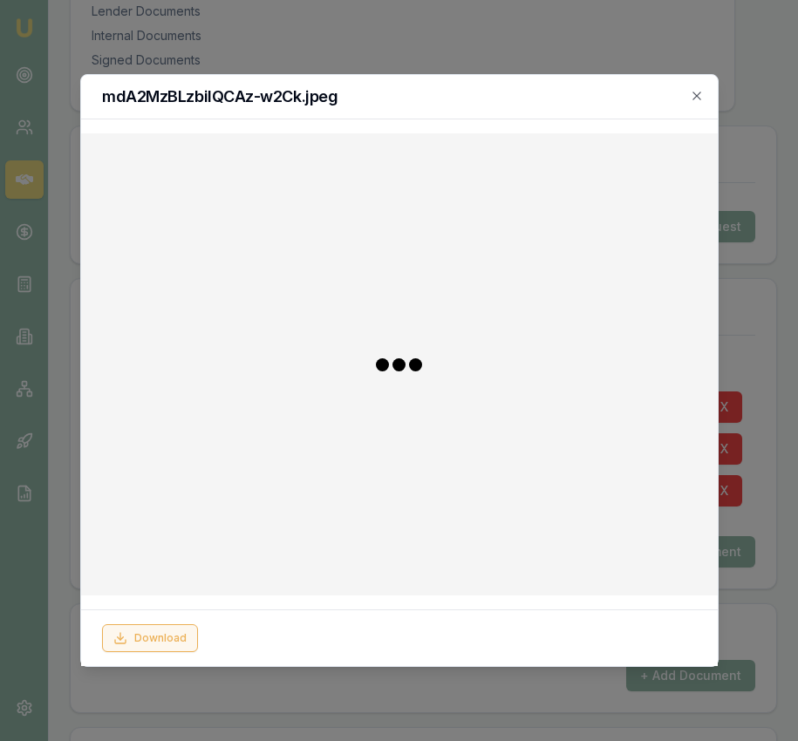
drag, startPoint x: 161, startPoint y: 640, endPoint x: 187, endPoint y: 634, distance: 26.9
click at [160, 640] on button "Download" at bounding box center [150, 638] width 96 height 28
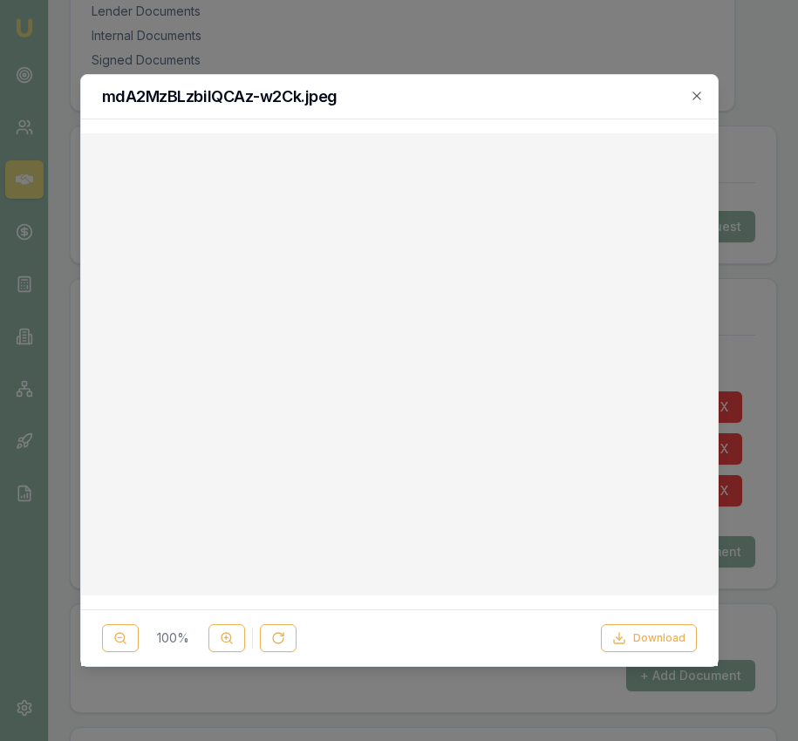
click at [782, 479] on div at bounding box center [399, 370] width 798 height 741
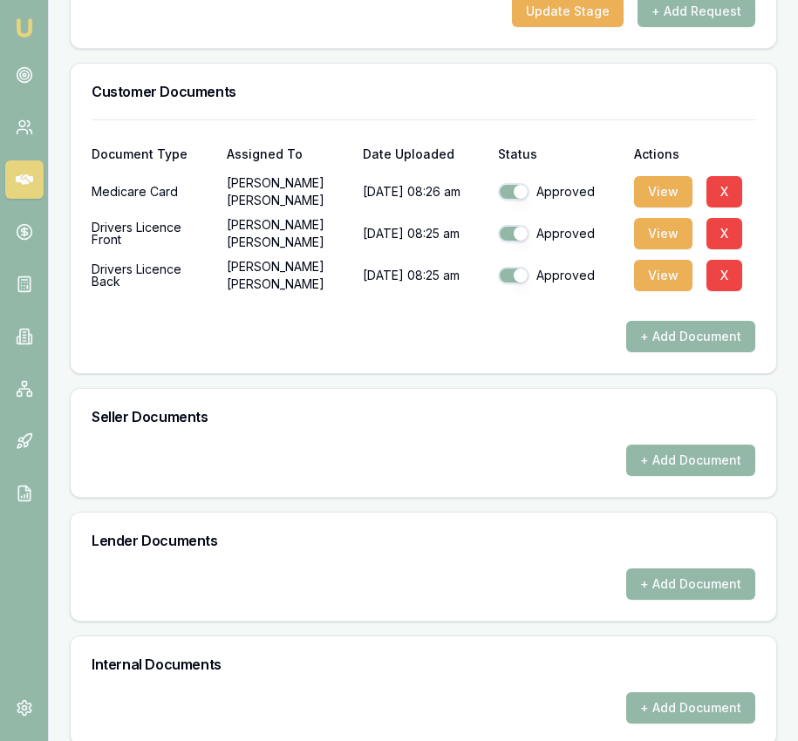
scroll to position [877, 0]
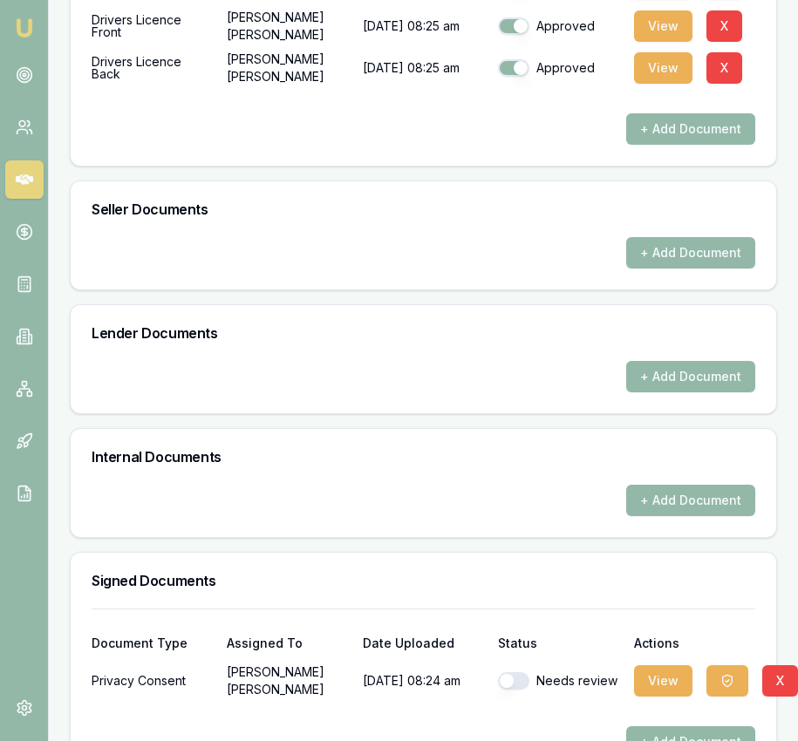
click at [524, 672] on button "button" at bounding box center [513, 680] width 31 height 17
checkbox input "true"
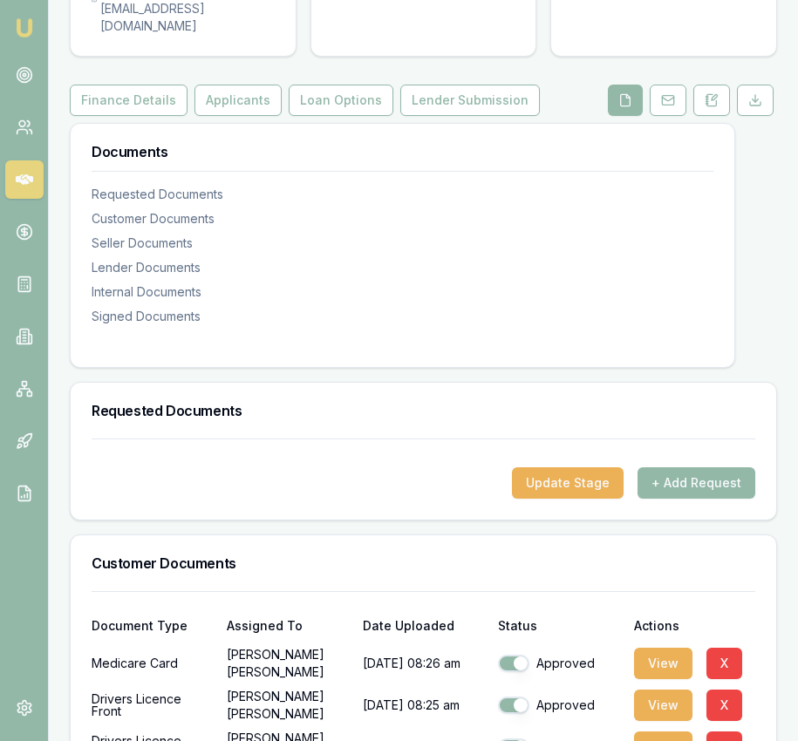
scroll to position [0, 0]
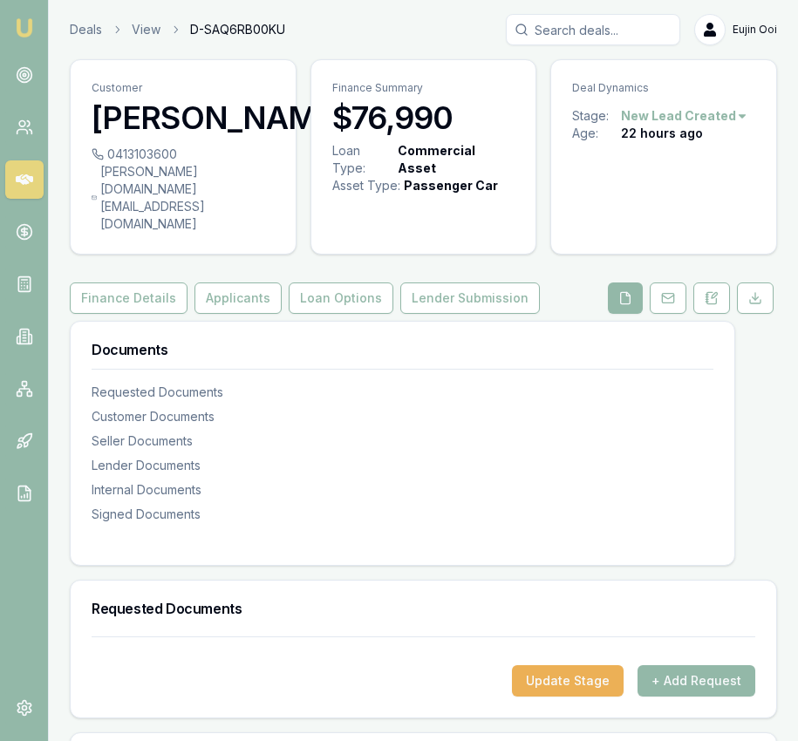
click at [234, 283] on button "Applicants" at bounding box center [237, 298] width 87 height 31
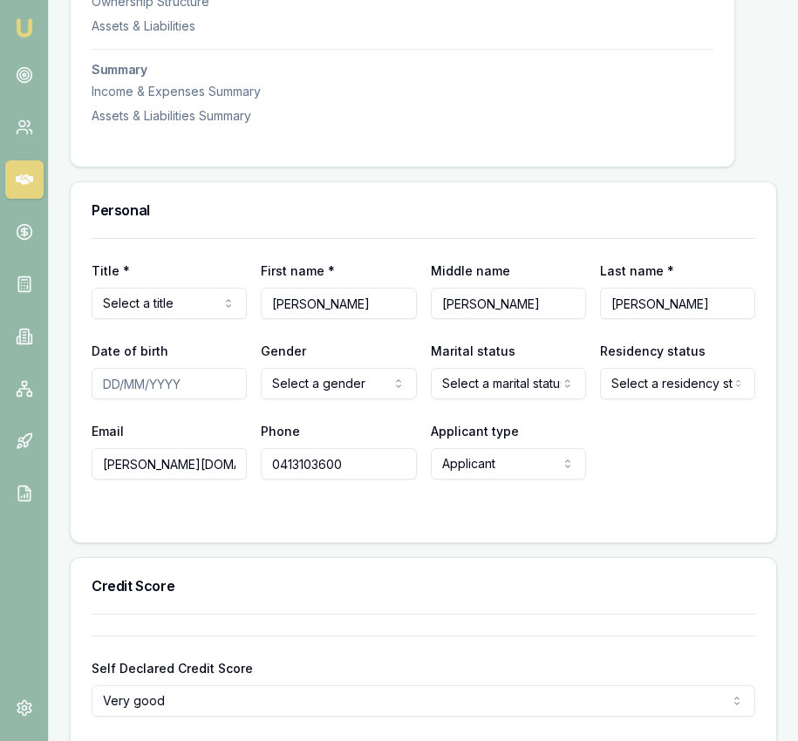
scroll to position [693, 0]
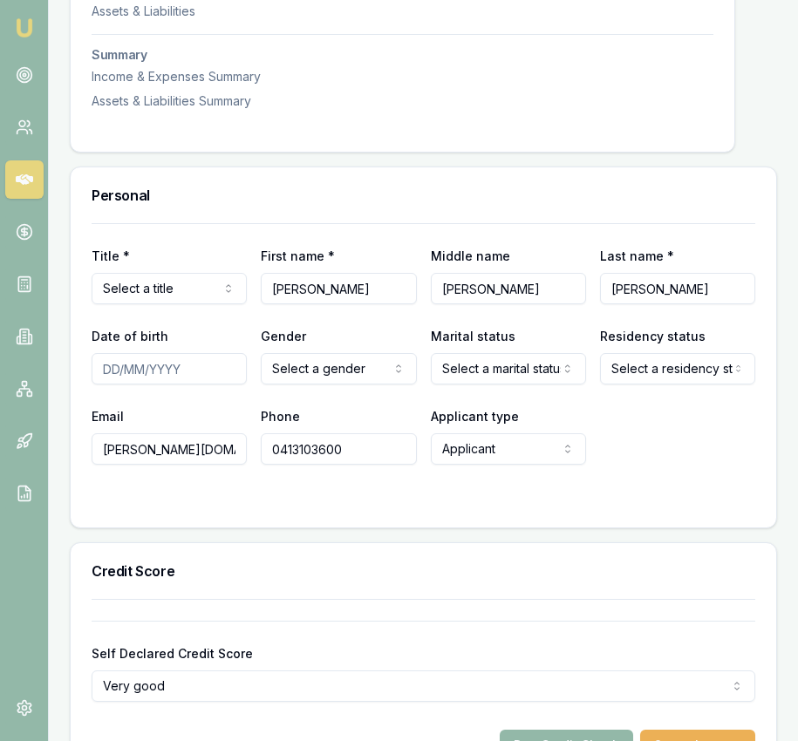
click at [109, 353] on input "Date of birth" at bounding box center [169, 368] width 155 height 31
type input "[DATE]"
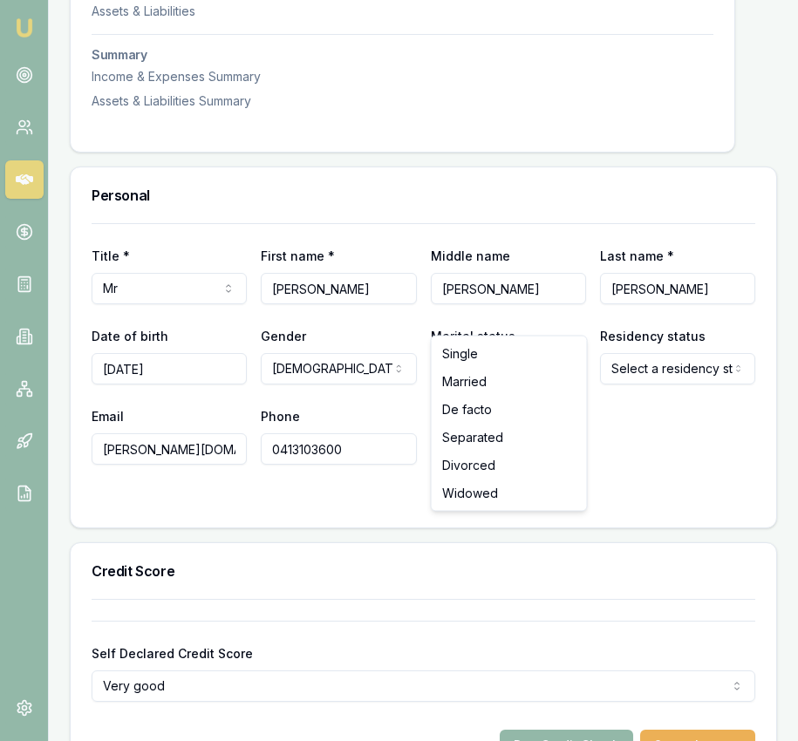
select select "MARRIED"
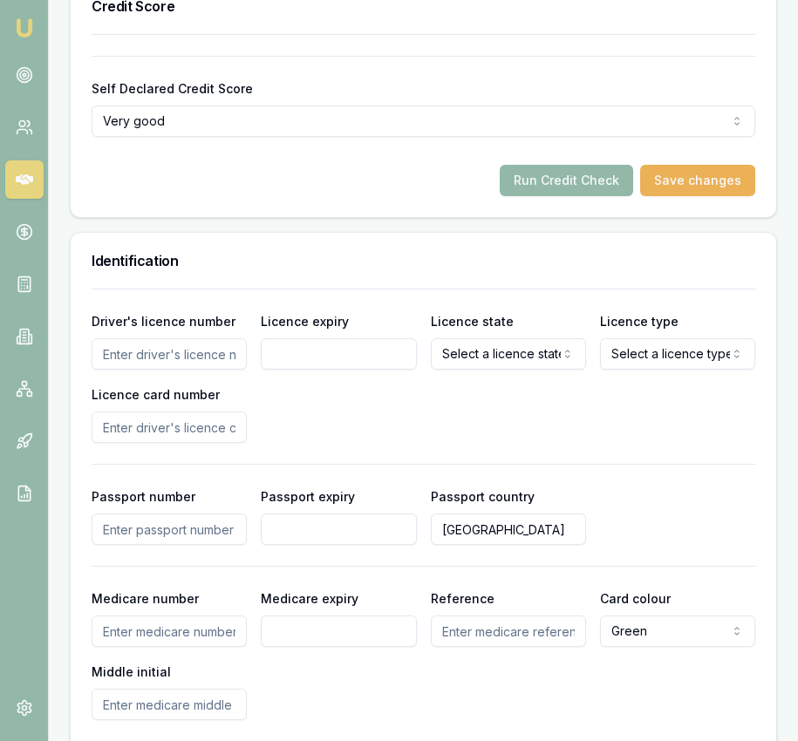
click at [204, 338] on input "Driver's licence number" at bounding box center [169, 353] width 155 height 31
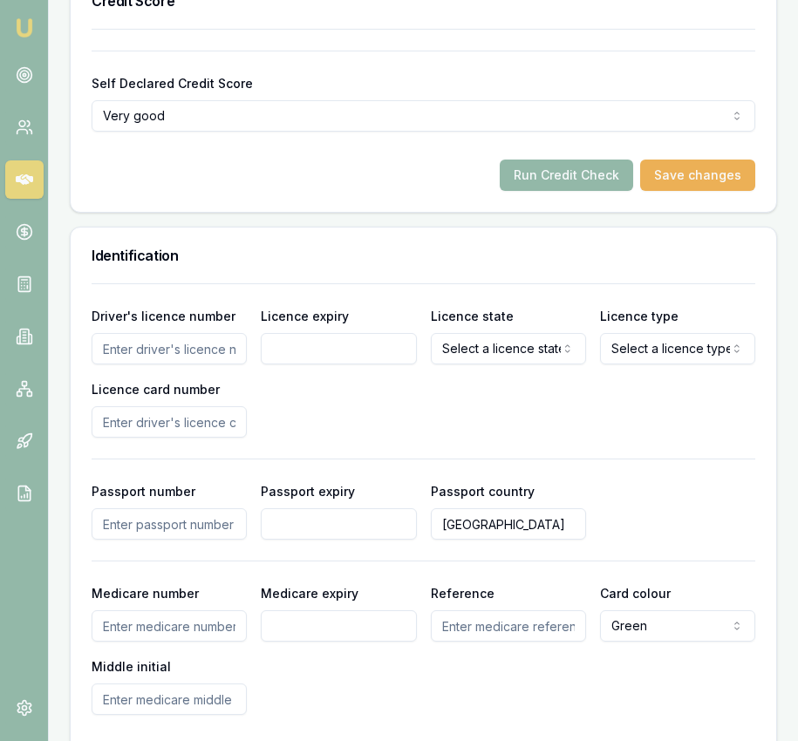
scroll to position [1270, 0]
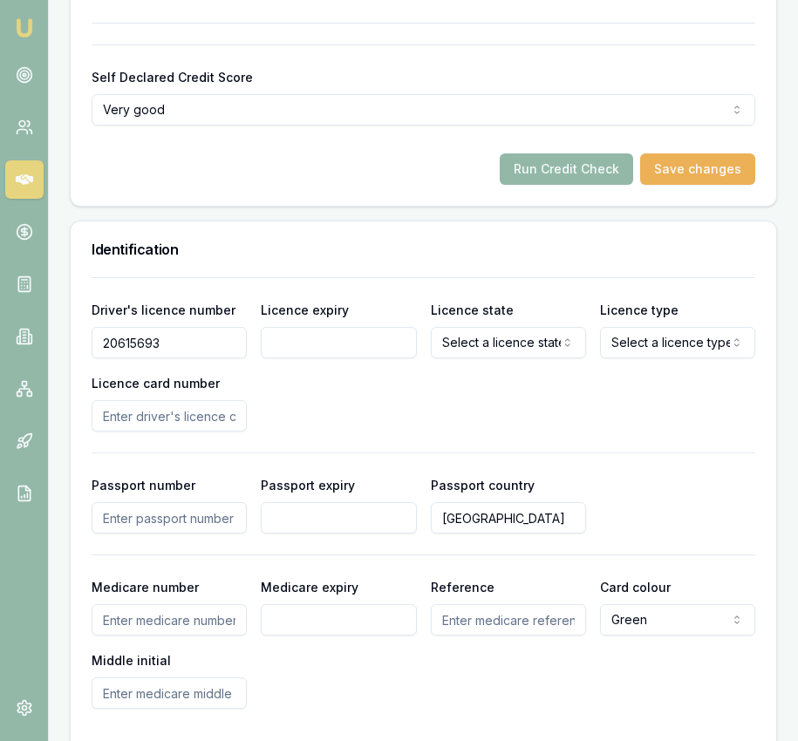
type input "20615693"
click at [357, 327] on input "Licence expiry" at bounding box center [338, 342] width 155 height 31
type input "30/11/2025"
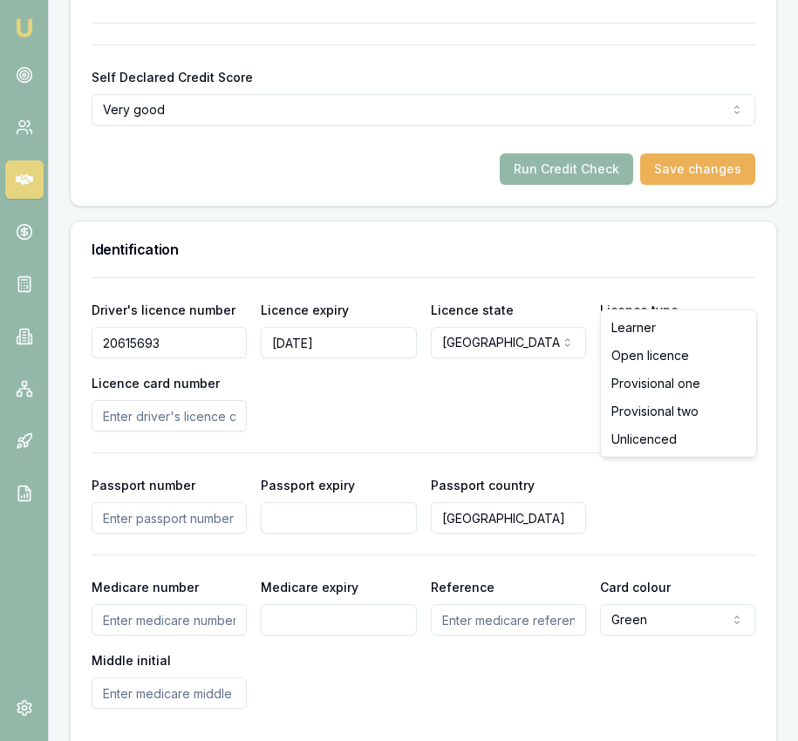
select select "OPEN_LICENCE"
click at [219, 400] on input "Licence card number" at bounding box center [169, 415] width 155 height 31
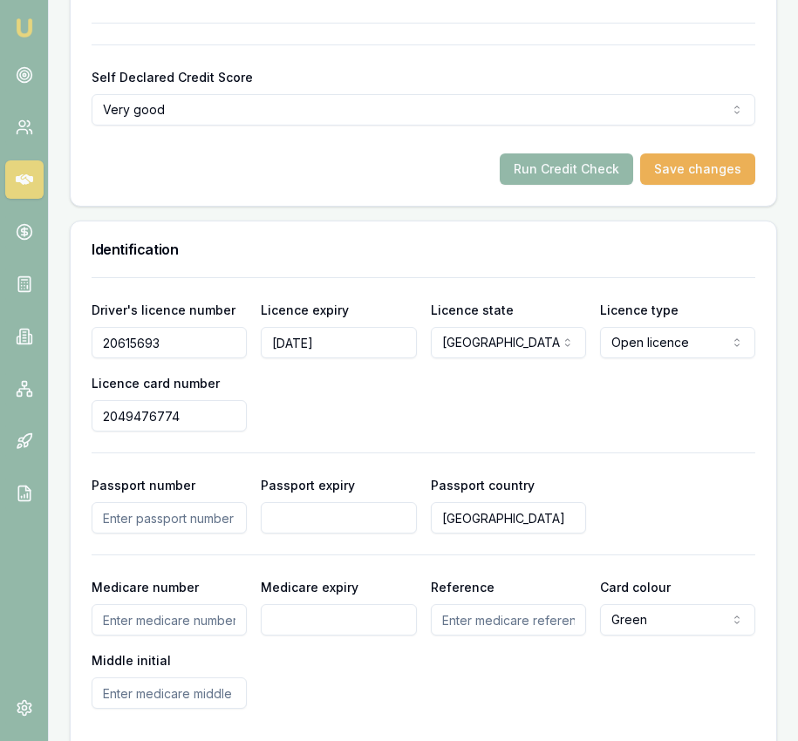
type input "2049476774"
click at [664, 364] on div "Driver's licence number 20615693 Licence expiry 30/11/2025 Licence state NSW NS…" at bounding box center [424, 365] width 664 height 133
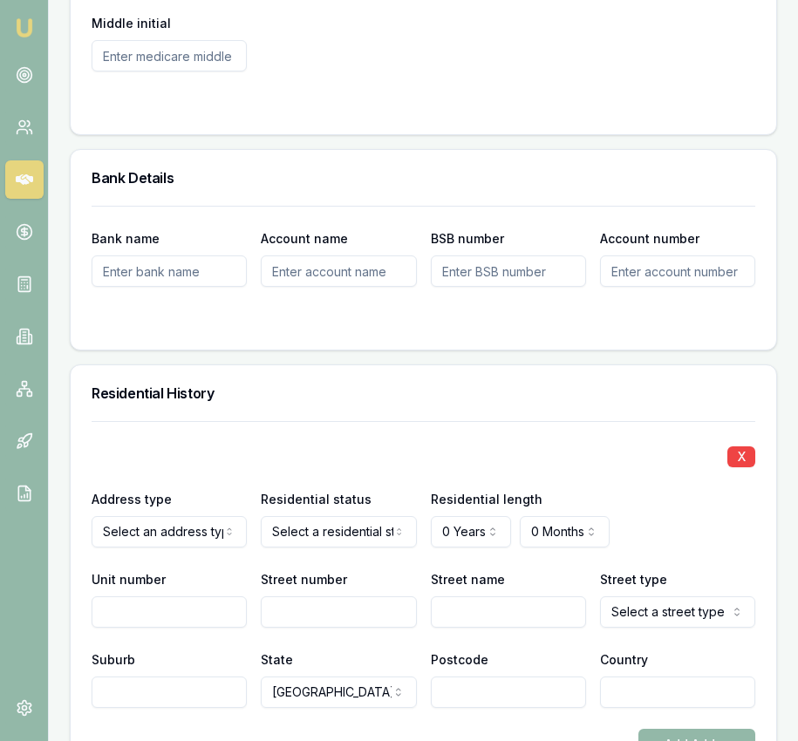
scroll to position [1910, 0]
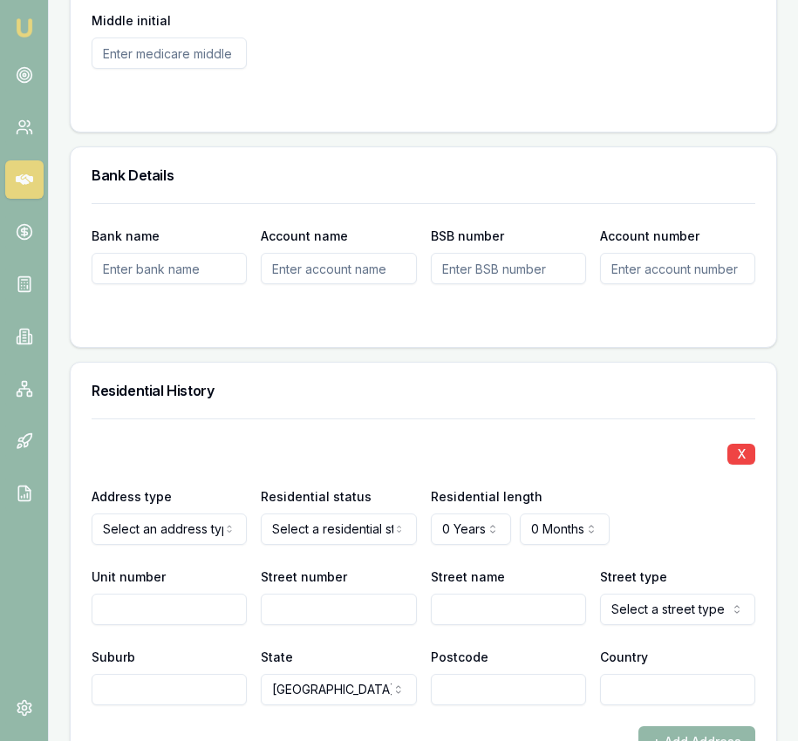
drag, startPoint x: 199, startPoint y: 519, endPoint x: 262, endPoint y: 499, distance: 66.7
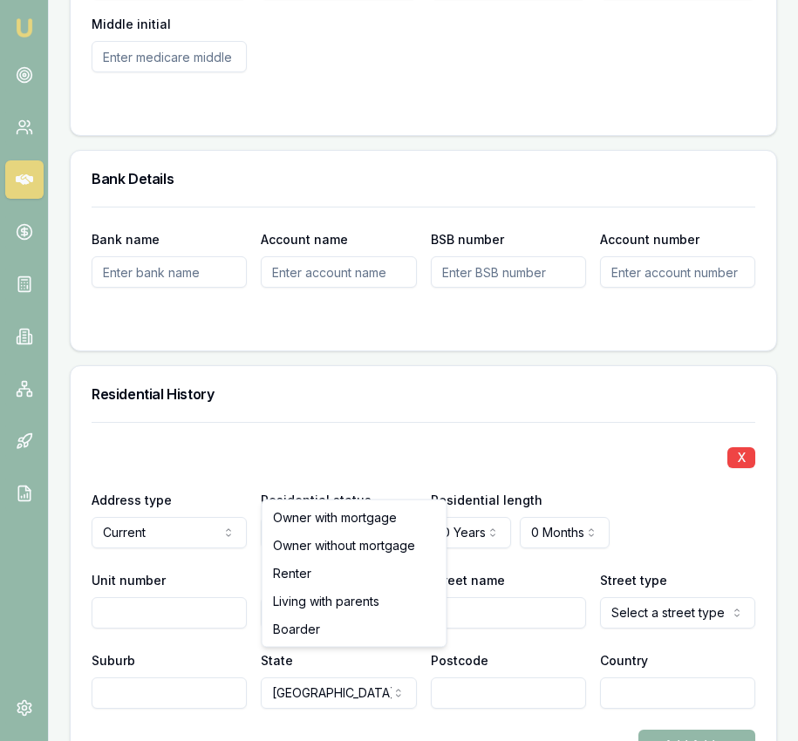
select select "LIVING_WITH_PARENTS"
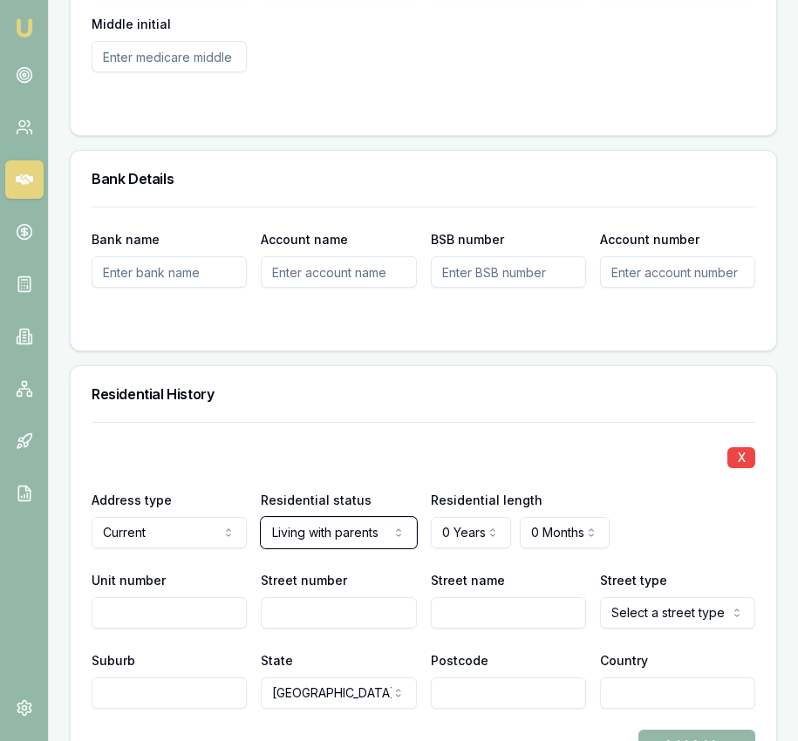
scroll to position [1904, 0]
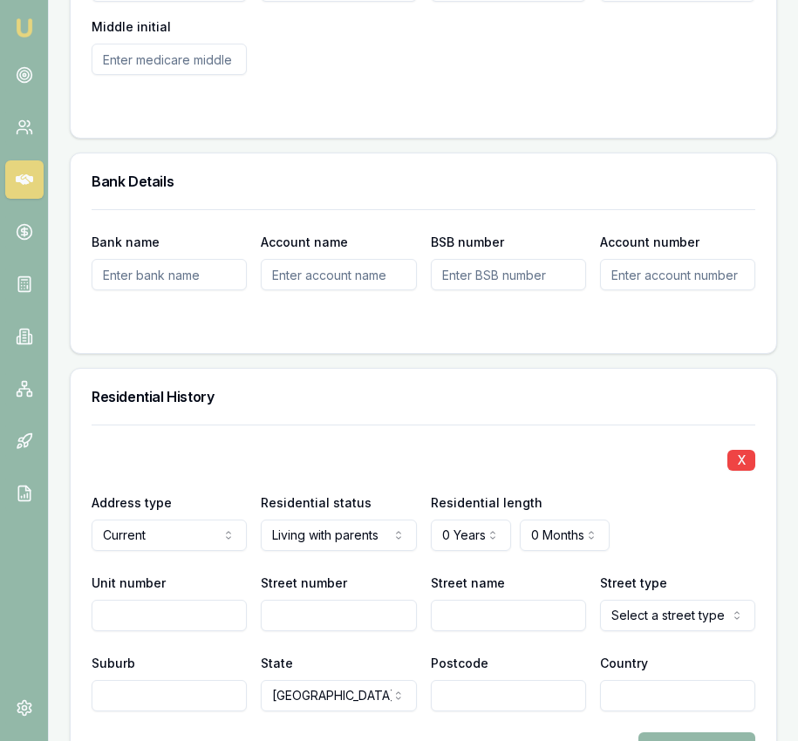
scroll to position [1903, 0]
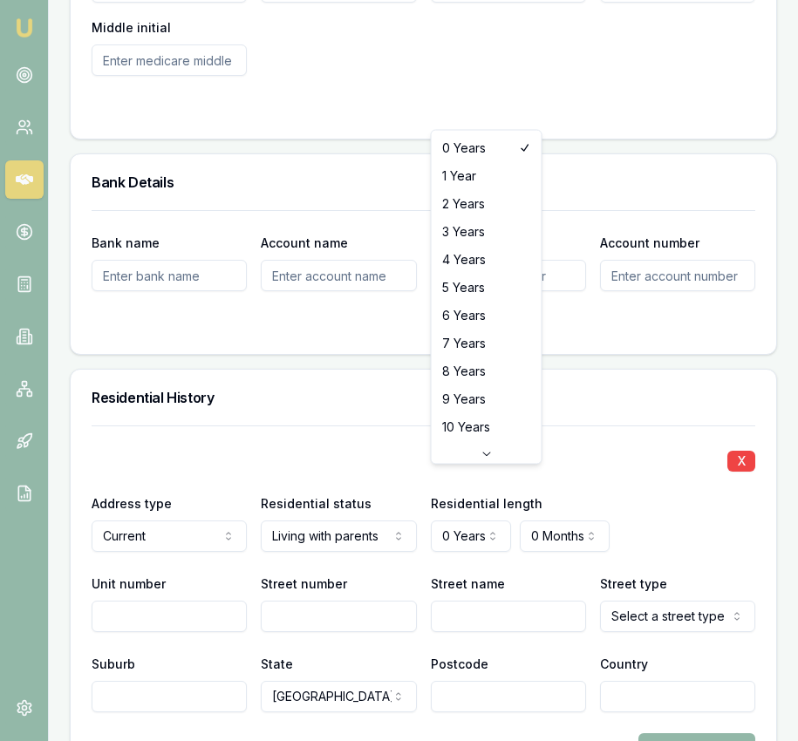
select select "4"
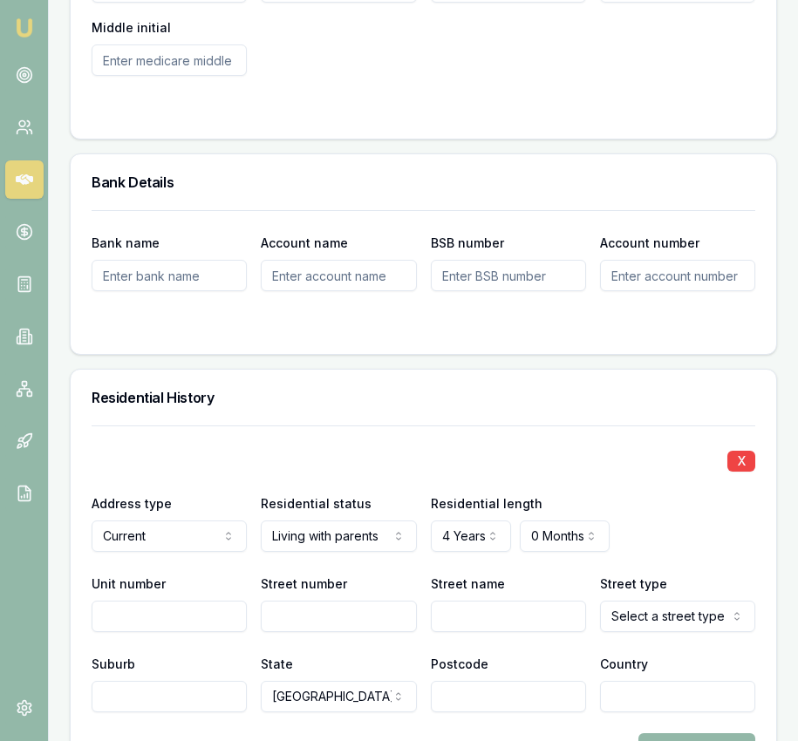
click at [334, 601] on input "Street number" at bounding box center [338, 616] width 155 height 31
type input "690B"
type input "W"
type input "Elderslie"
select select "Road"
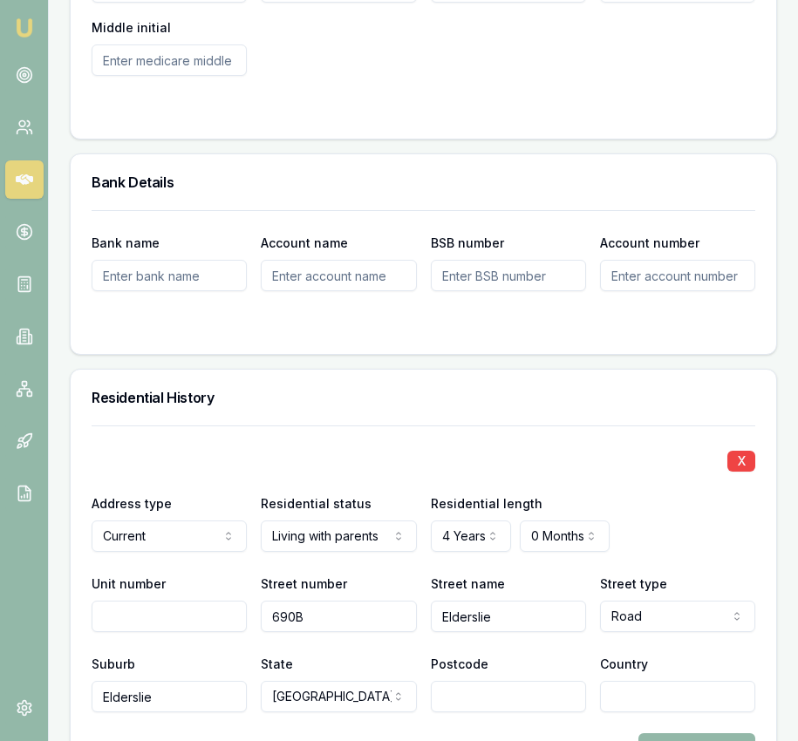
type input "Elderslie"
type input "2335"
type input "Australia"
click at [409, 733] on div "+ Add Address" at bounding box center [424, 748] width 664 height 31
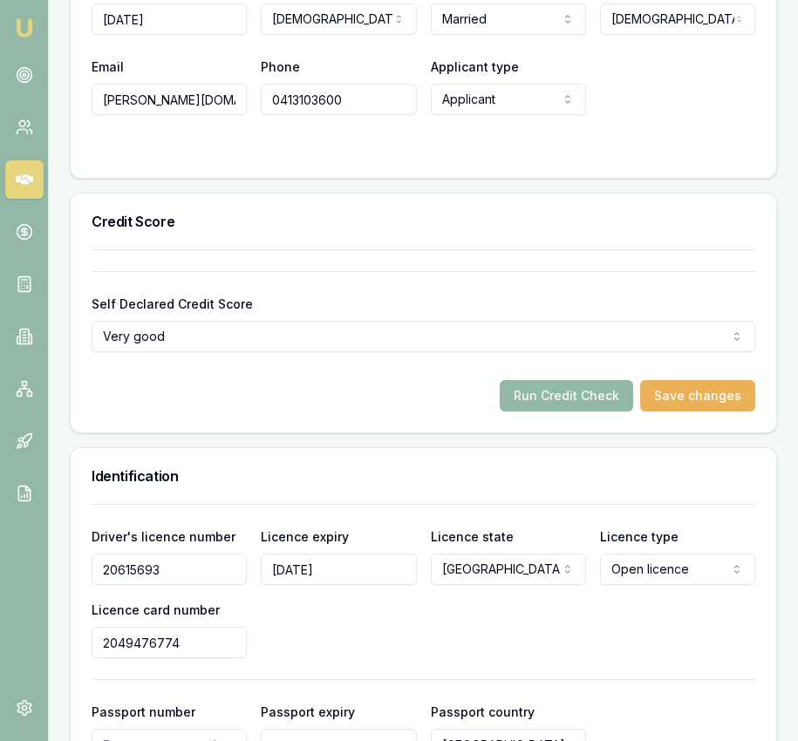
scroll to position [1041, 0]
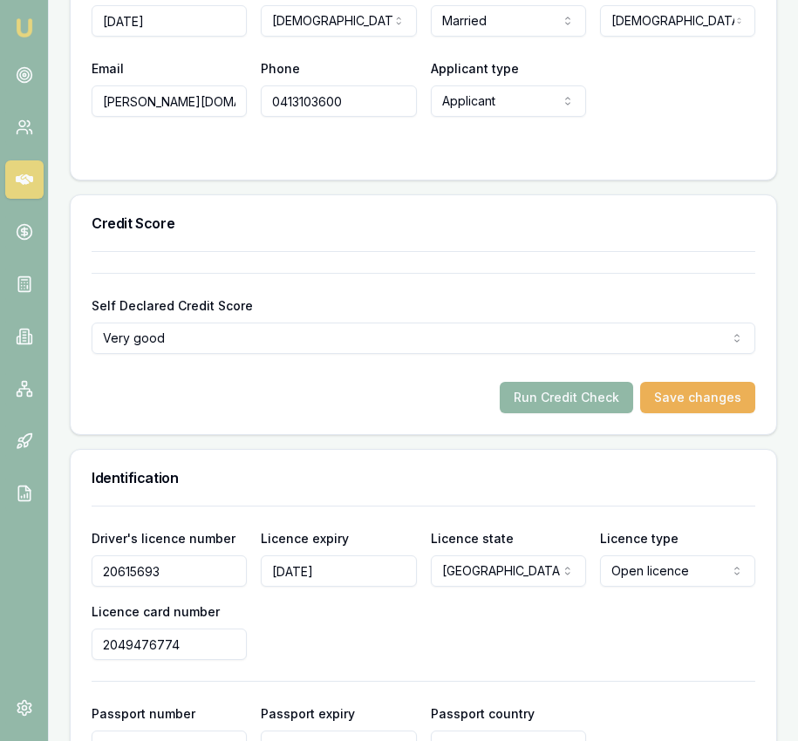
click at [572, 382] on button "Run Credit Check" at bounding box center [566, 397] width 133 height 31
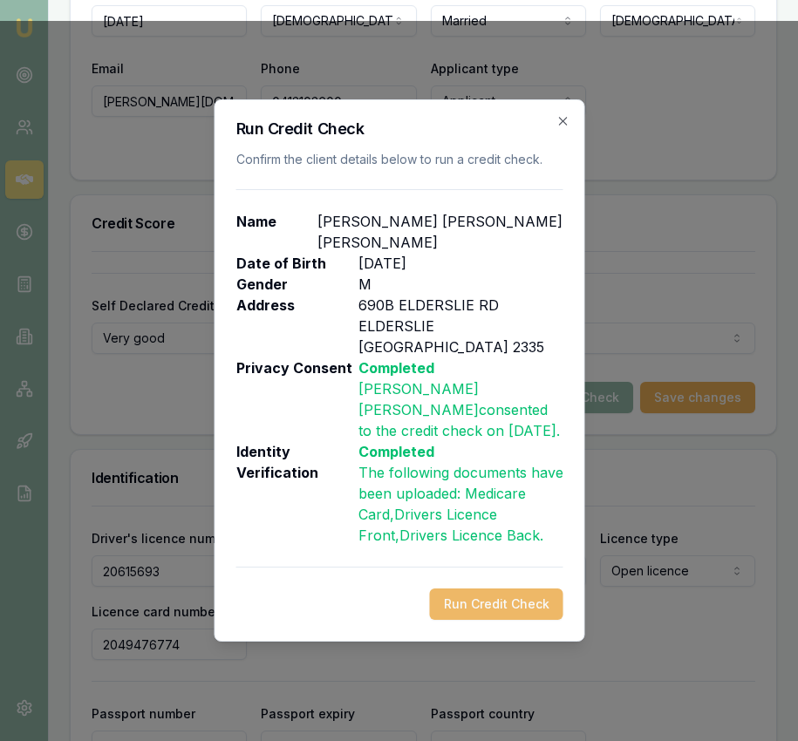
click at [514, 589] on button "Run Credit Check" at bounding box center [495, 604] width 133 height 31
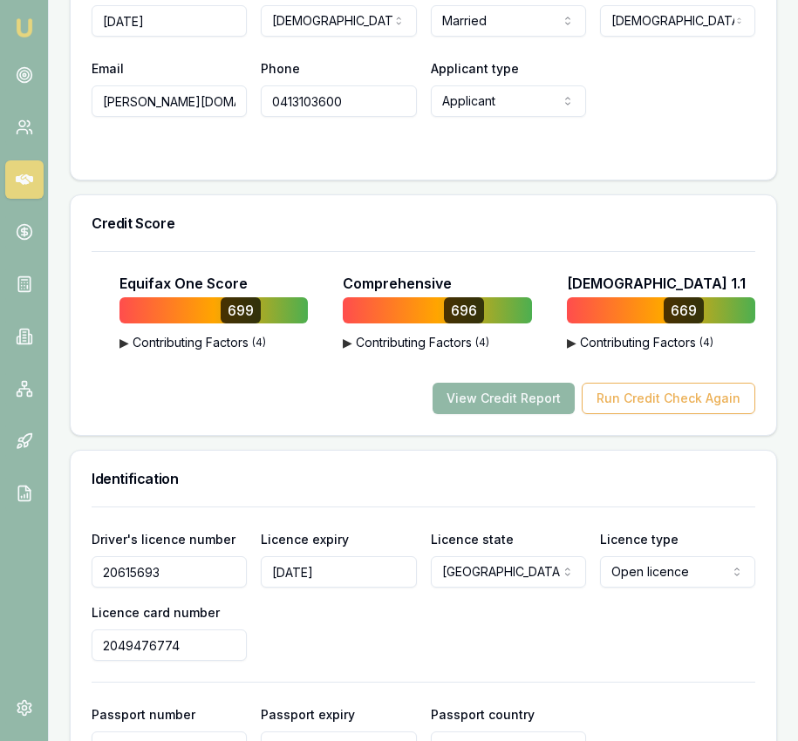
click at [472, 383] on button "View Credit Report" at bounding box center [504, 398] width 142 height 31
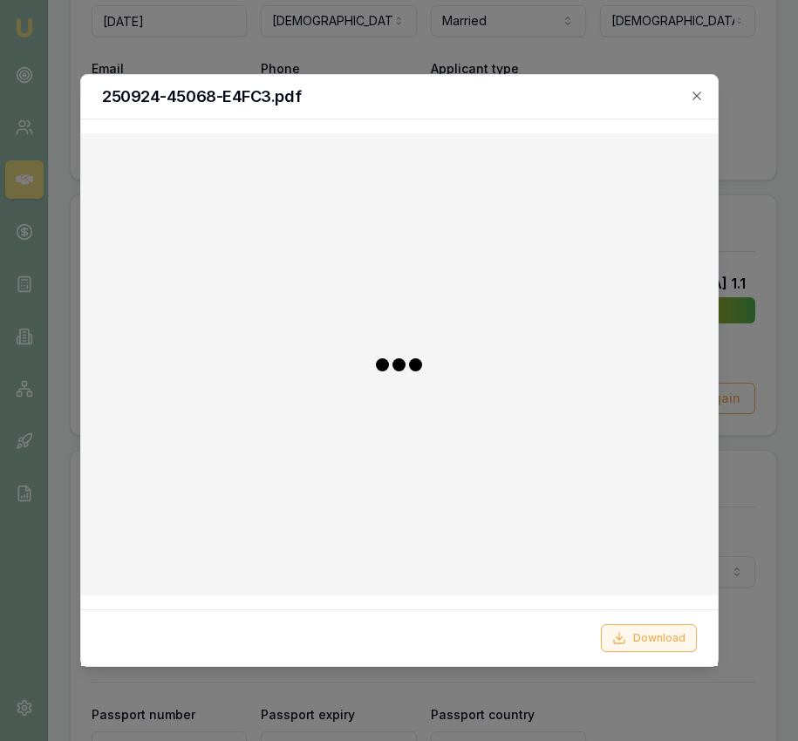
click at [644, 641] on button "Download" at bounding box center [649, 638] width 96 height 28
click at [777, 194] on div at bounding box center [399, 370] width 798 height 741
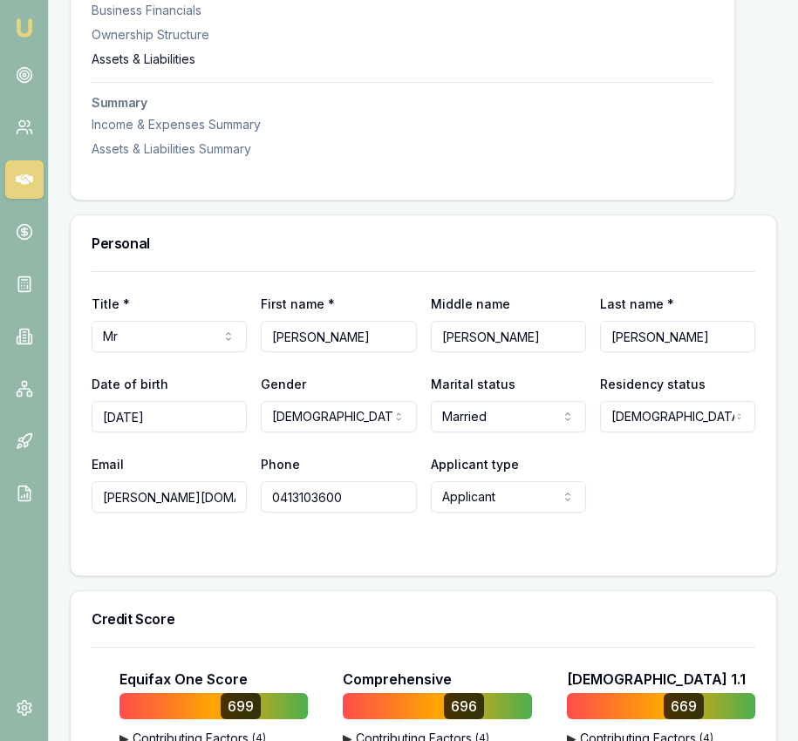
scroll to position [0, 0]
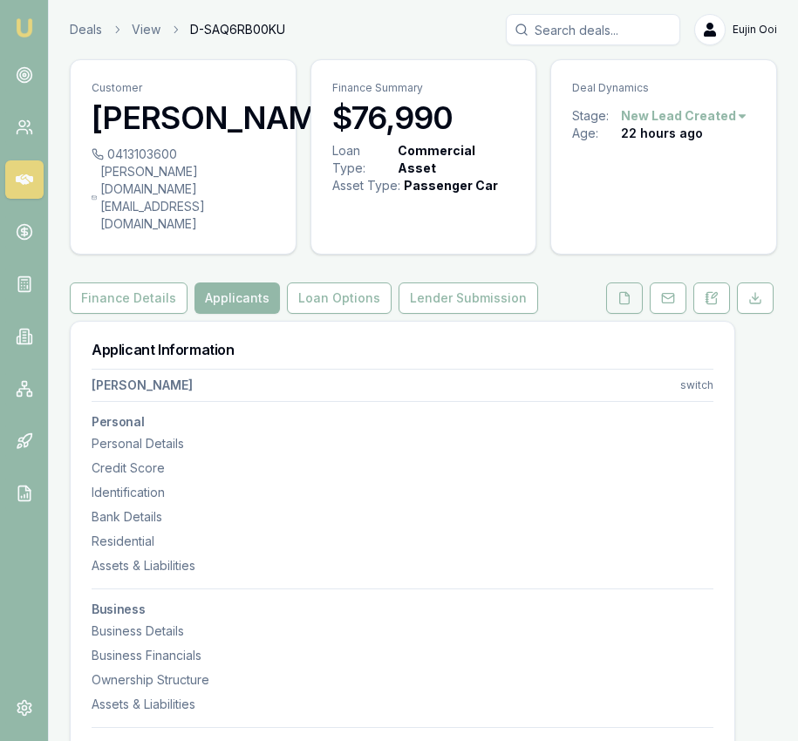
click at [616, 283] on button at bounding box center [624, 298] width 37 height 31
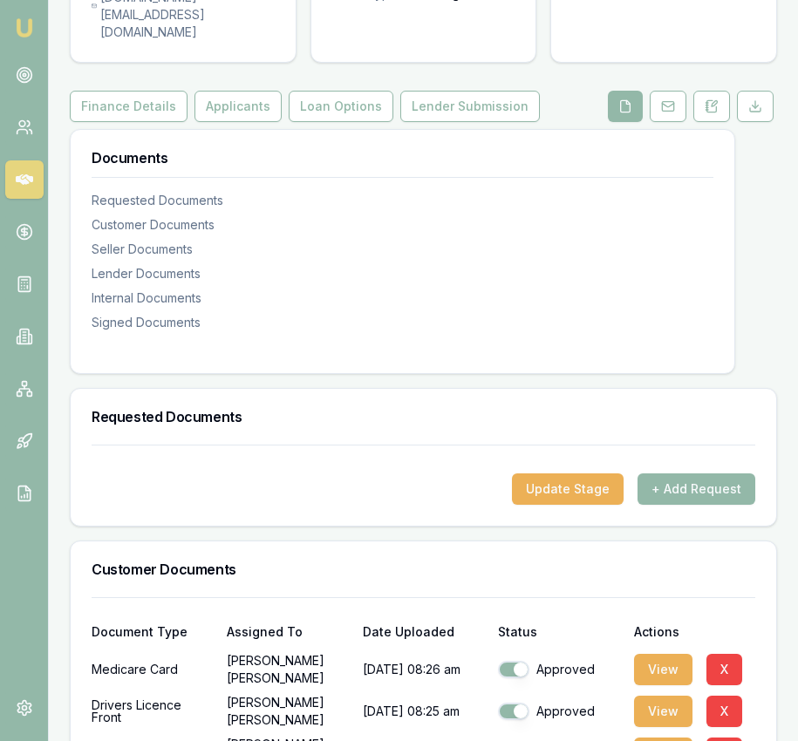
scroll to position [183, 0]
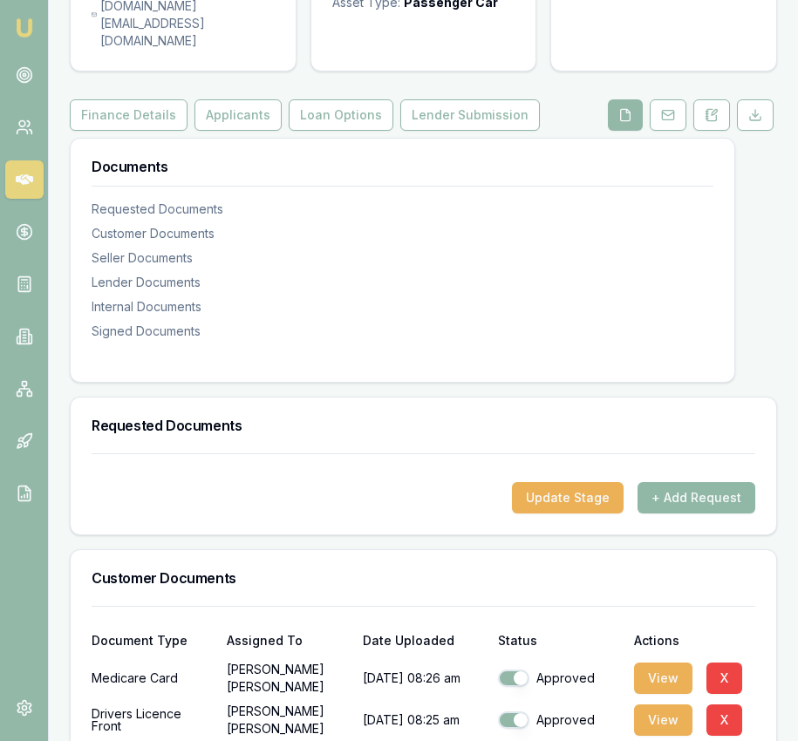
click at [720, 482] on button "+ Add Request" at bounding box center [696, 497] width 118 height 31
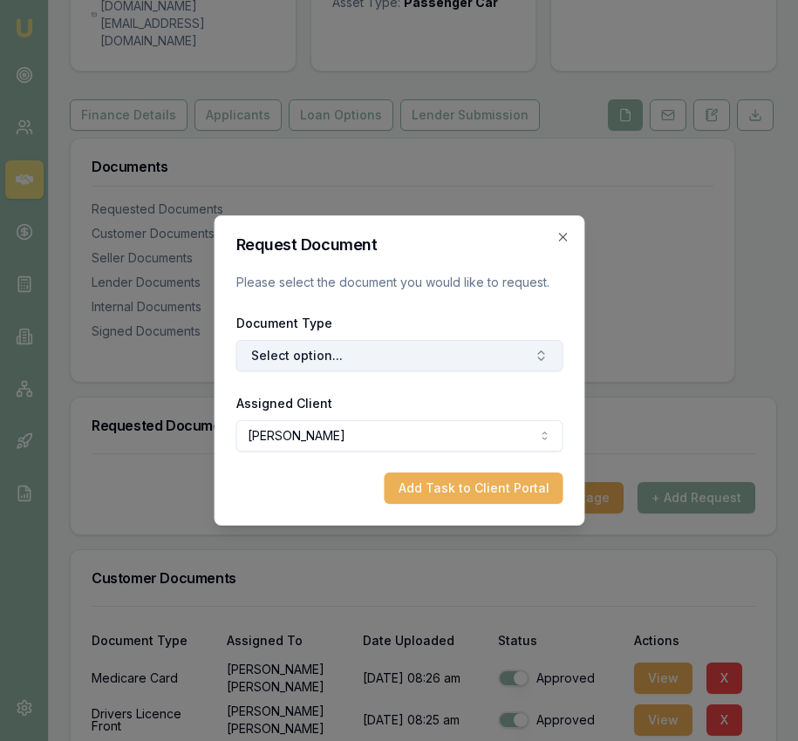
click at [359, 364] on button "Select option..." at bounding box center [398, 355] width 327 height 31
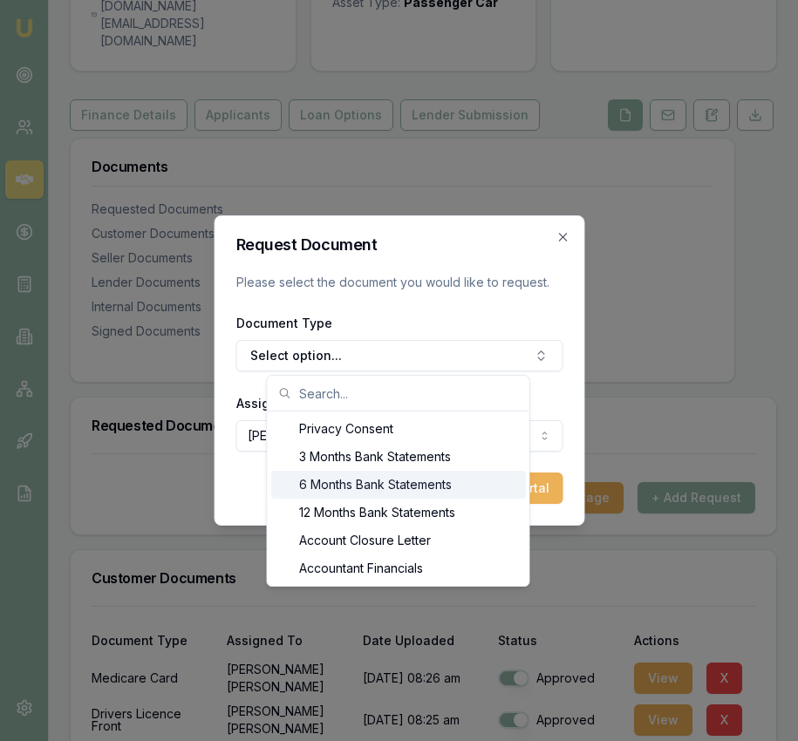
click at [365, 480] on div "6 Months Bank Statements" at bounding box center [398, 485] width 255 height 28
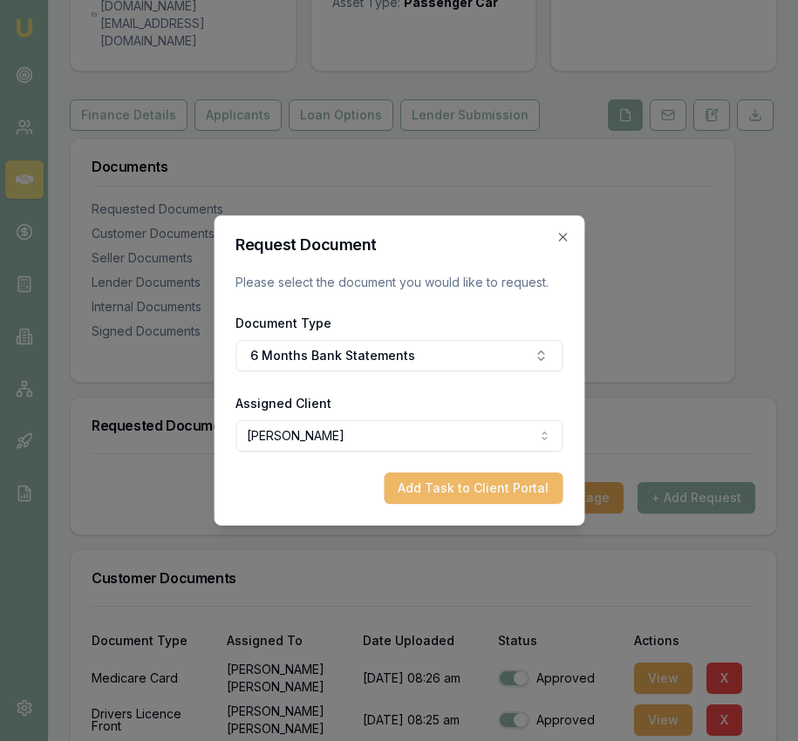
click at [424, 486] on button "Add Task to Client Portal" at bounding box center [473, 488] width 179 height 31
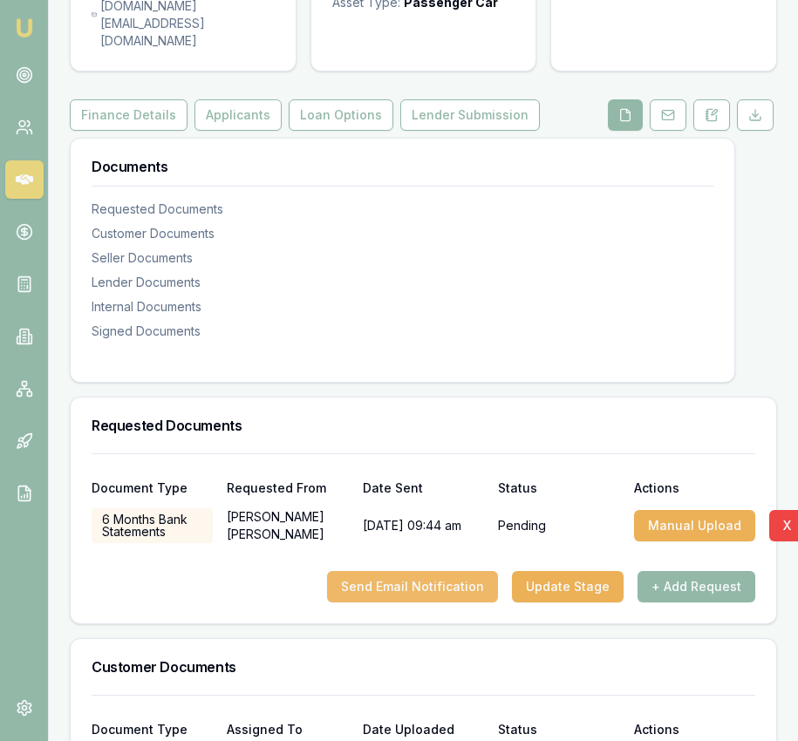
click at [425, 571] on button "Send Email Notification" at bounding box center [412, 586] width 171 height 31
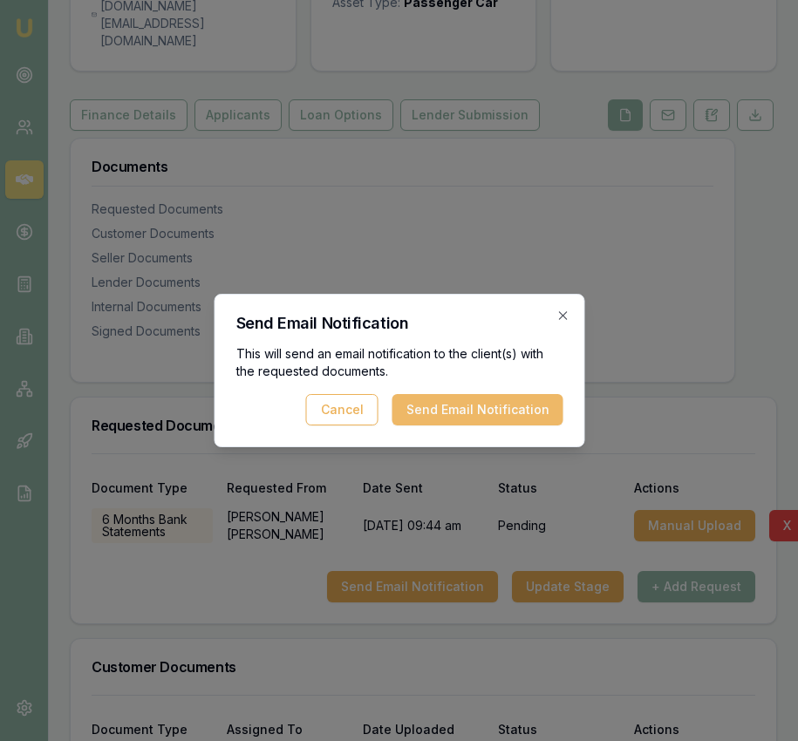
click at [470, 416] on button "Send Email Notification" at bounding box center [477, 409] width 171 height 31
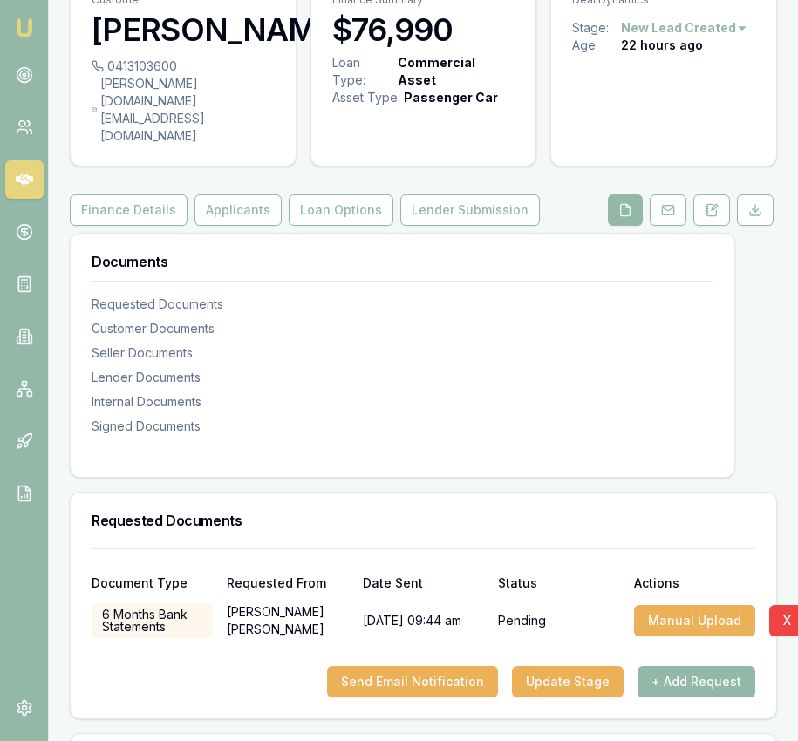
scroll to position [0, 0]
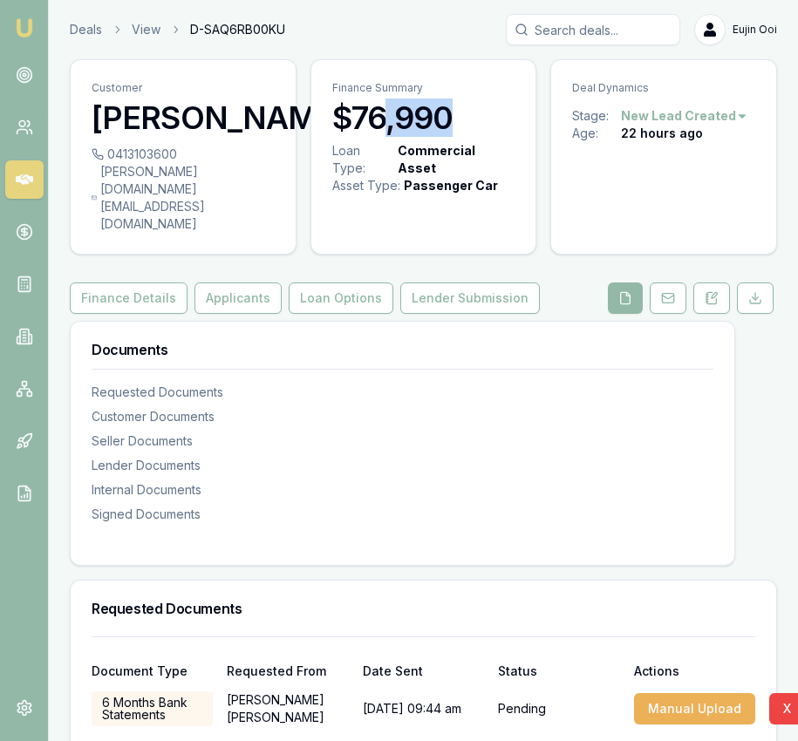
drag, startPoint x: 458, startPoint y: 122, endPoint x: 344, endPoint y: 133, distance: 113.9
click at [381, 124] on h3 "$76,990" at bounding box center [423, 117] width 183 height 35
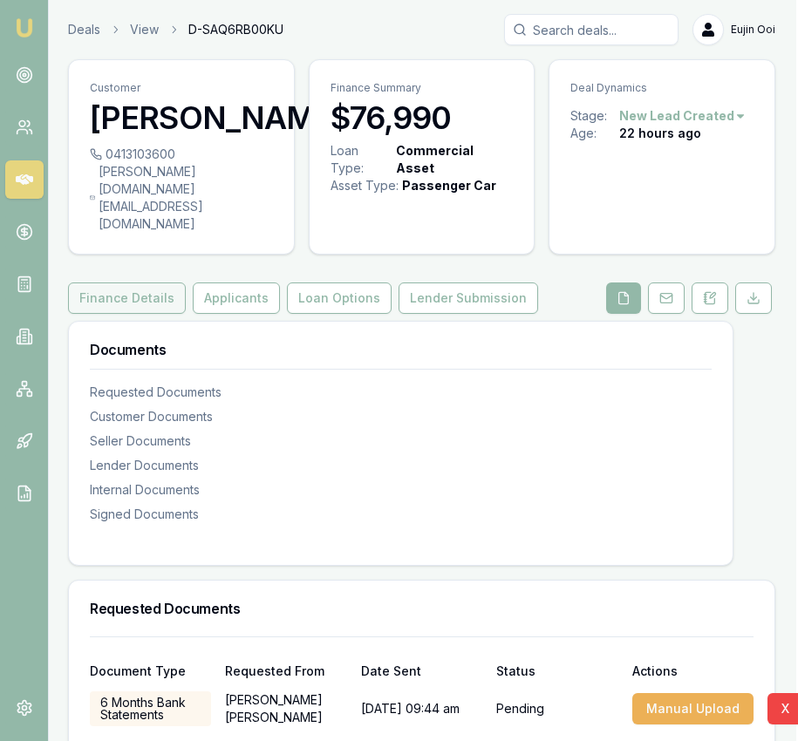
click at [118, 283] on button "Finance Details" at bounding box center [127, 298] width 118 height 31
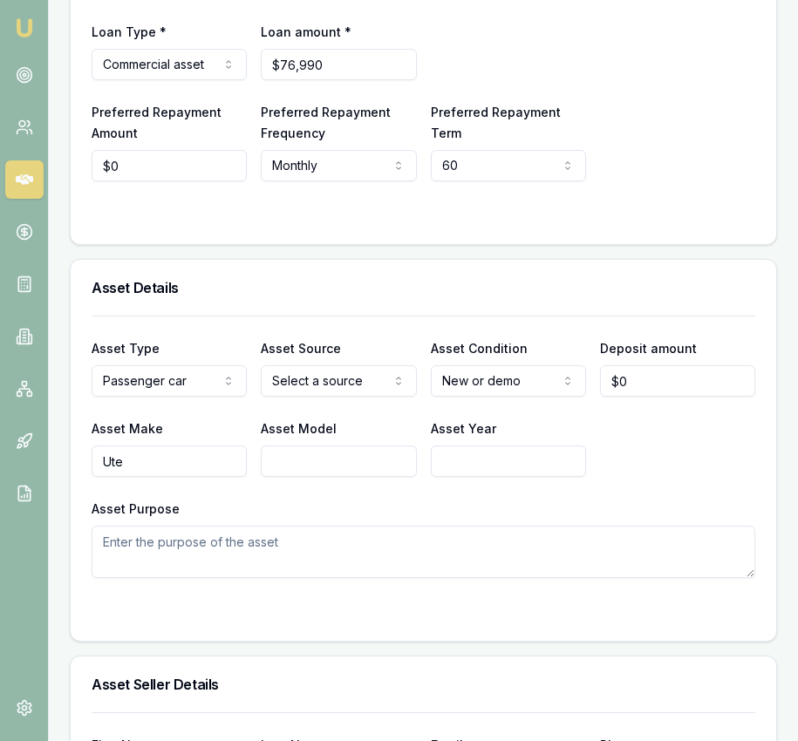
scroll to position [616, 0]
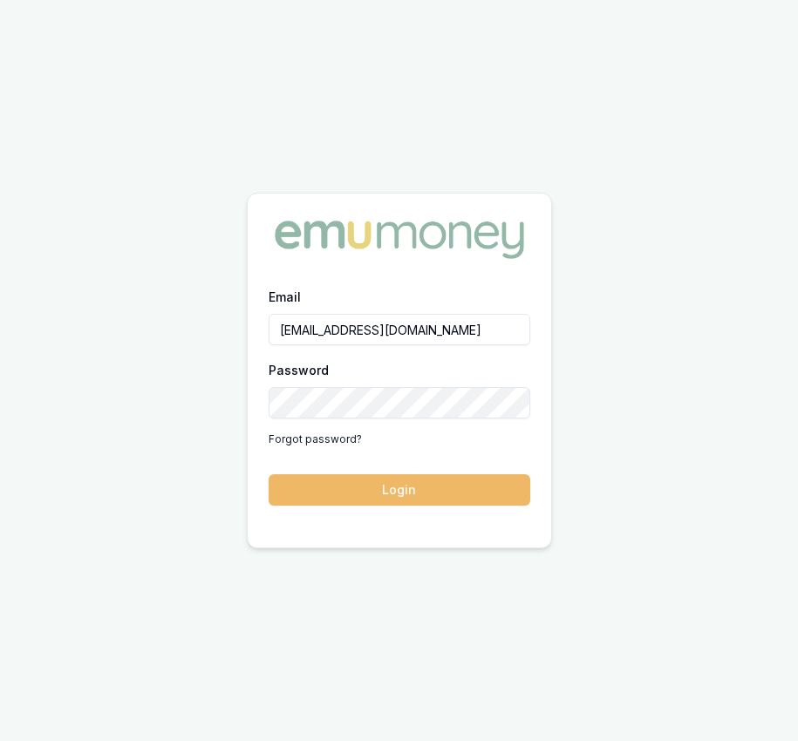
click at [337, 485] on button "Login" at bounding box center [400, 489] width 262 height 31
click at [354, 501] on button "Login" at bounding box center [400, 489] width 262 height 31
click at [398, 487] on button "Login" at bounding box center [400, 489] width 262 height 31
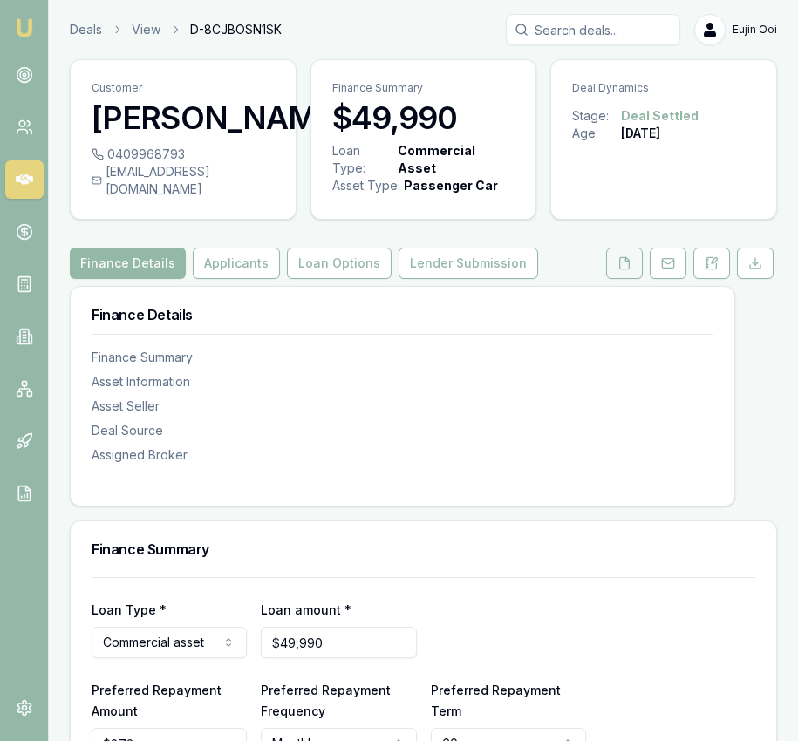
click at [628, 279] on button at bounding box center [624, 263] width 37 height 31
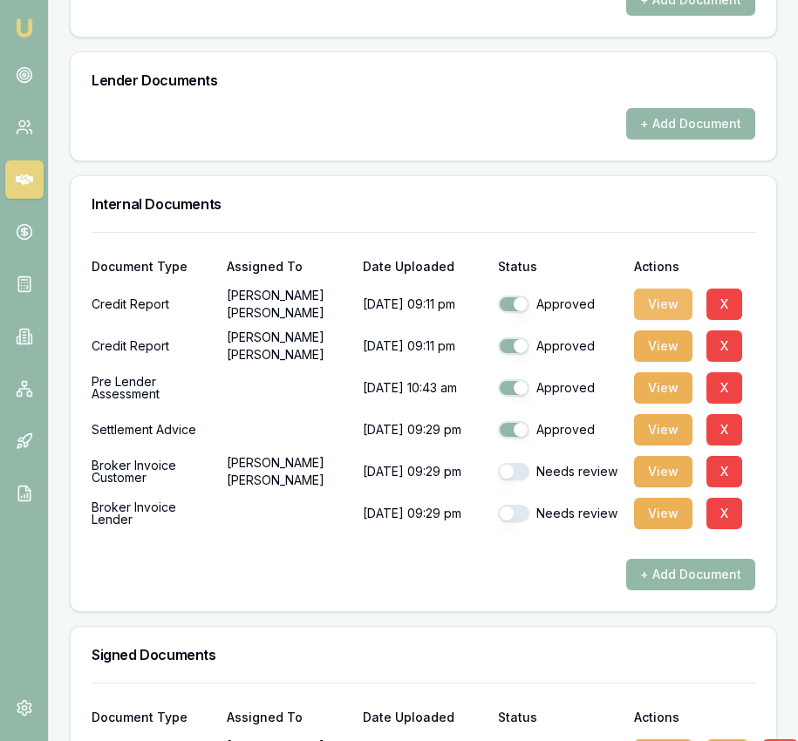
scroll to position [1141, 0]
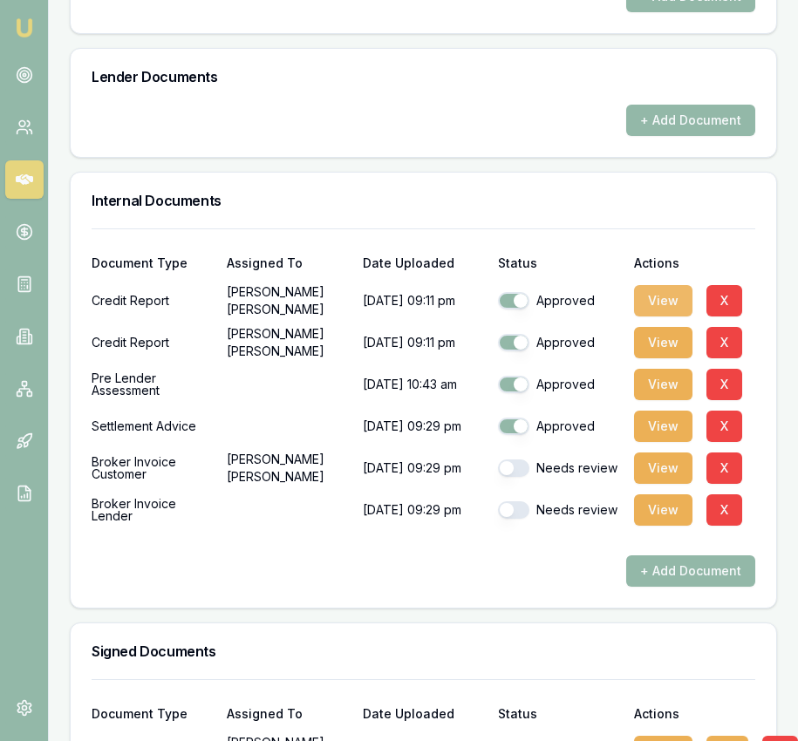
click at [656, 310] on button "View" at bounding box center [663, 300] width 58 height 31
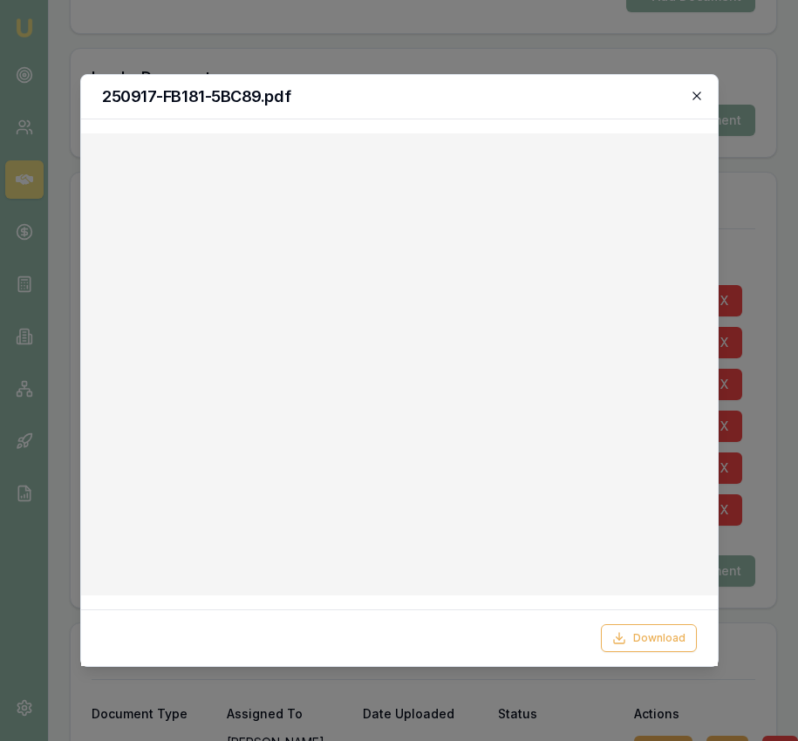
click at [698, 90] on icon "button" at bounding box center [697, 96] width 14 height 14
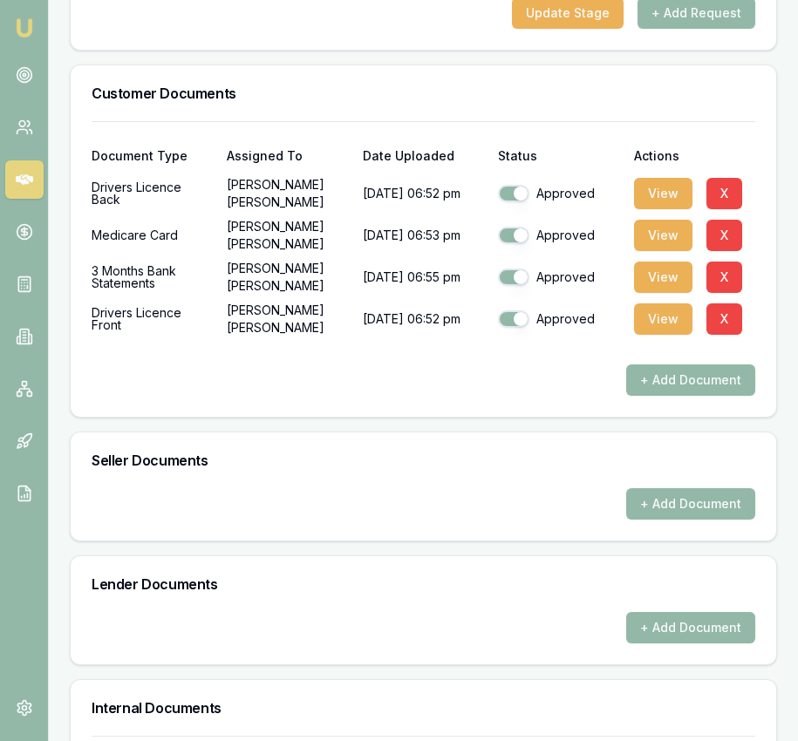
scroll to position [0, 0]
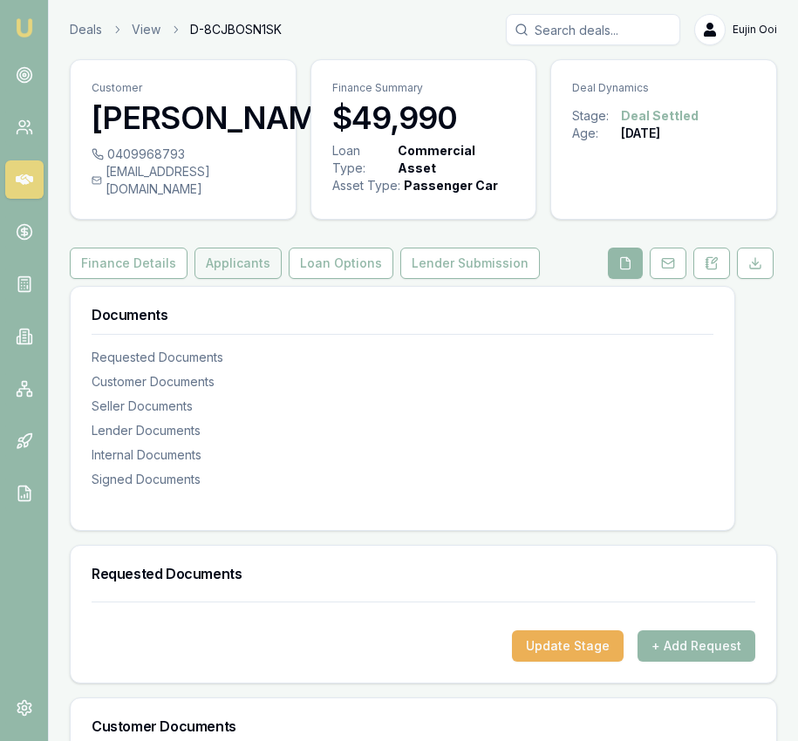
click at [249, 279] on button "Applicants" at bounding box center [237, 263] width 87 height 31
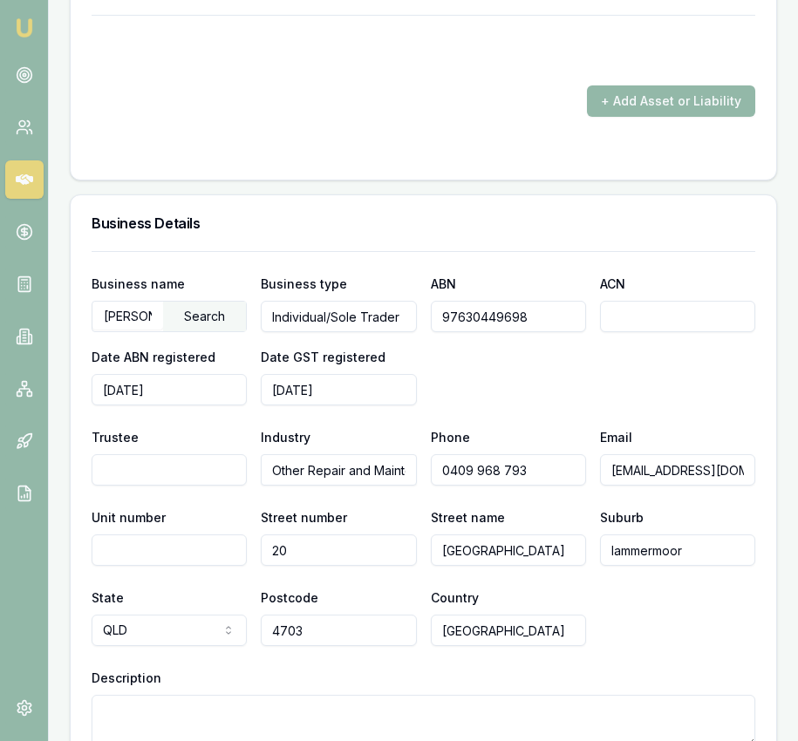
scroll to position [2773, 0]
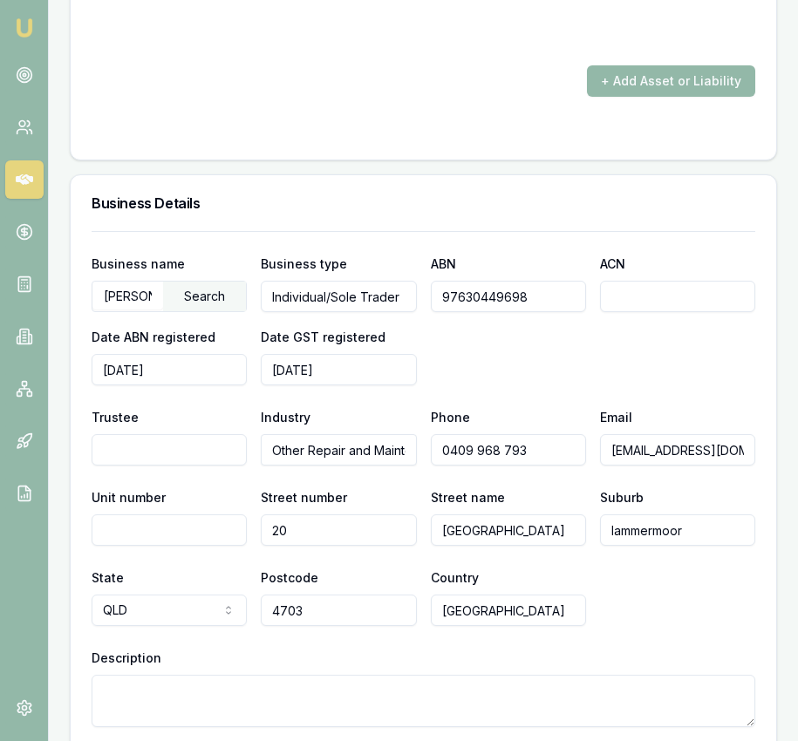
click at [450, 310] on input "97630449698" at bounding box center [508, 296] width 155 height 31
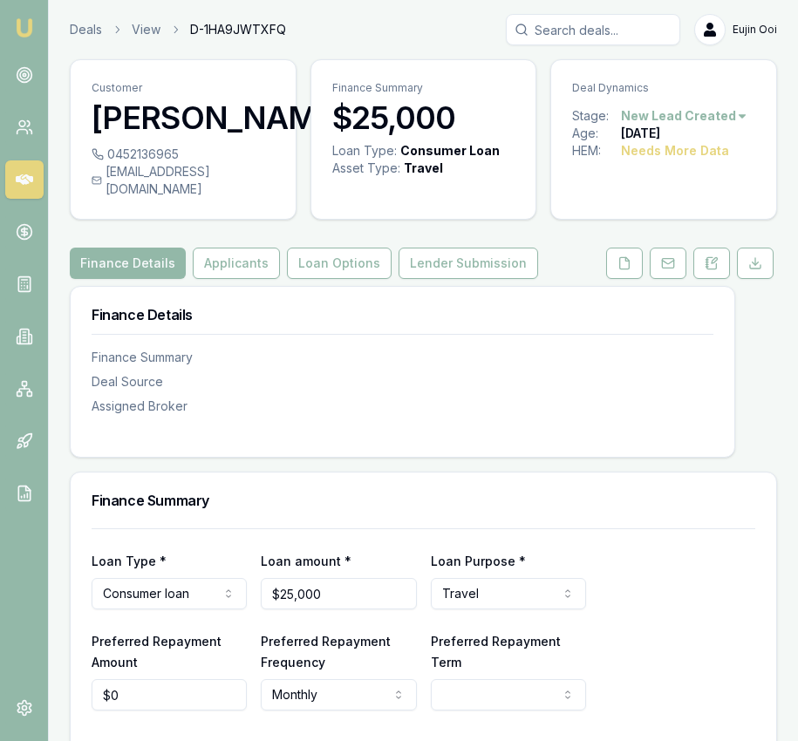
drag, startPoint x: 615, startPoint y: 287, endPoint x: 618, endPoint y: 325, distance: 38.5
click at [614, 279] on button at bounding box center [624, 263] width 37 height 31
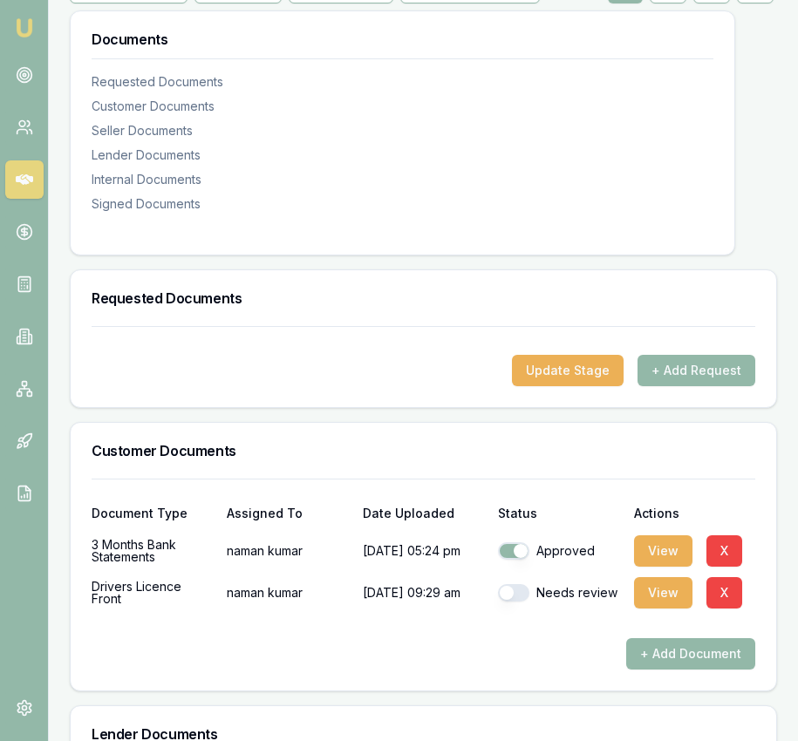
scroll to position [283, 0]
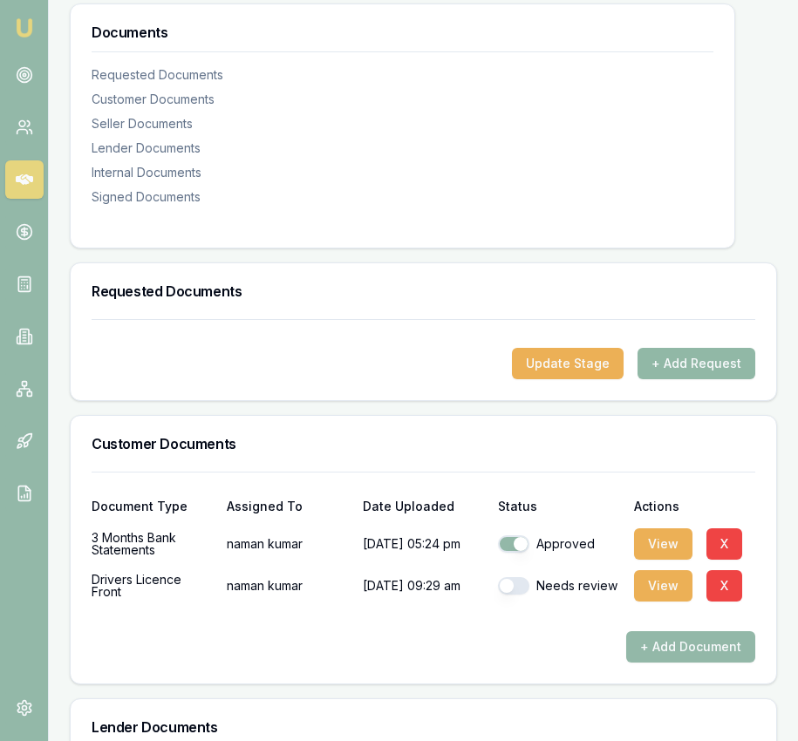
click at [707, 379] on button "+ Add Request" at bounding box center [696, 363] width 118 height 31
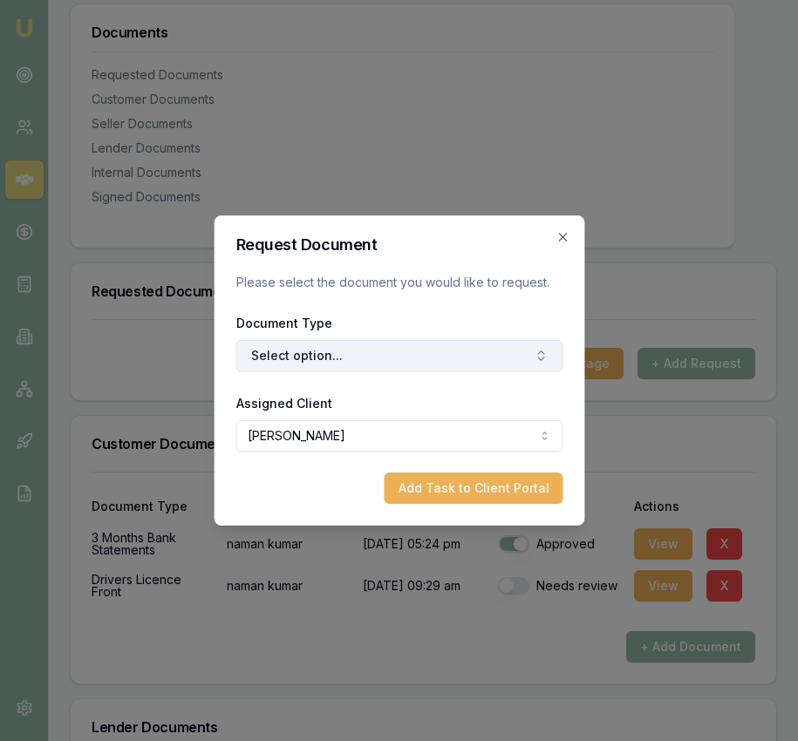
click at [452, 348] on button "Select option..." at bounding box center [398, 355] width 327 height 31
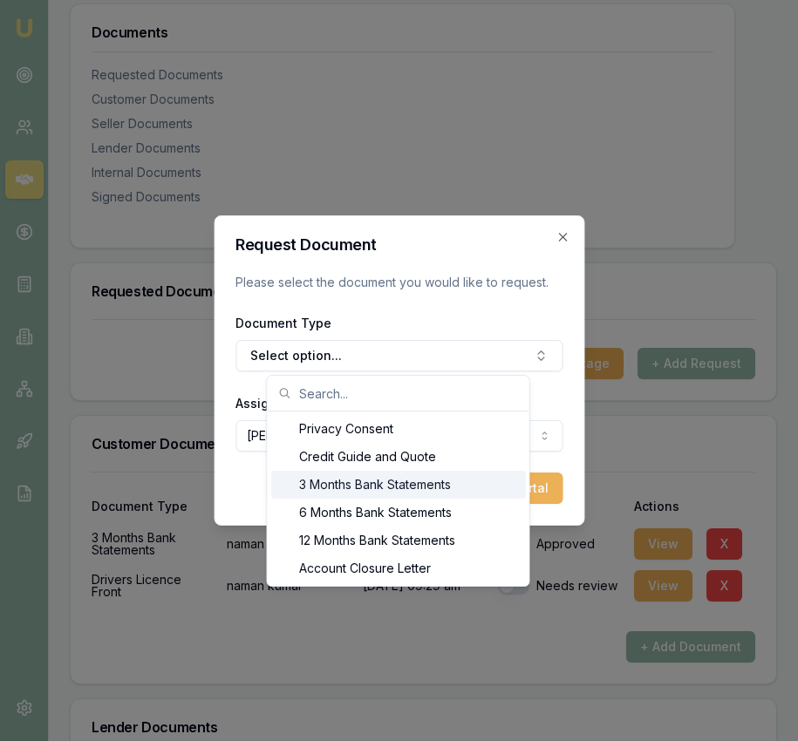
click at [406, 479] on div "3 Months Bank Statements" at bounding box center [398, 485] width 255 height 28
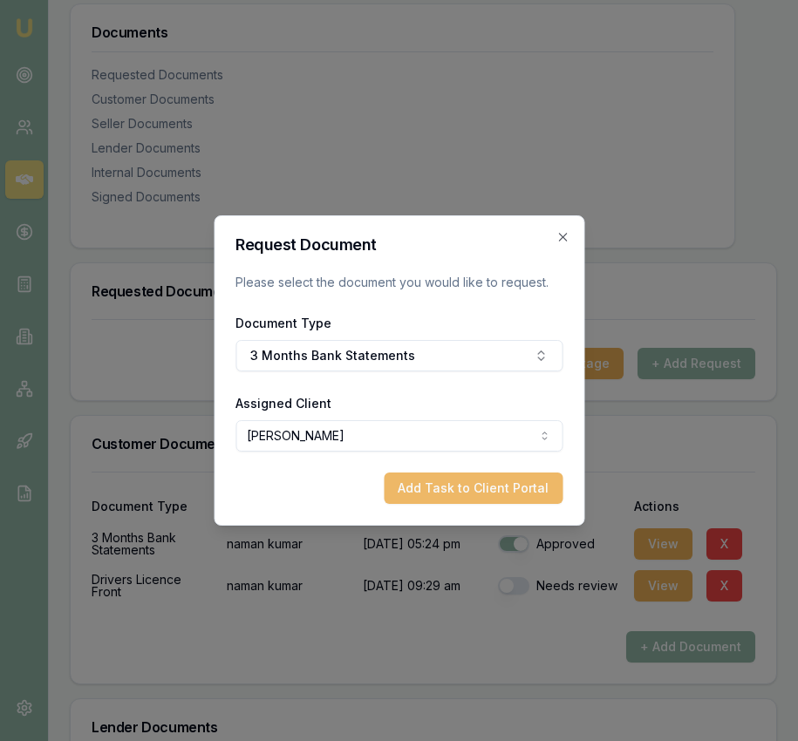
click at [480, 495] on button "Add Task to Client Portal" at bounding box center [473, 488] width 179 height 31
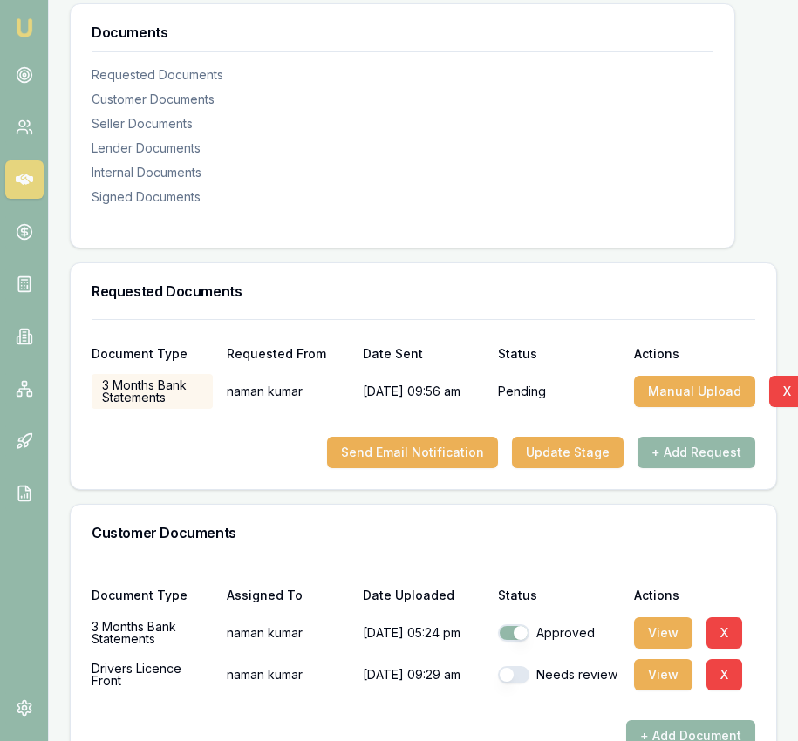
click at [517, 692] on div "Needs review" at bounding box center [558, 675] width 121 height 35
click at [516, 684] on button "button" at bounding box center [513, 674] width 31 height 17
checkbox input "true"
click at [648, 648] on button "View" at bounding box center [663, 632] width 58 height 31
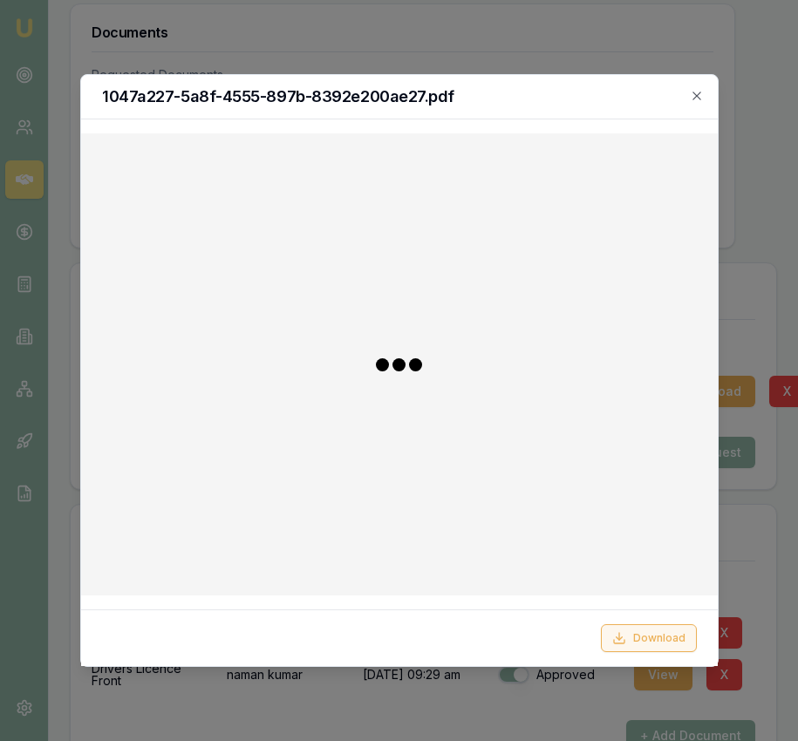
click at [646, 635] on button "Download" at bounding box center [649, 638] width 96 height 28
